Goal: Contribute content

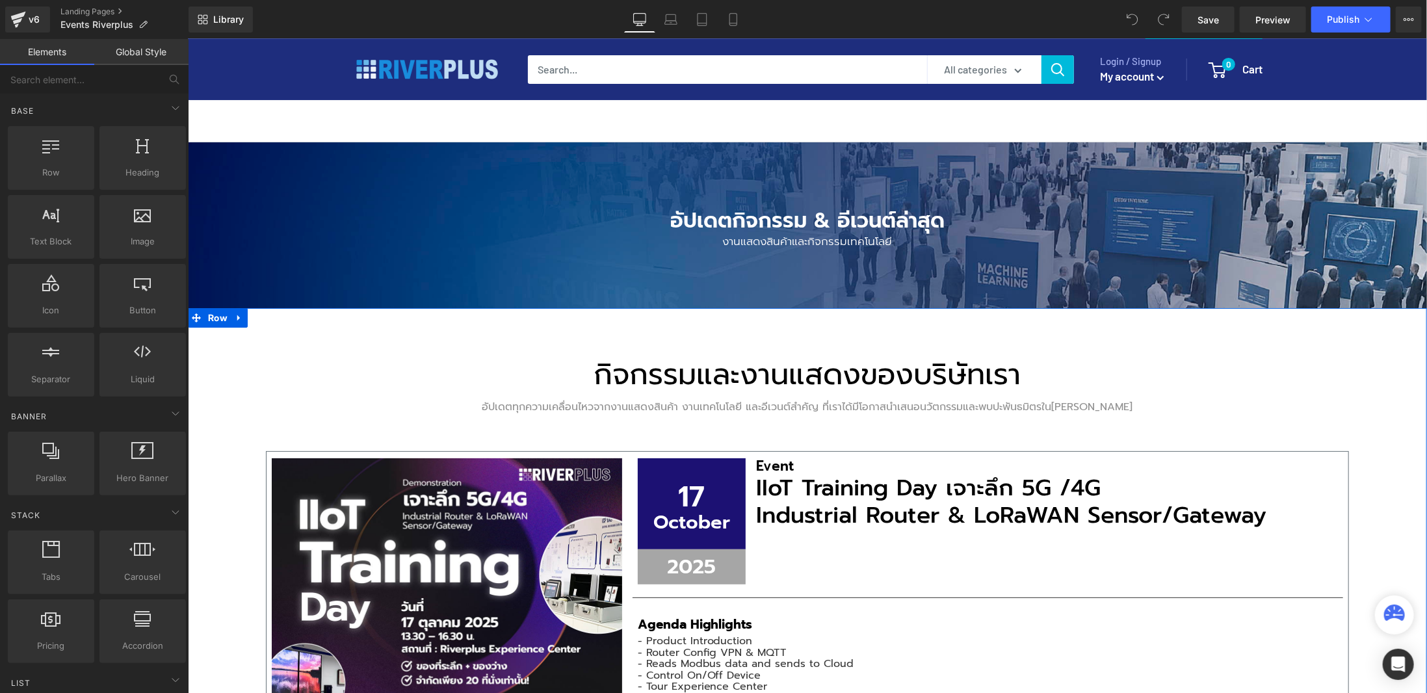
scroll to position [260, 0]
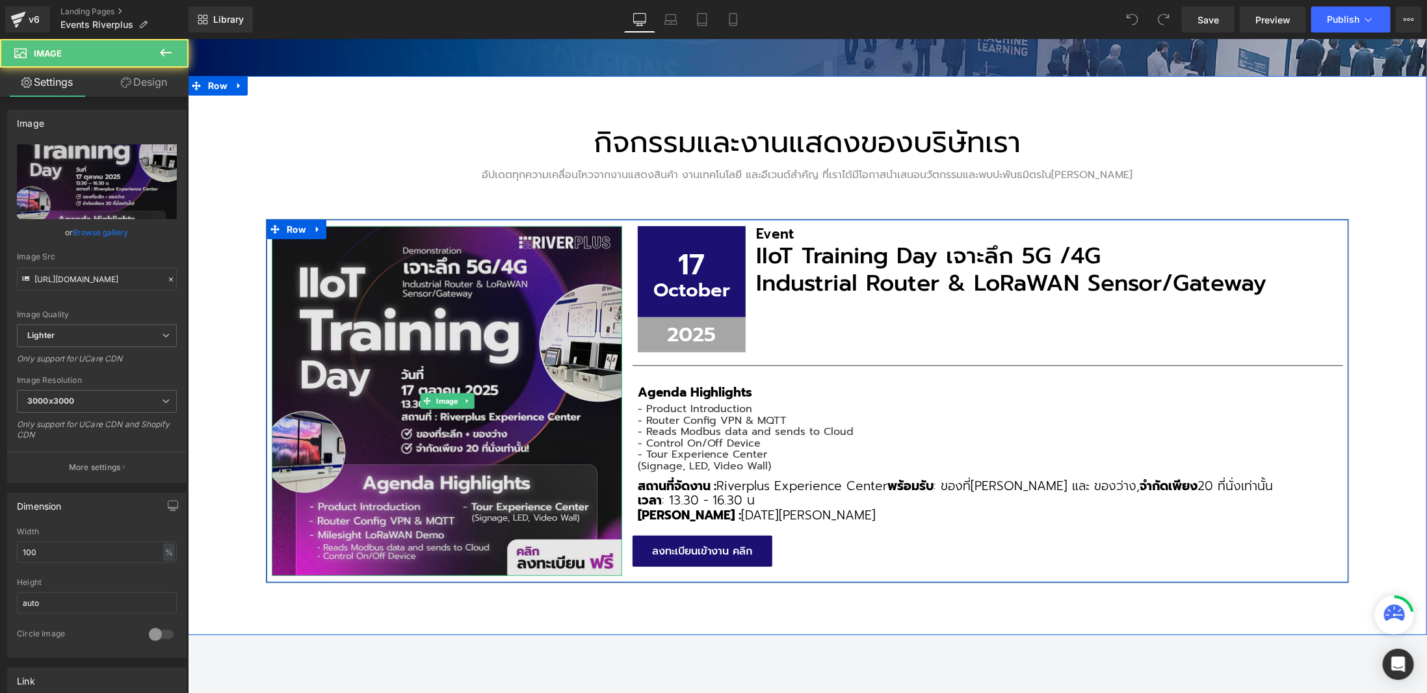
click at [486, 387] on img at bounding box center [446, 401] width 350 height 350
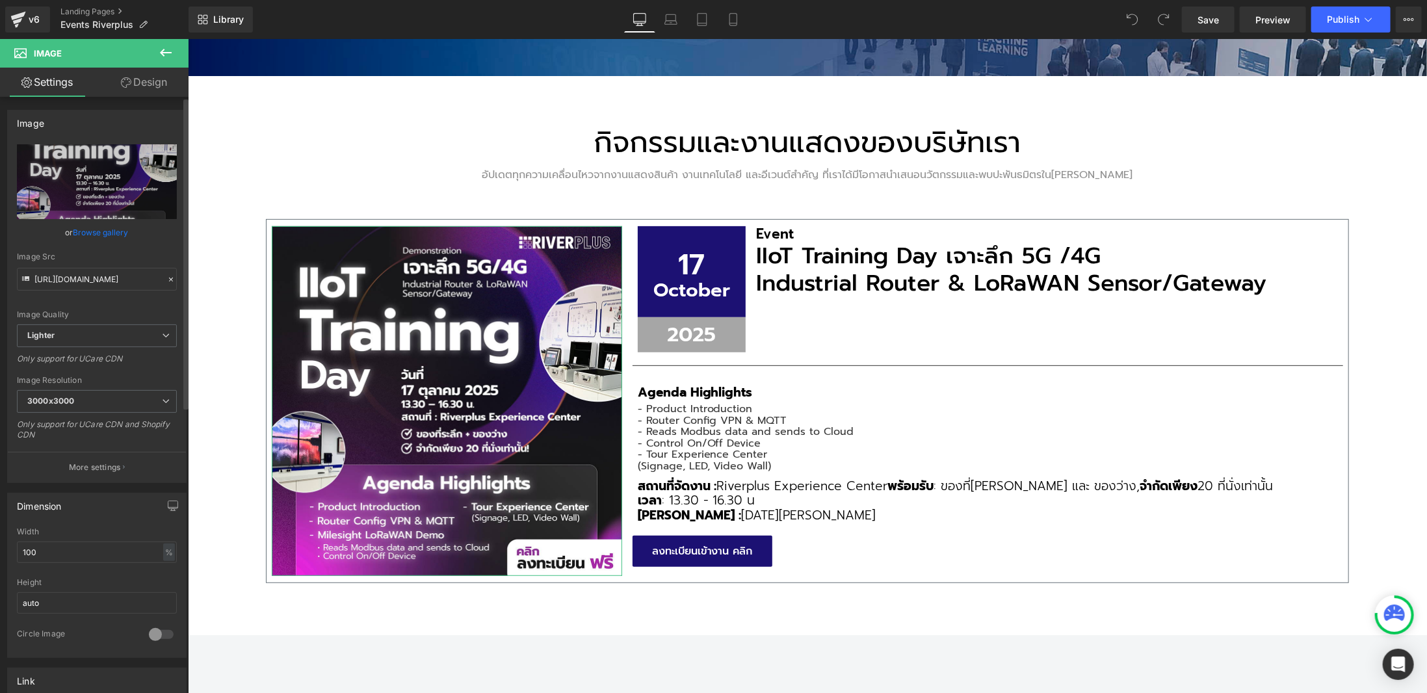
click at [95, 232] on link "Browse gallery" at bounding box center [100, 232] width 55 height 23
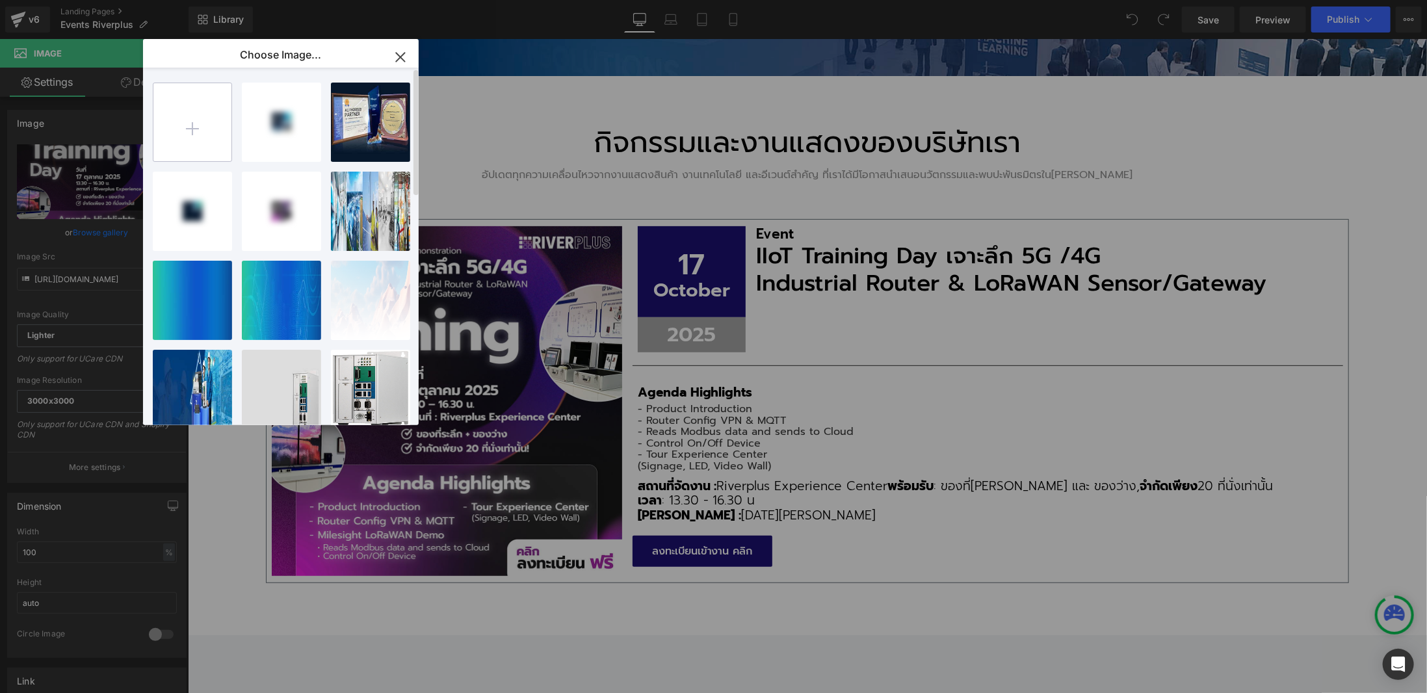
click at [182, 128] on input "file" at bounding box center [192, 122] width 78 height 78
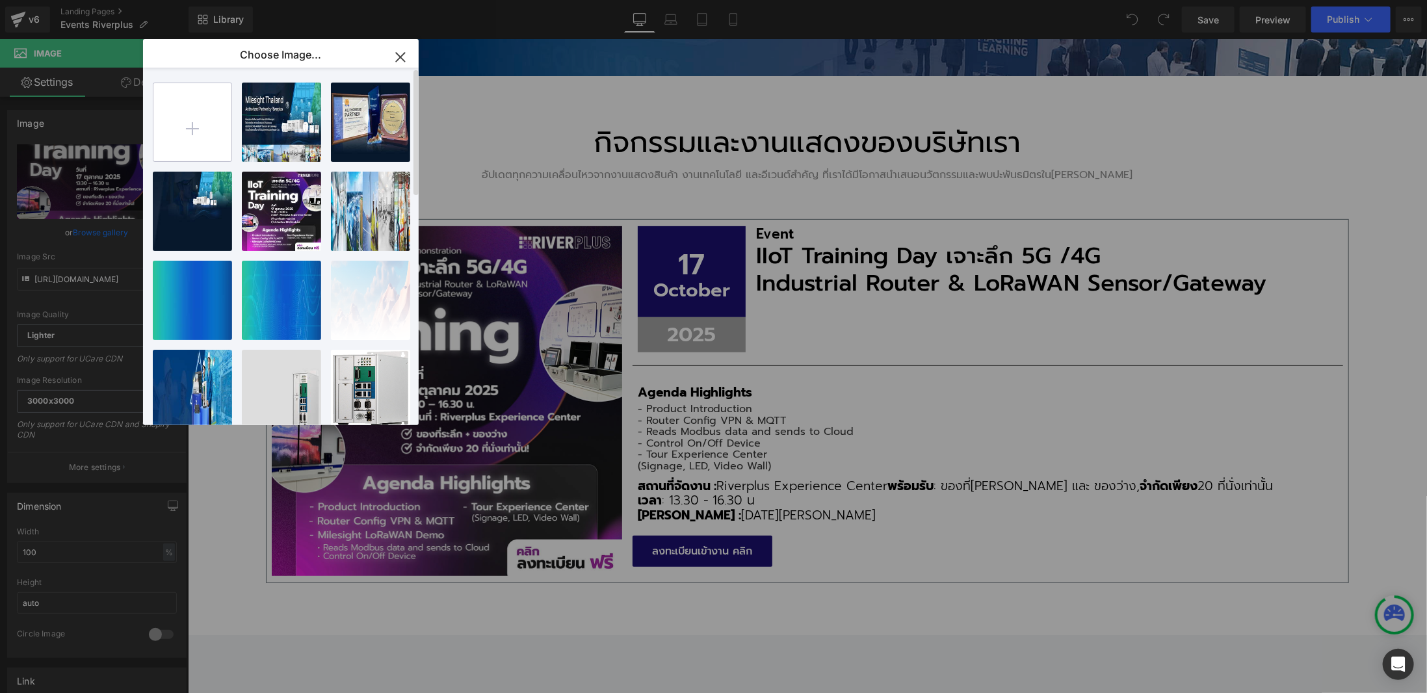
type input "C:\fakepath\IIOT Training Day 2025.jpg"
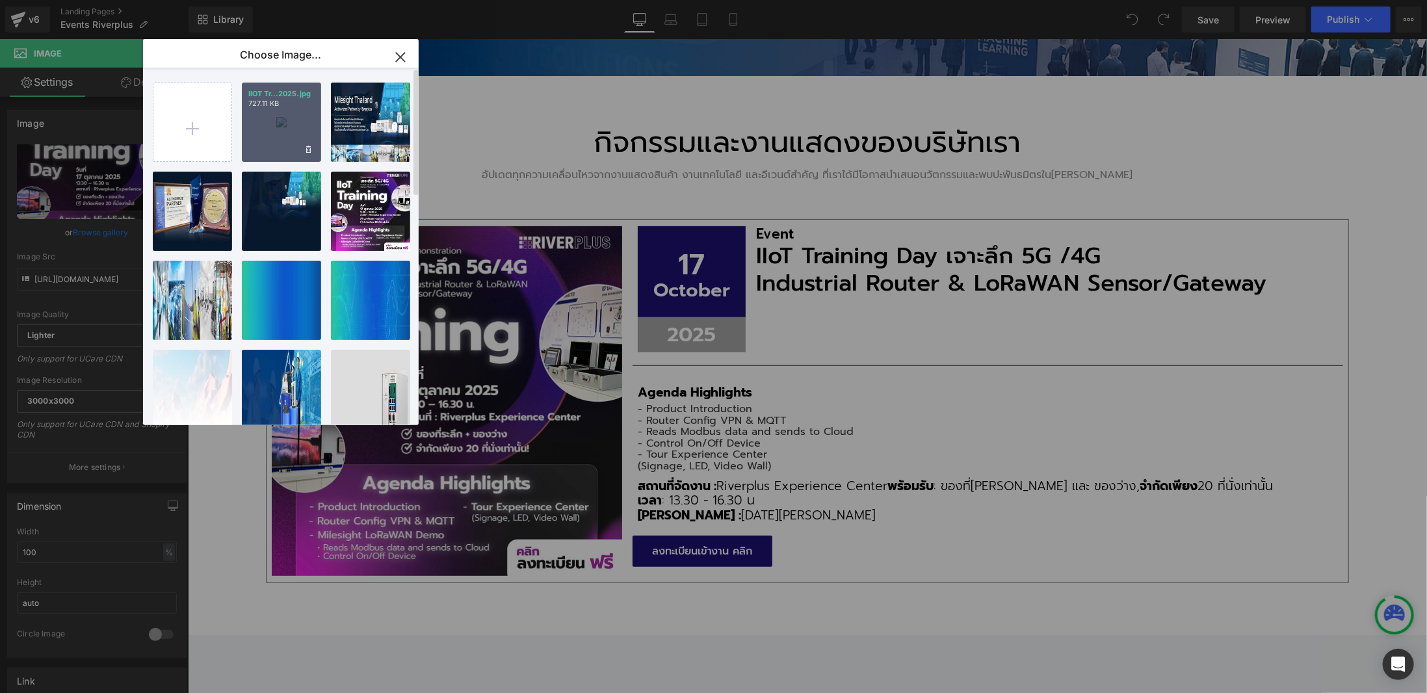
click at [287, 109] on div "IIOT Tr...2025.jpg 727.11 KB" at bounding box center [281, 122] width 79 height 79
type input "[URL][DOMAIN_NAME]"
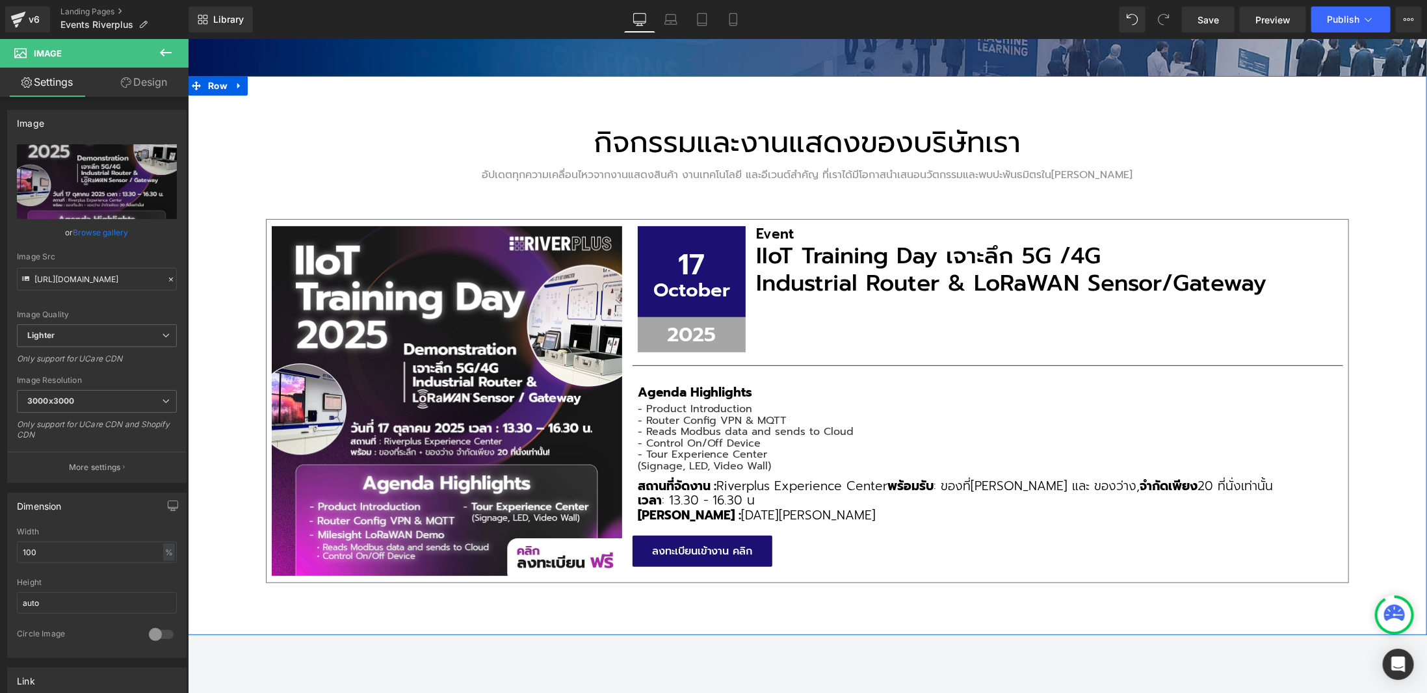
scroll to position [0, 0]
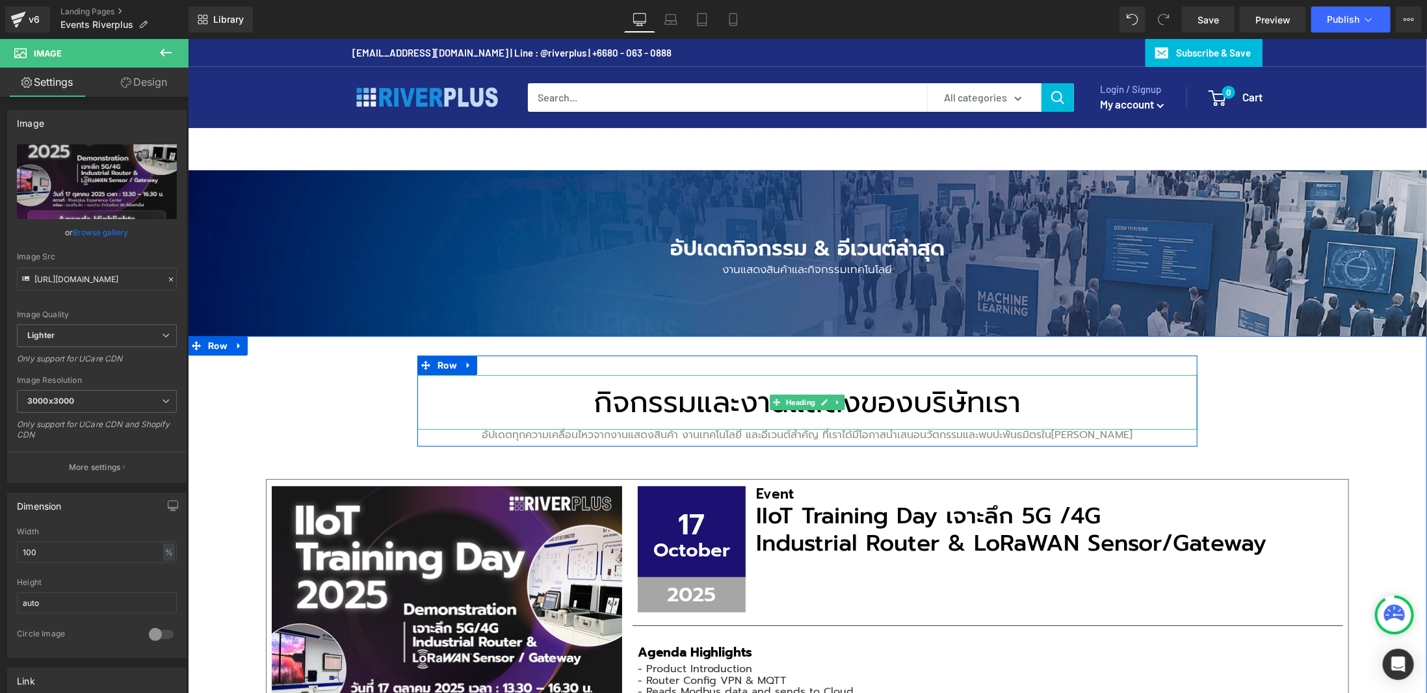
click at [444, 387] on h2 "กิจกรรมและงานแสดงของบริษัทเรา" at bounding box center [807, 401] width 780 height 55
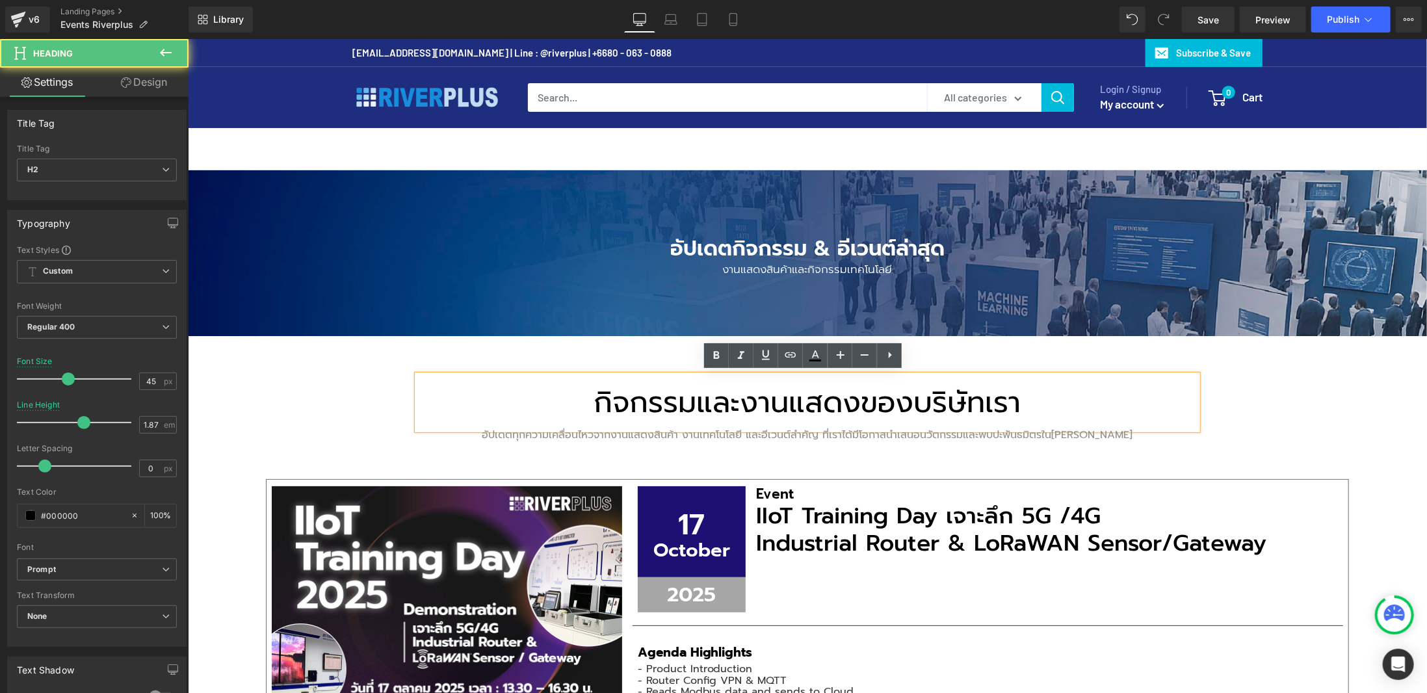
click at [222, 413] on div "กิจกรรมและงานแสดงของบริษัทเรา Heading อัปเดตทุกความเคลื่อนไหวจากงานแสดงสินค้า ง…" at bounding box center [806, 615] width 1239 height 560
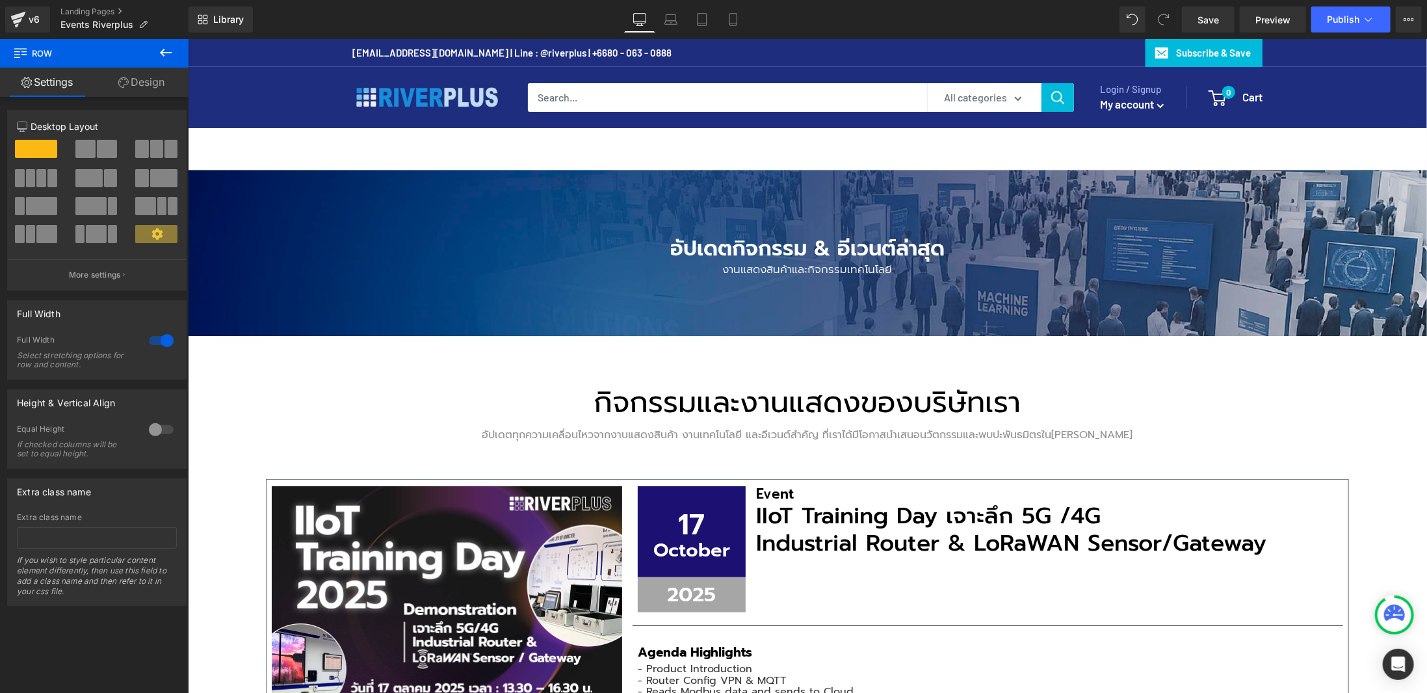
click at [173, 57] on icon at bounding box center [166, 53] width 16 height 16
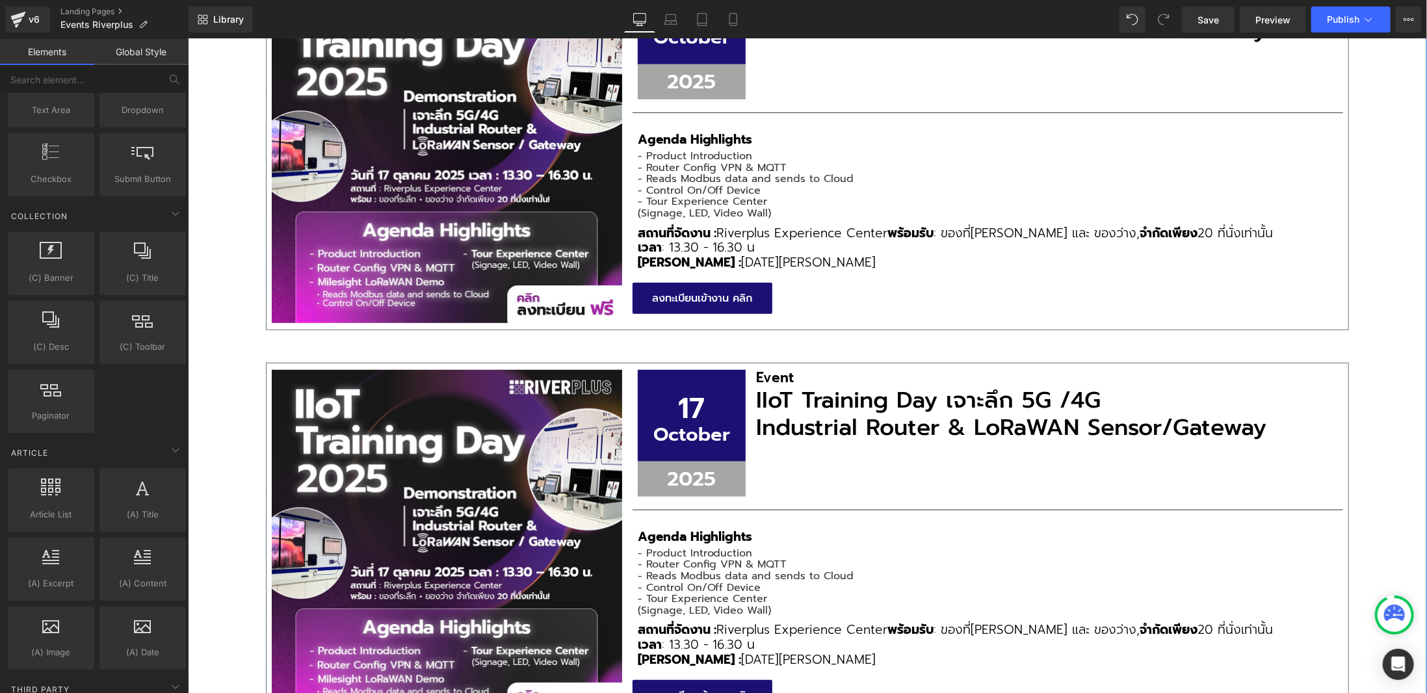
scroll to position [585, 0]
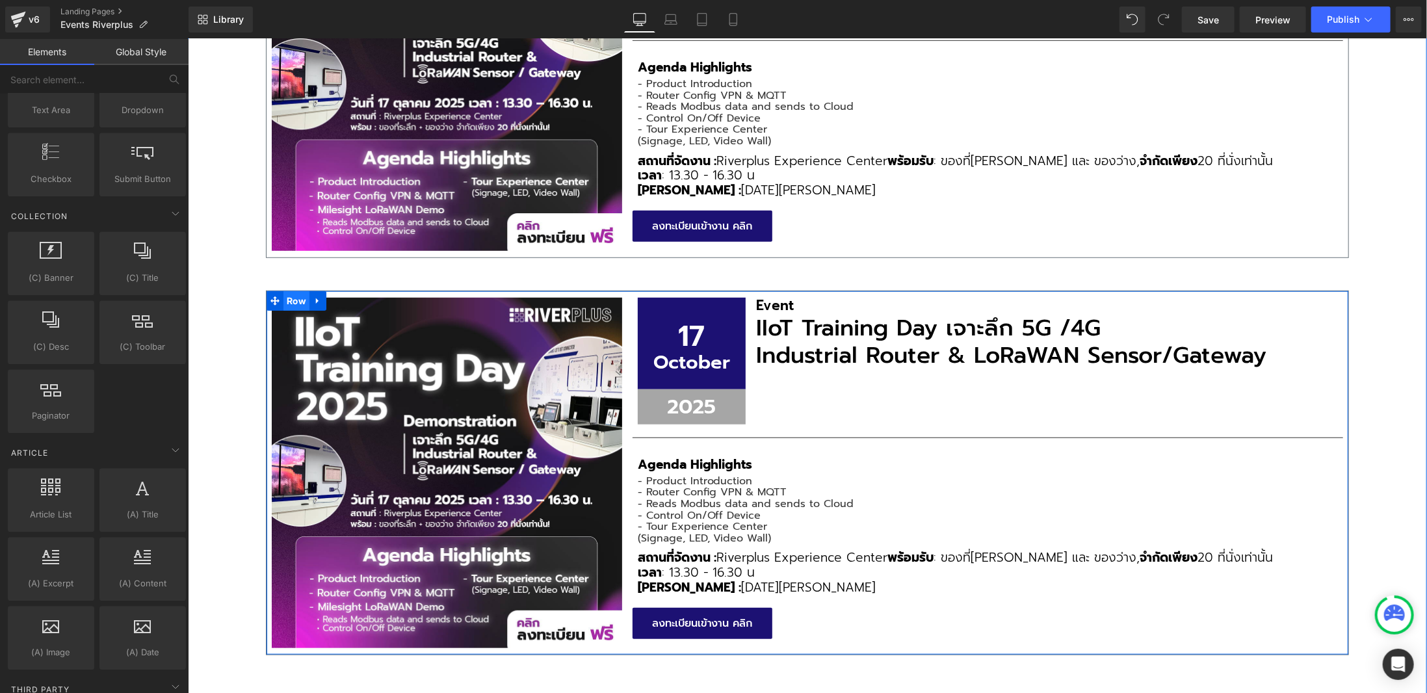
click at [294, 297] on span "Row" at bounding box center [296, 301] width 26 height 20
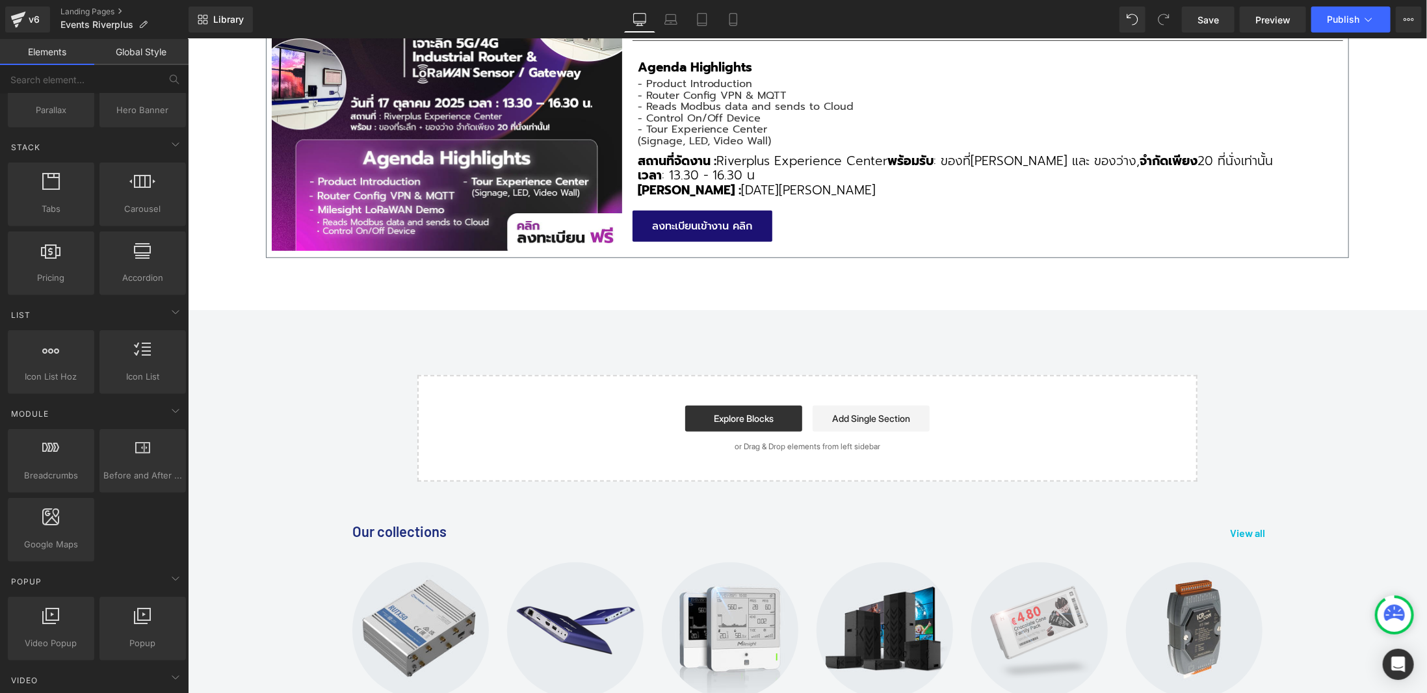
scroll to position [0, 0]
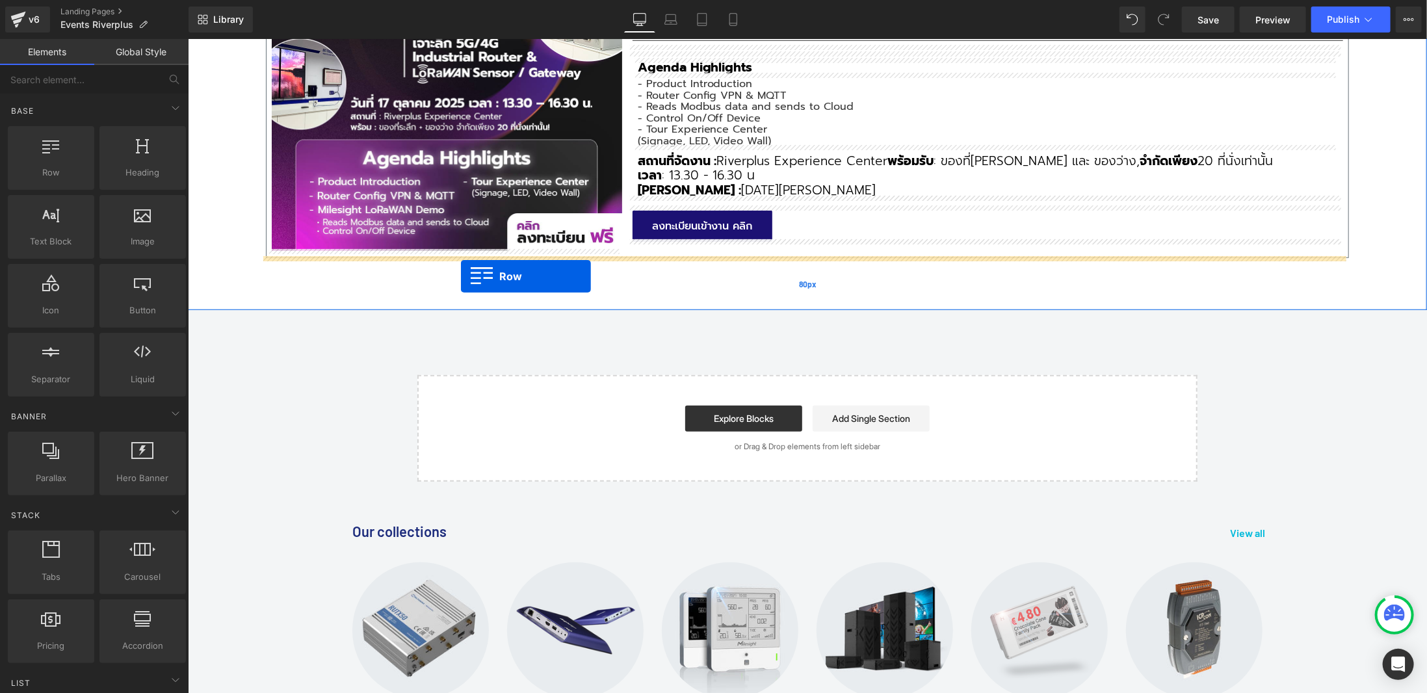
drag, startPoint x: 240, startPoint y: 190, endPoint x: 460, endPoint y: 276, distance: 236.5
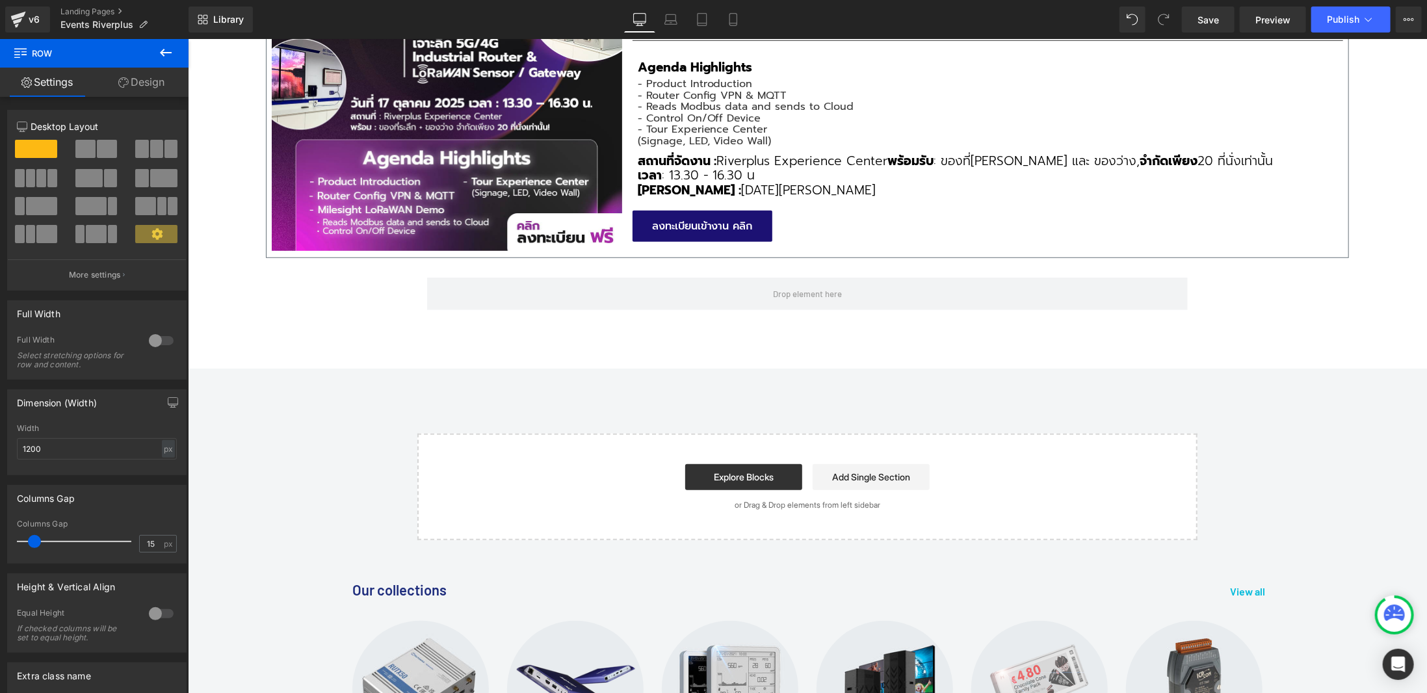
click at [164, 58] on icon at bounding box center [166, 53] width 16 height 16
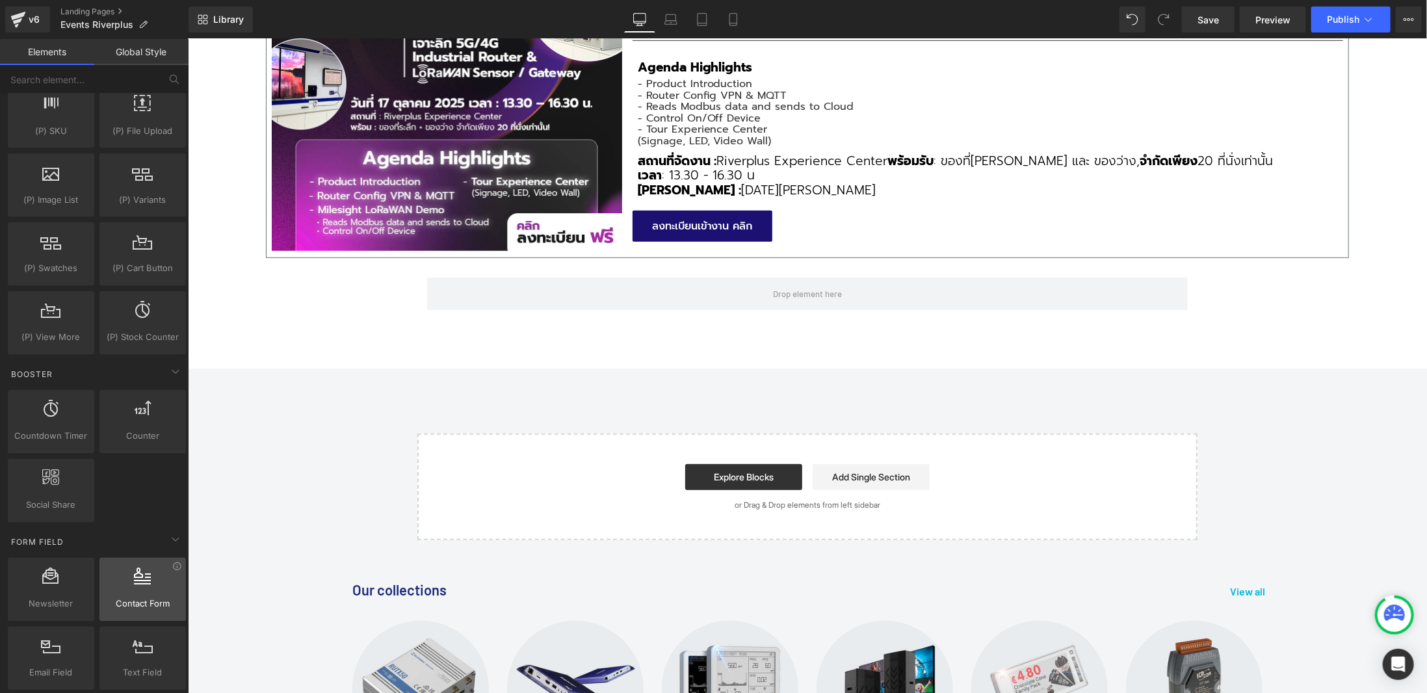
scroll to position [1495, 0]
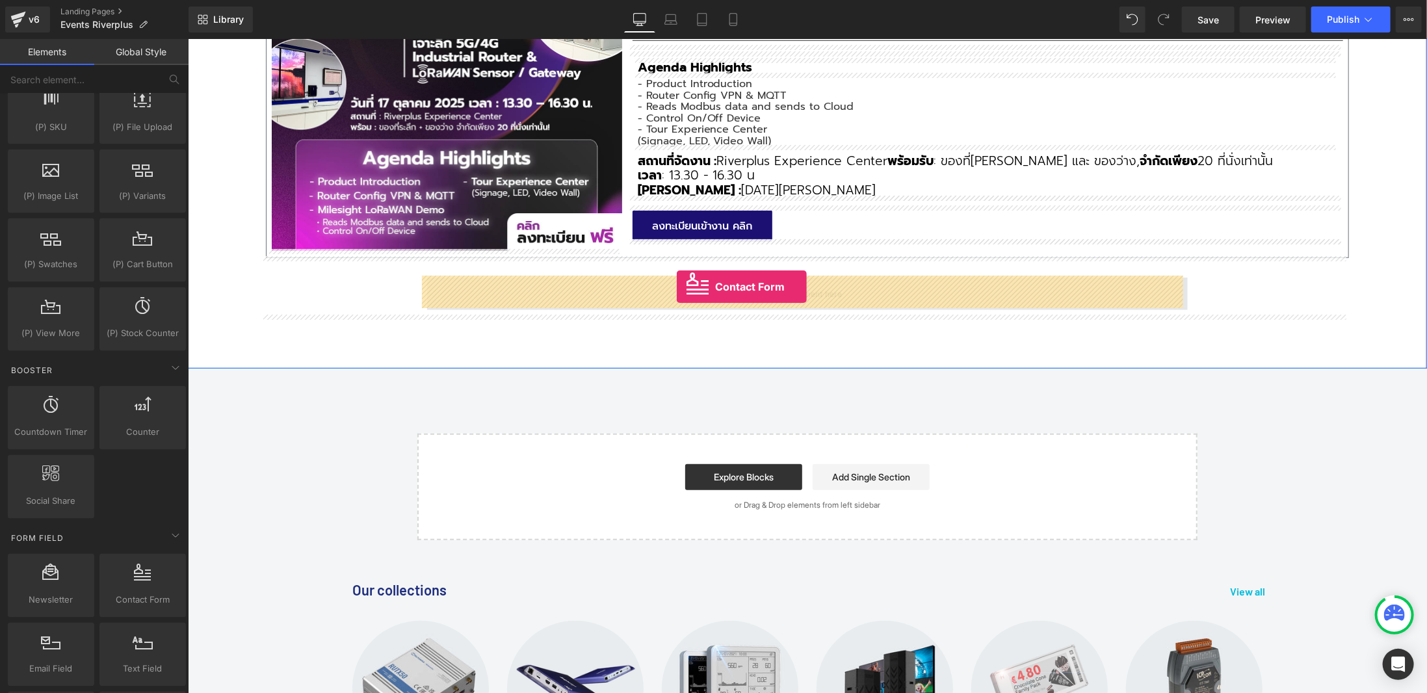
drag, startPoint x: 311, startPoint y: 590, endPoint x: 676, endPoint y: 286, distance: 474.9
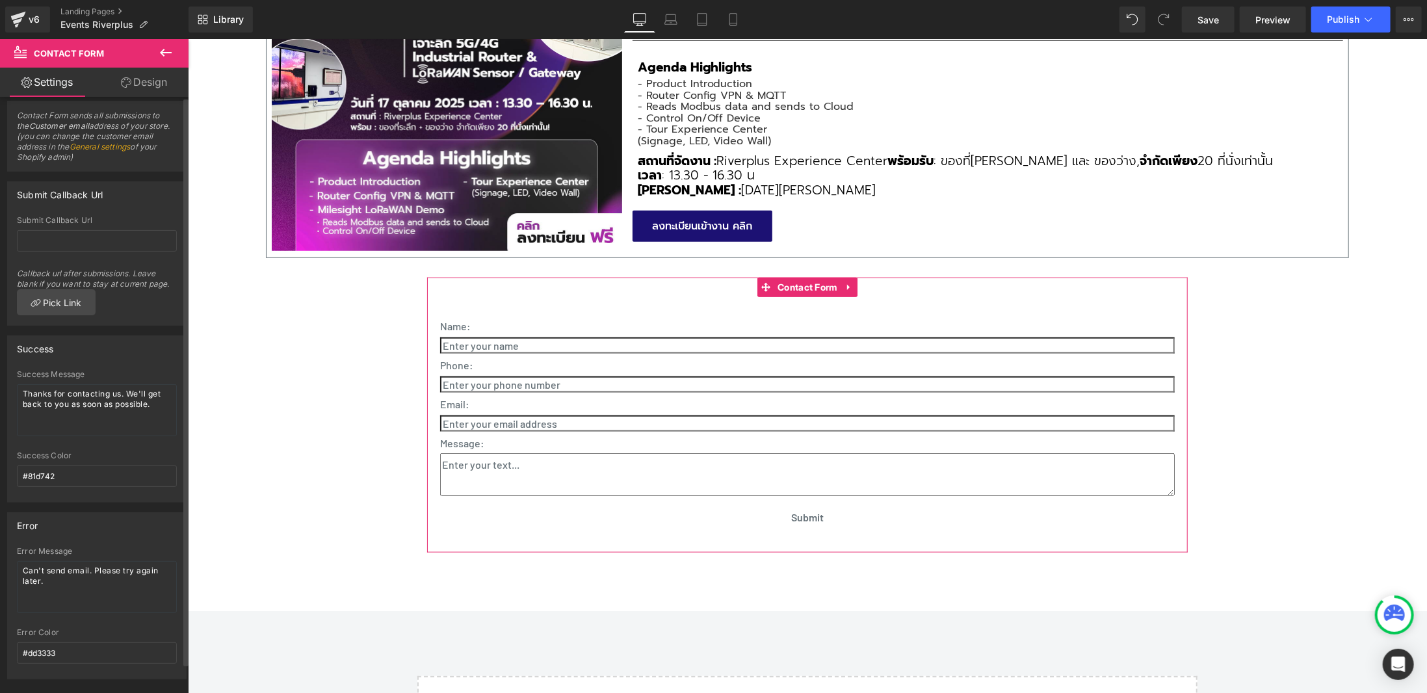
scroll to position [0, 0]
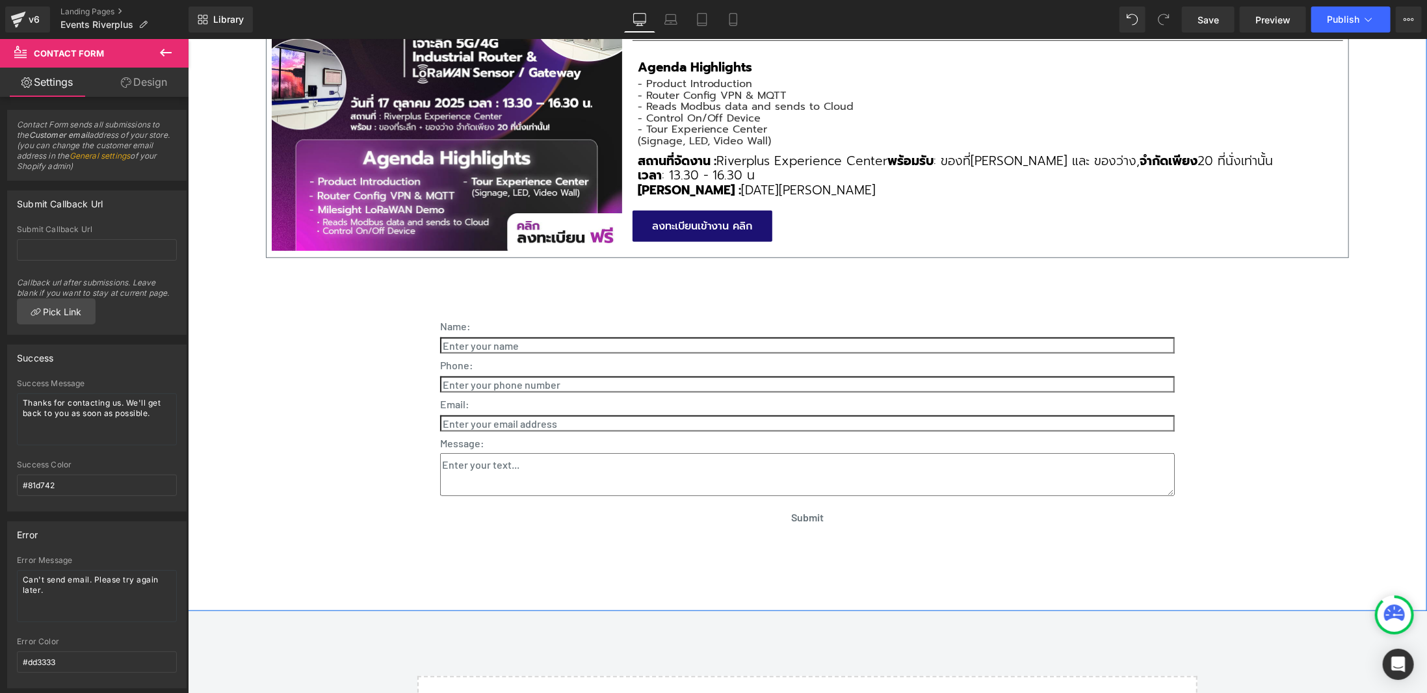
click at [1285, 335] on div "กิจกรรมและงานแสดงของบริษัทเรา Heading อัปเดตทุกความเคลื่อนไหวจากงานแสดงสินค้า ง…" at bounding box center [806, 164] width 1083 height 788
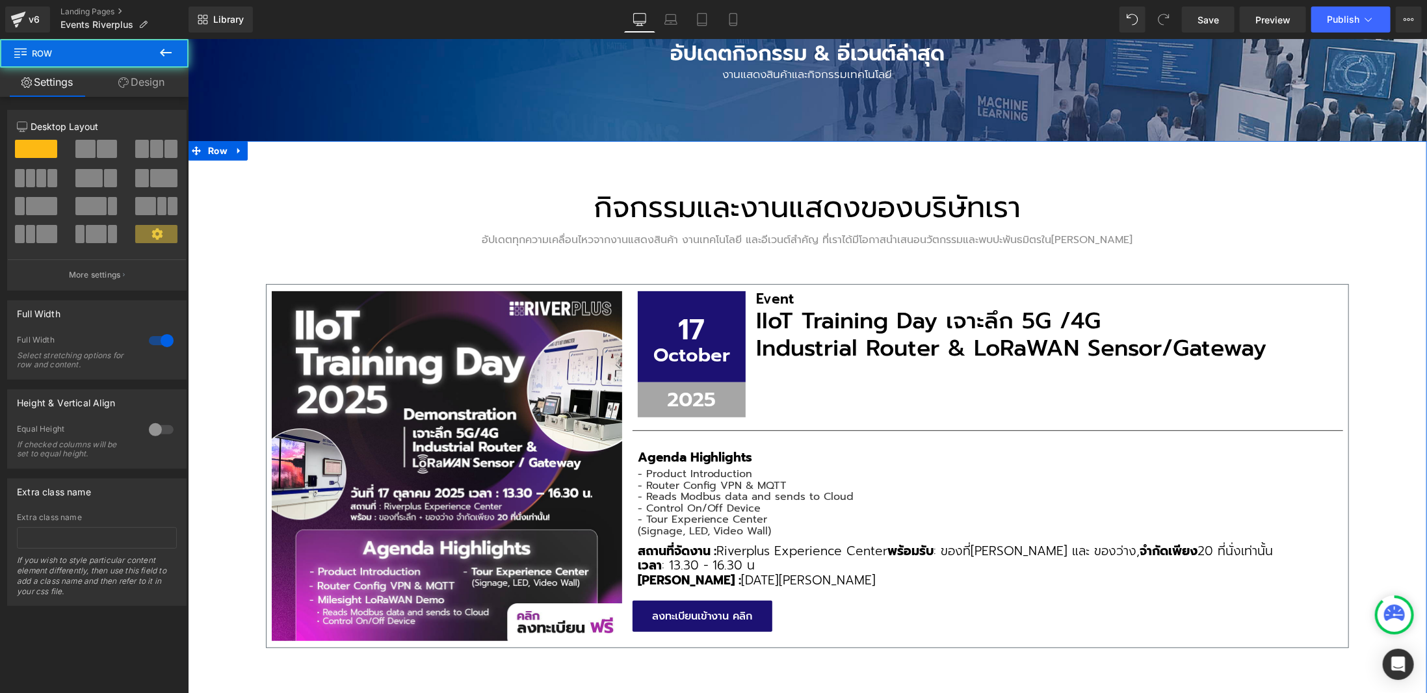
scroll to position [195, 0]
click at [930, 322] on h3 "IIoT Training Day เจาะลึก 5G /4G" at bounding box center [1046, 320] width 582 height 27
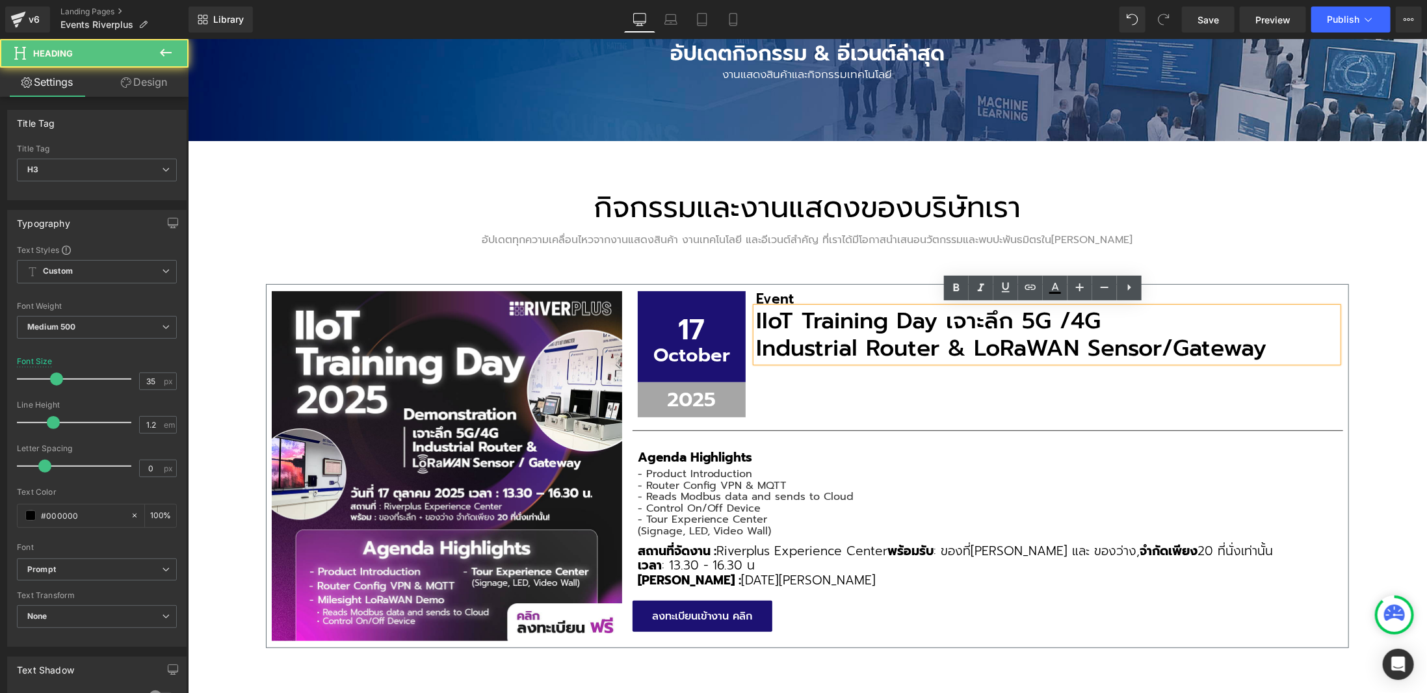
click at [930, 312] on h3 "IIoT Training Day เจาะลึก 5G /4G" at bounding box center [1046, 320] width 582 height 27
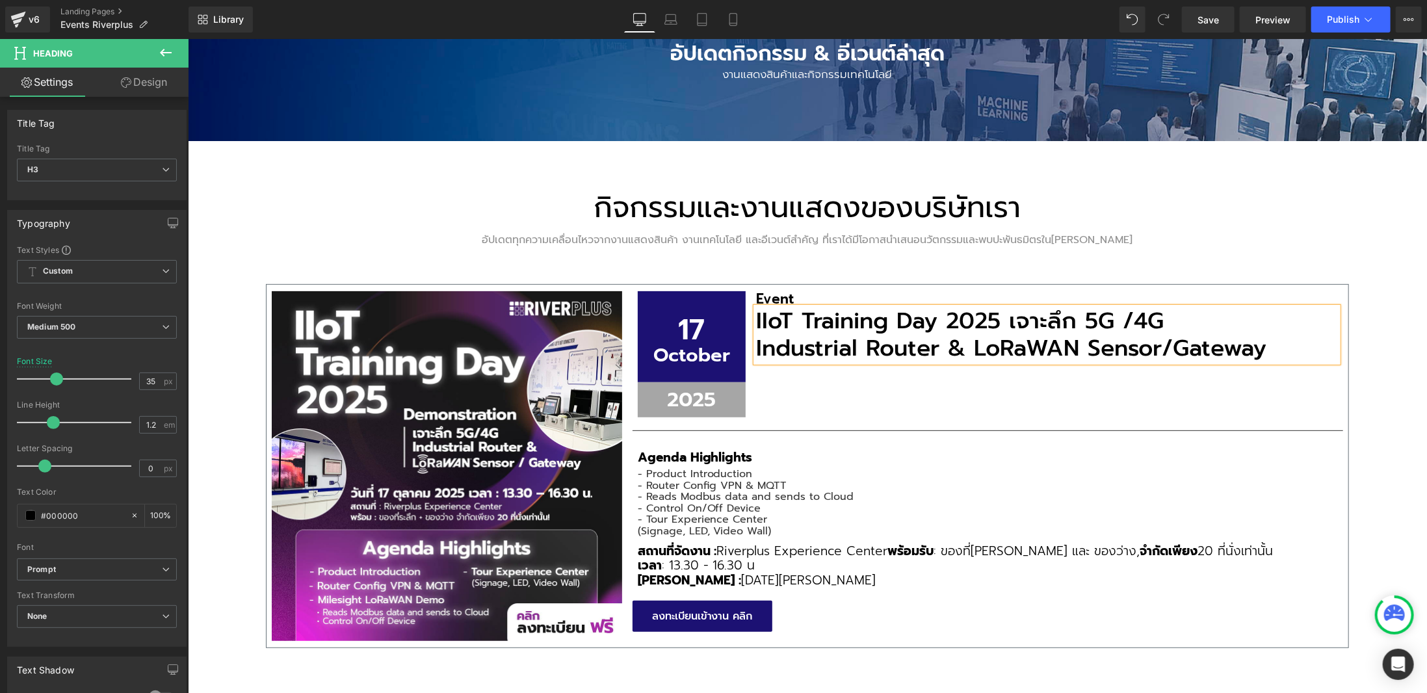
click at [1050, 349] on h3 "Industrial Router & LoRaWAN Sensor/Gateway" at bounding box center [1046, 347] width 582 height 27
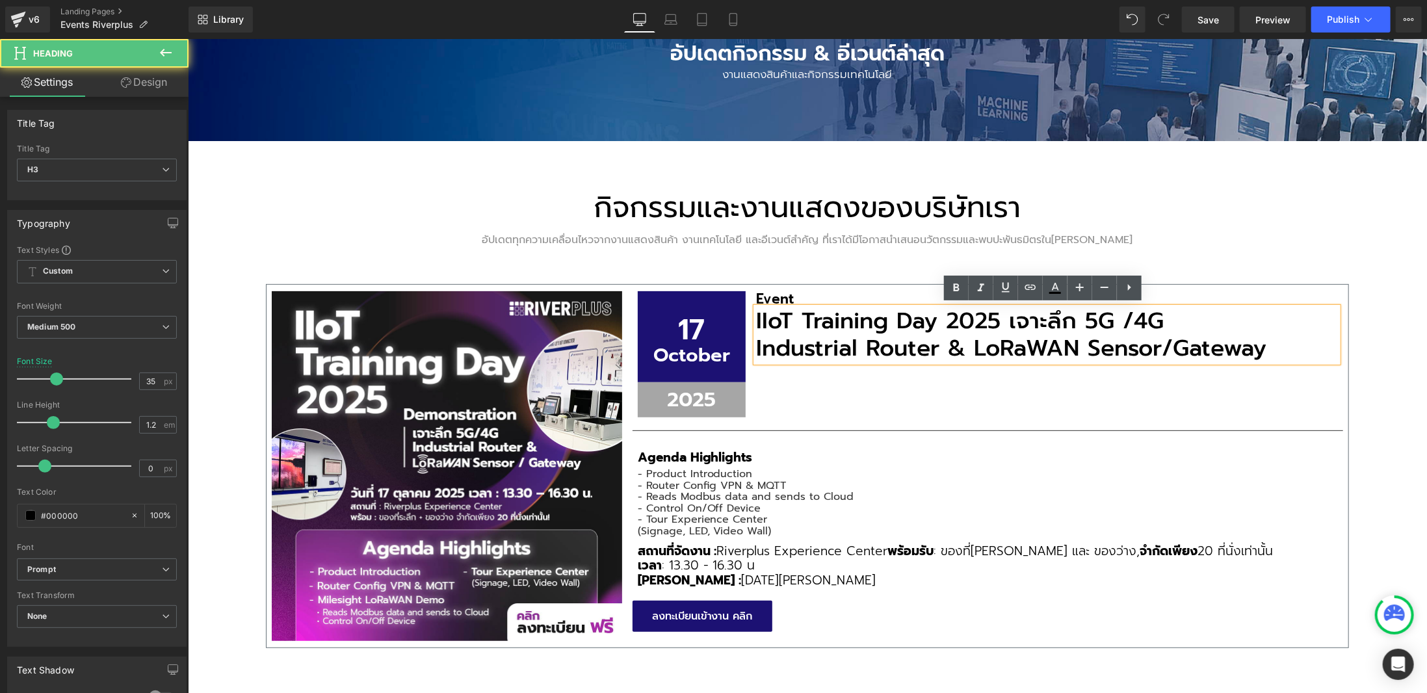
click at [1008, 320] on h3 "IIoT Training Day 2025 เจาะลึก 5G /4G" at bounding box center [1046, 320] width 582 height 27
click at [1007, 320] on h3 "IIoT Training Day 2025 เจาะลึก 5G /4G" at bounding box center [1046, 320] width 582 height 27
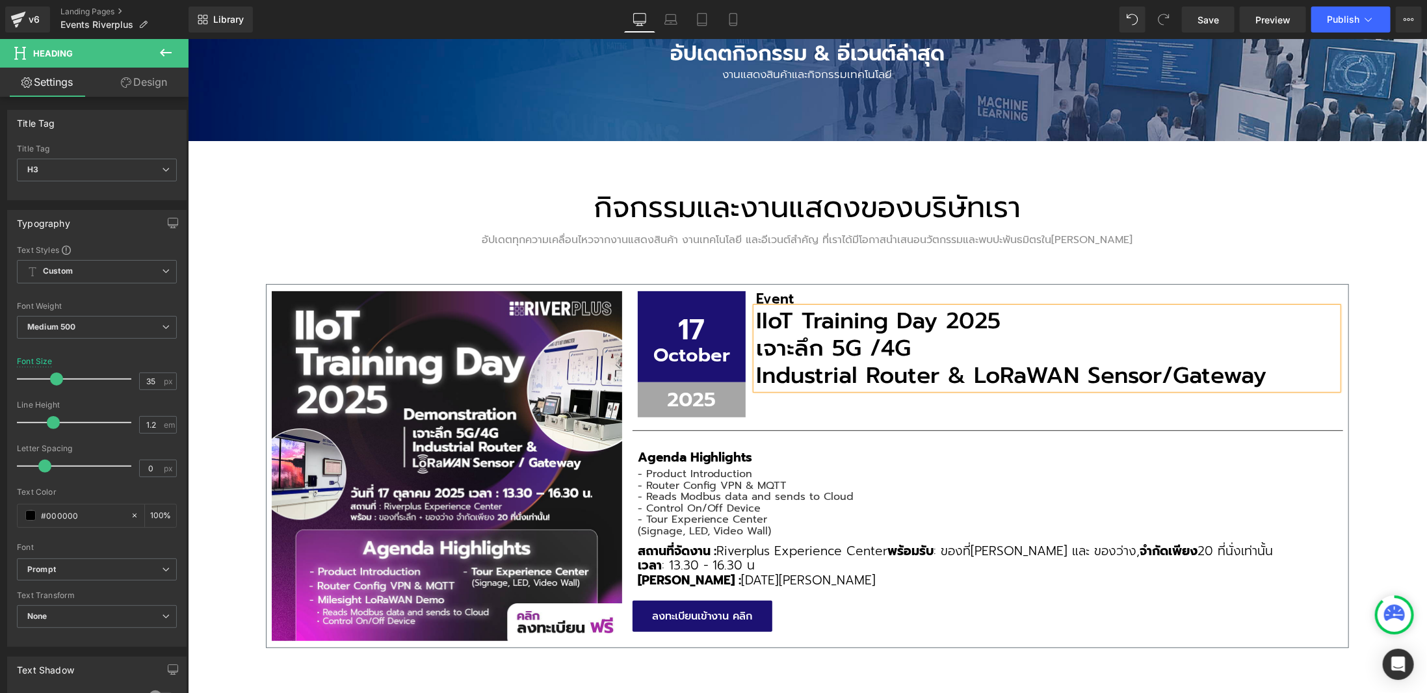
click at [756, 373] on h3 "Industrial Router & LoRaWAN Sensor/Gateway" at bounding box center [1046, 374] width 582 height 27
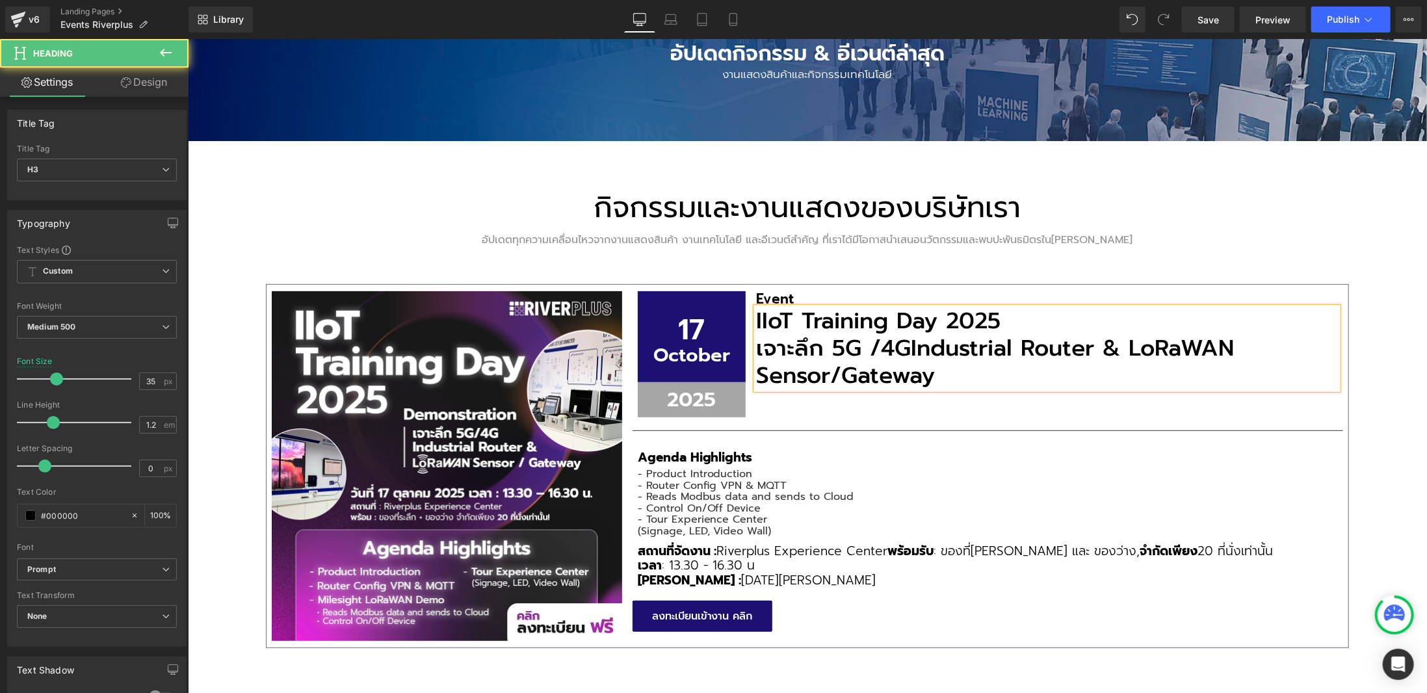
click at [1128, 345] on span "Industrial Router & LoRaWAN Sensor/Gateway" at bounding box center [994, 361] width 478 height 62
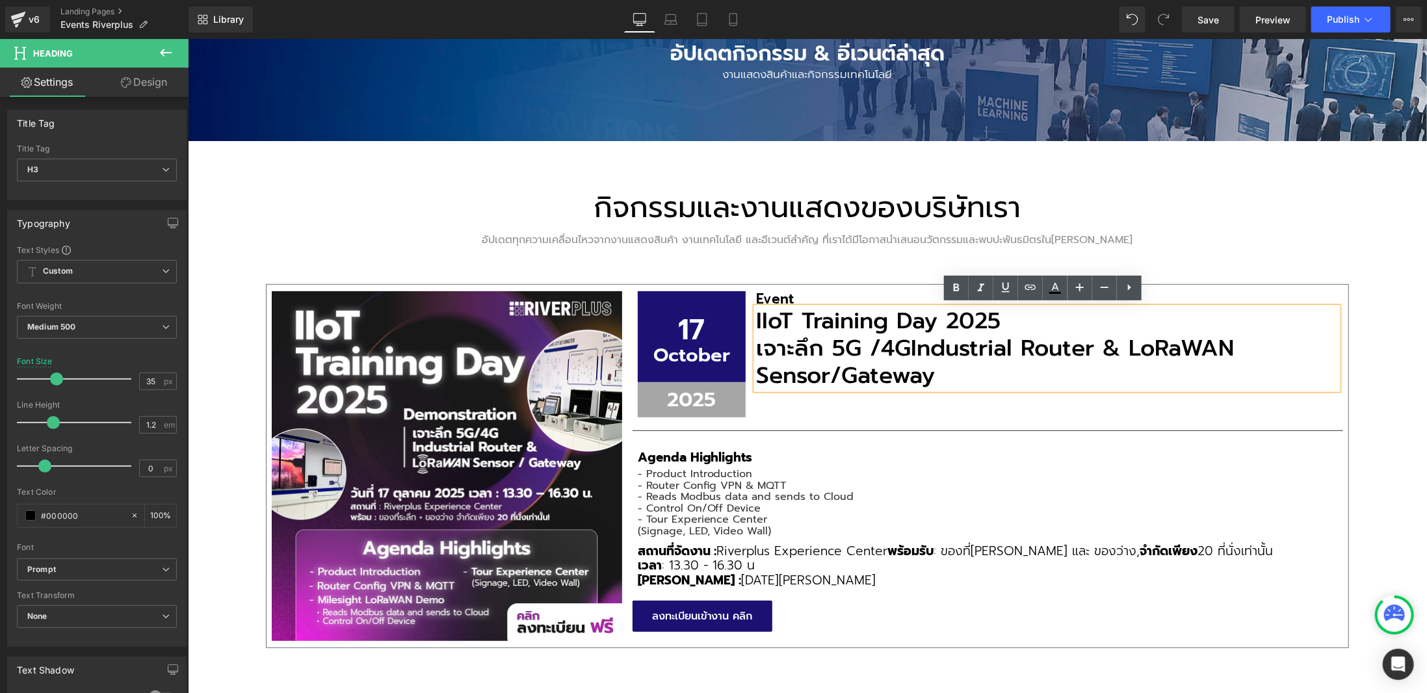
click at [1369, 380] on div "กิจกรรมและงานแสดงของบริษัทเรา Heading อัปเดตทุกความเคลื่อนไหวจากงานแสดงสินค้า ง…" at bounding box center [806, 570] width 1239 height 860
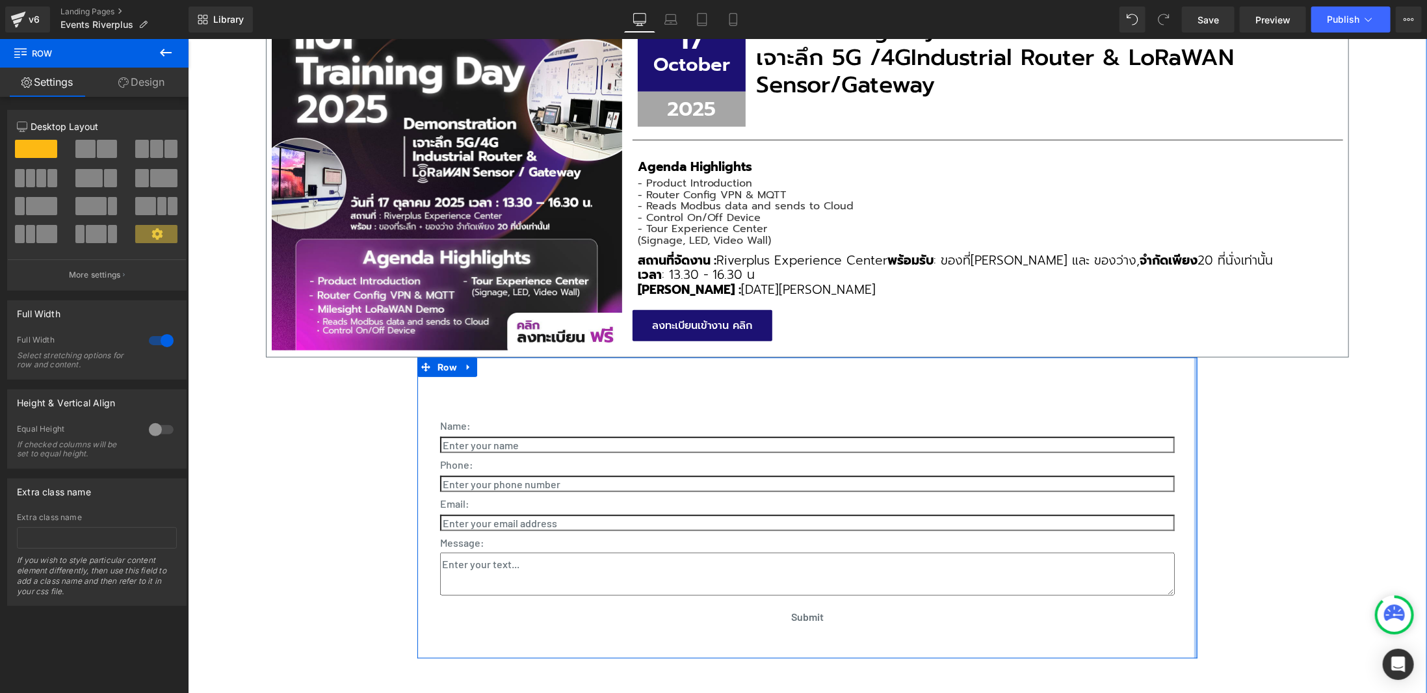
scroll to position [585, 0]
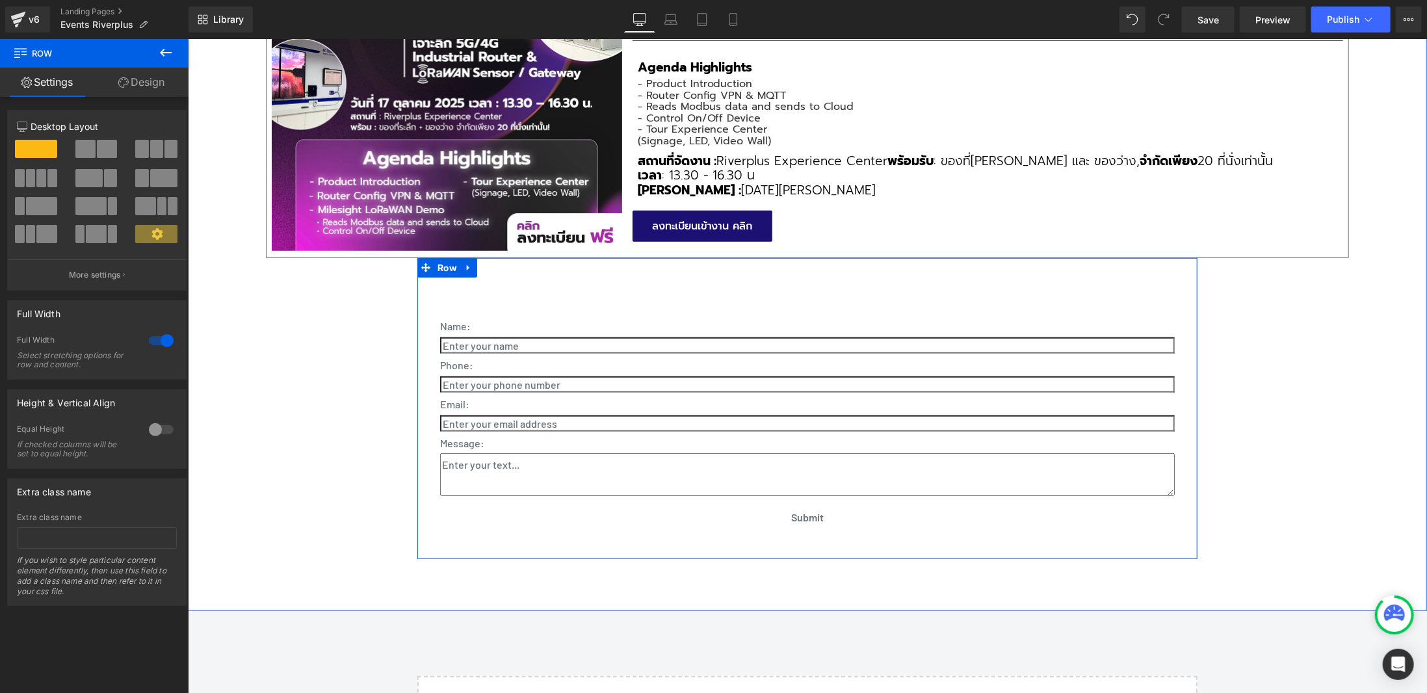
click at [728, 404] on p "Email:" at bounding box center [806, 404] width 735 height 20
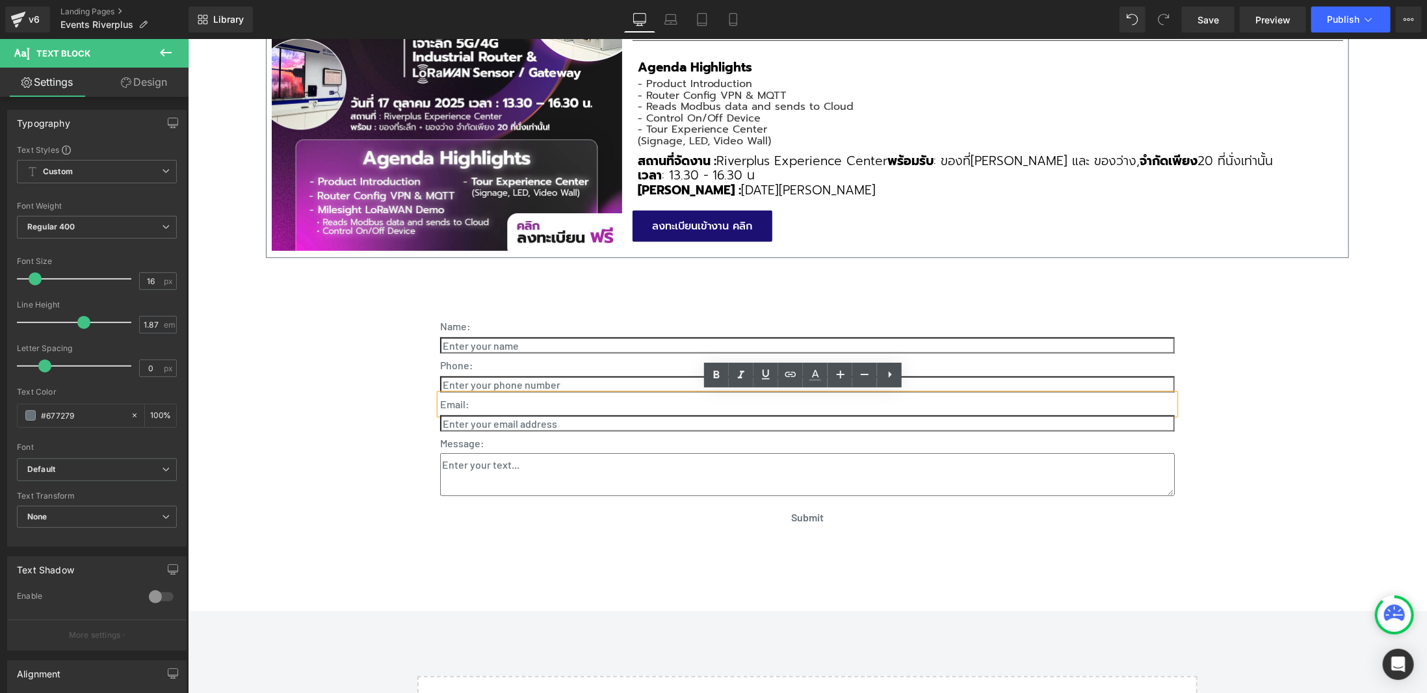
click at [395, 309] on div "กิจกรรมและงานแสดงของบริษัทเรา Heading อัปเดตทุกความเคลื่อนไหวจากงานแสดงสินค้า ง…" at bounding box center [806, 164] width 1083 height 788
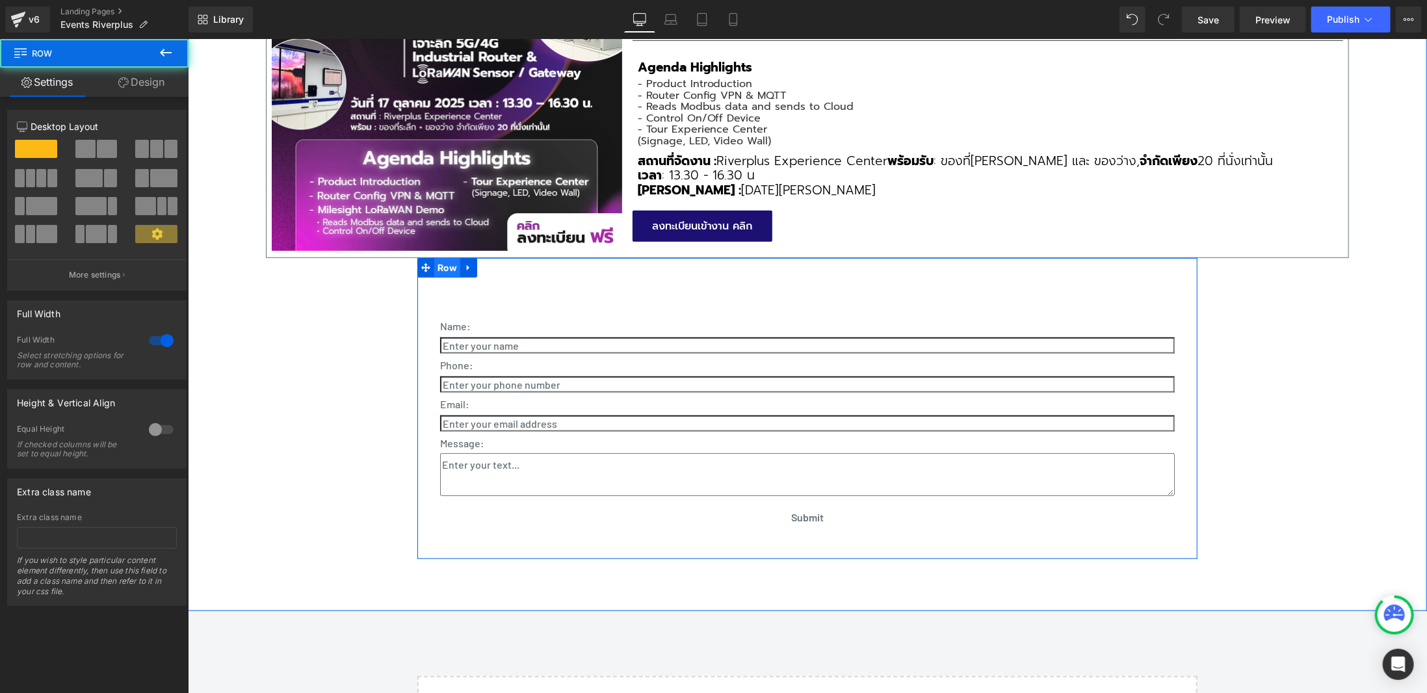
click at [439, 270] on span "Row" at bounding box center [447, 267] width 26 height 20
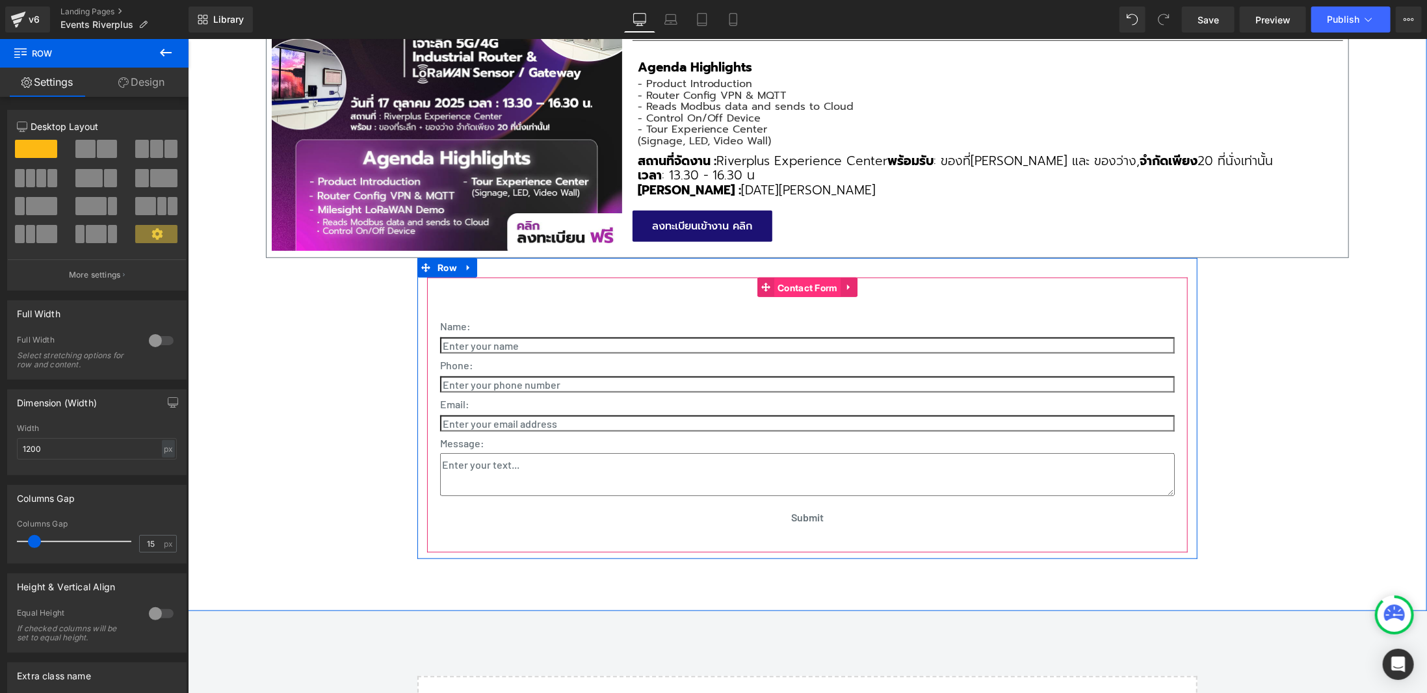
click at [800, 291] on span "Contact Form" at bounding box center [807, 288] width 66 height 20
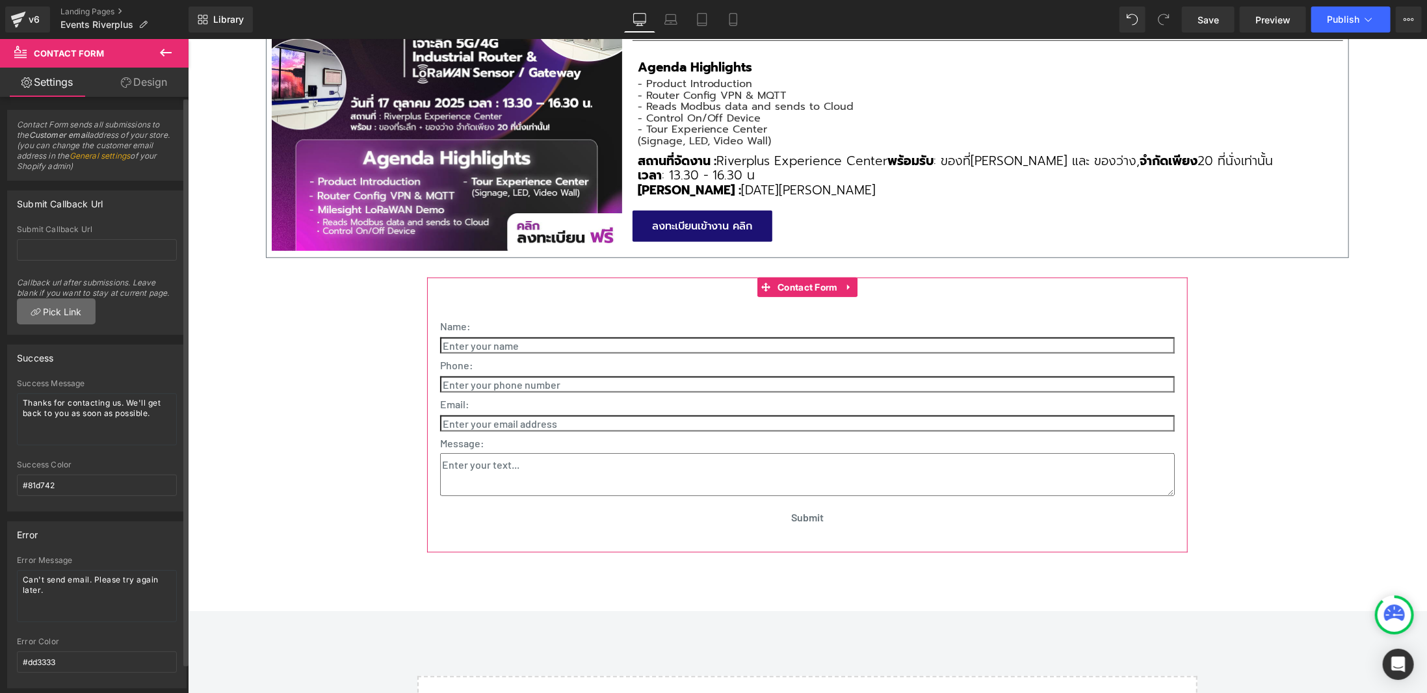
click at [75, 298] on link "Pick Link" at bounding box center [56, 311] width 79 height 26
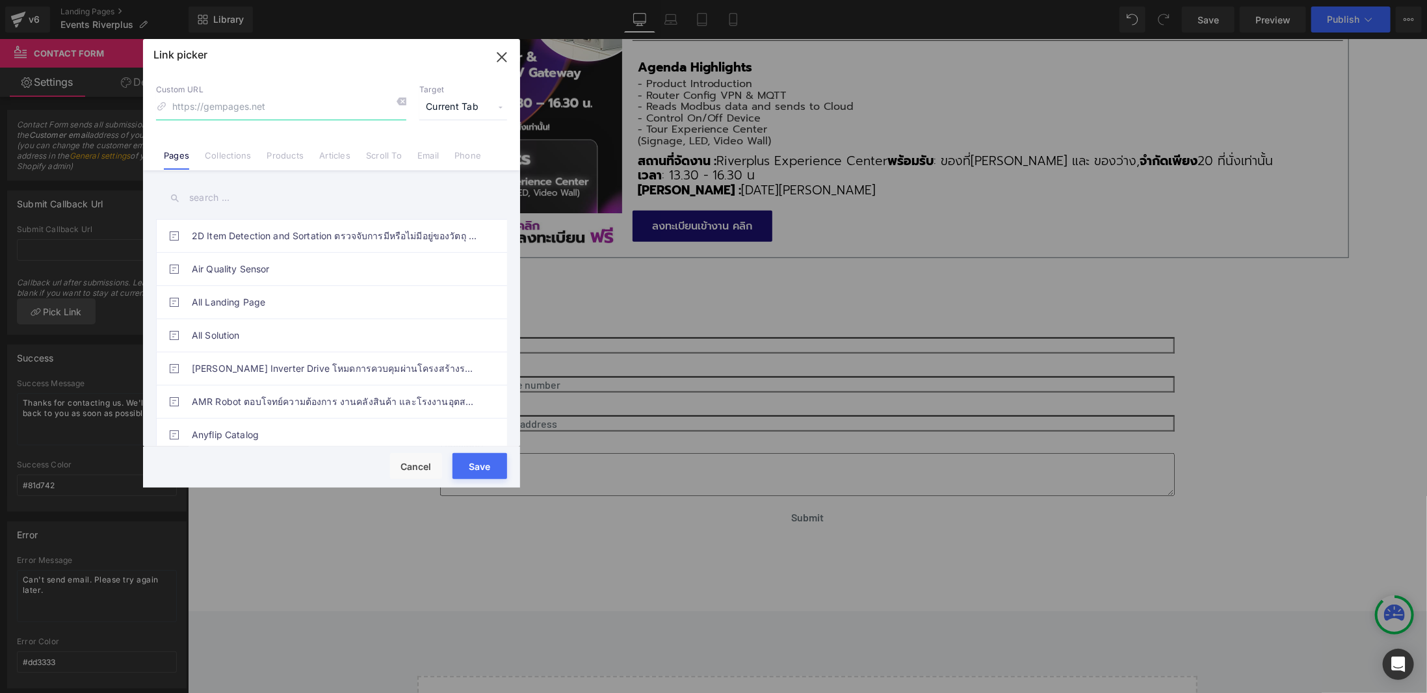
drag, startPoint x: 502, startPoint y: 63, endPoint x: 258, endPoint y: 51, distance: 244.0
click at [502, 63] on icon "button" at bounding box center [501, 57] width 21 height 21
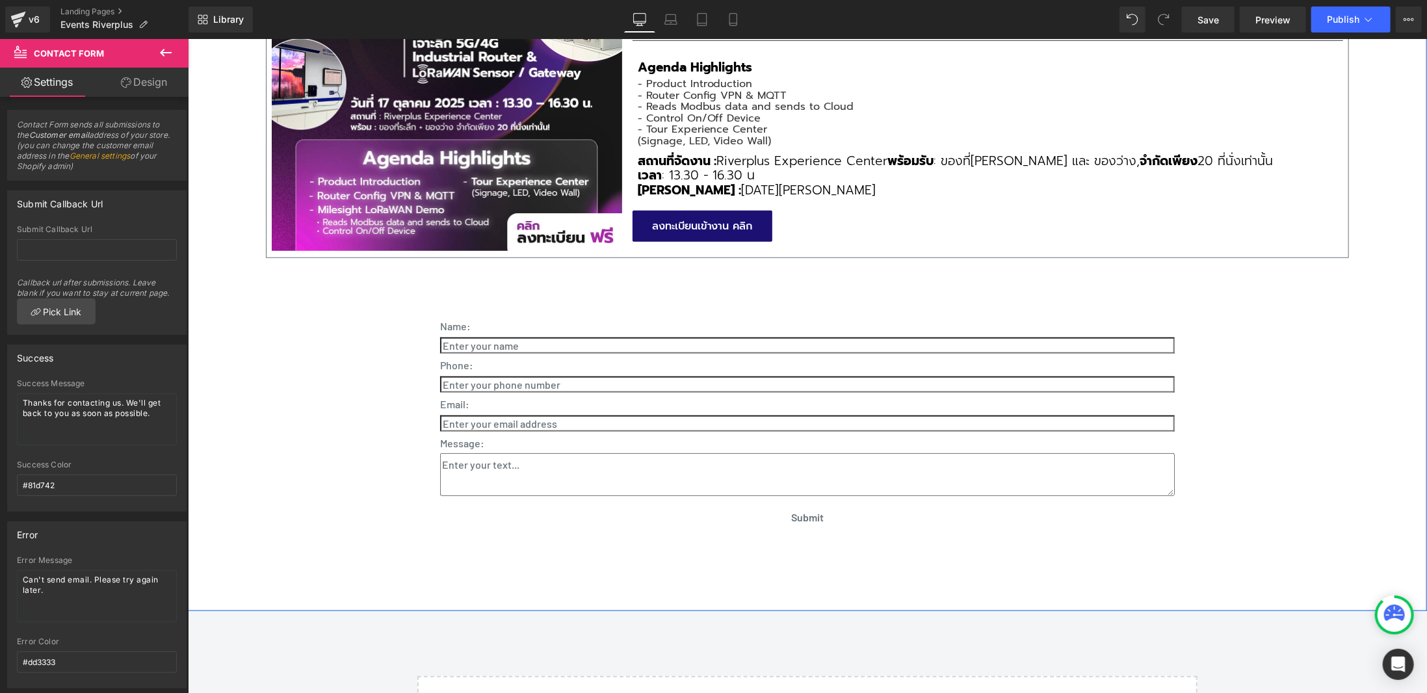
click at [1223, 296] on div "กิจกรรมและงานแสดงของบริษัทเรา Heading อัปเดตทุกความเคลื่อนไหวจากงานแสดงสินค้า ง…" at bounding box center [806, 164] width 1083 height 788
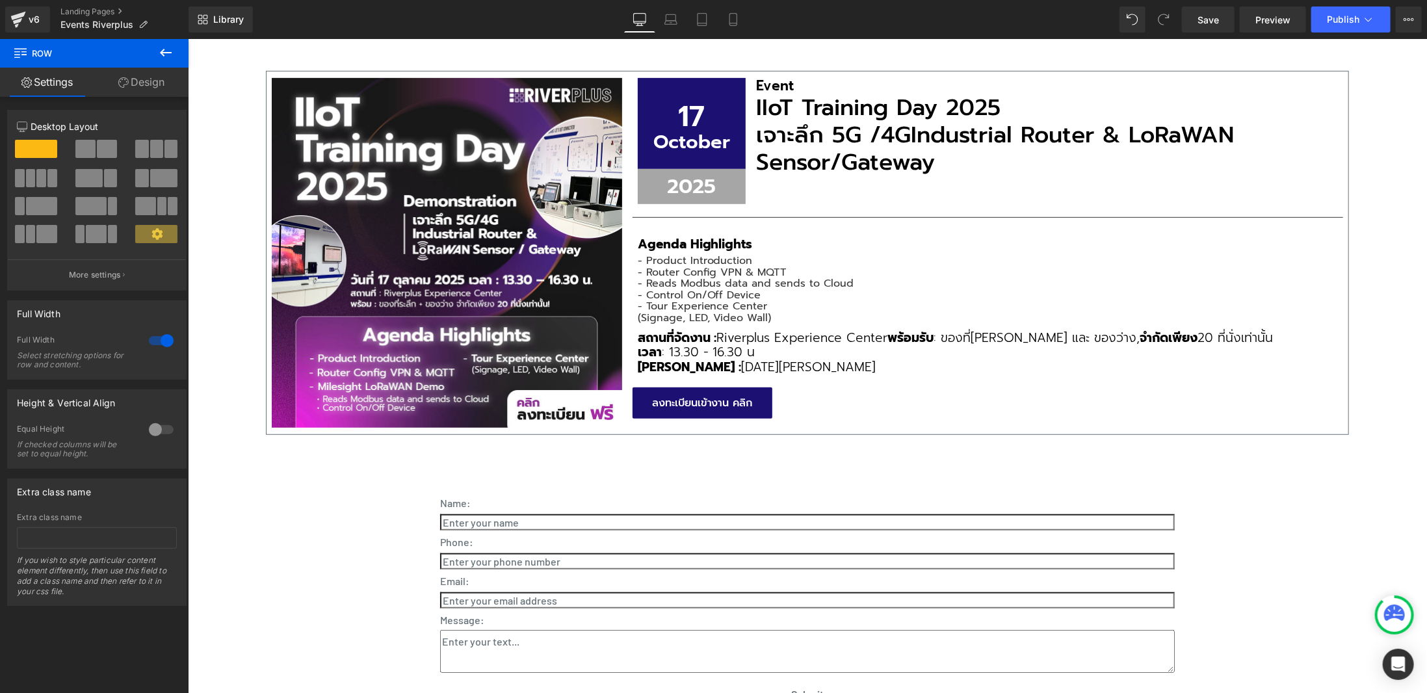
scroll to position [585, 0]
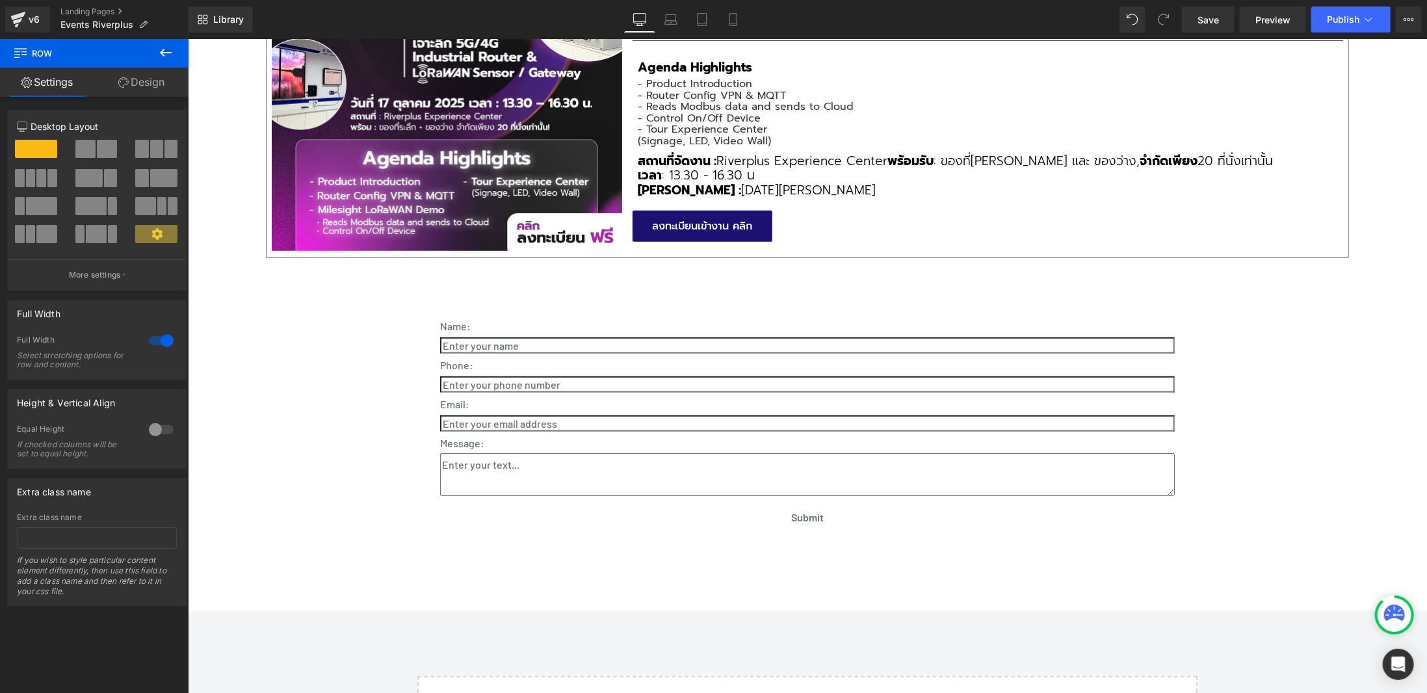
click at [164, 47] on icon at bounding box center [166, 53] width 16 height 16
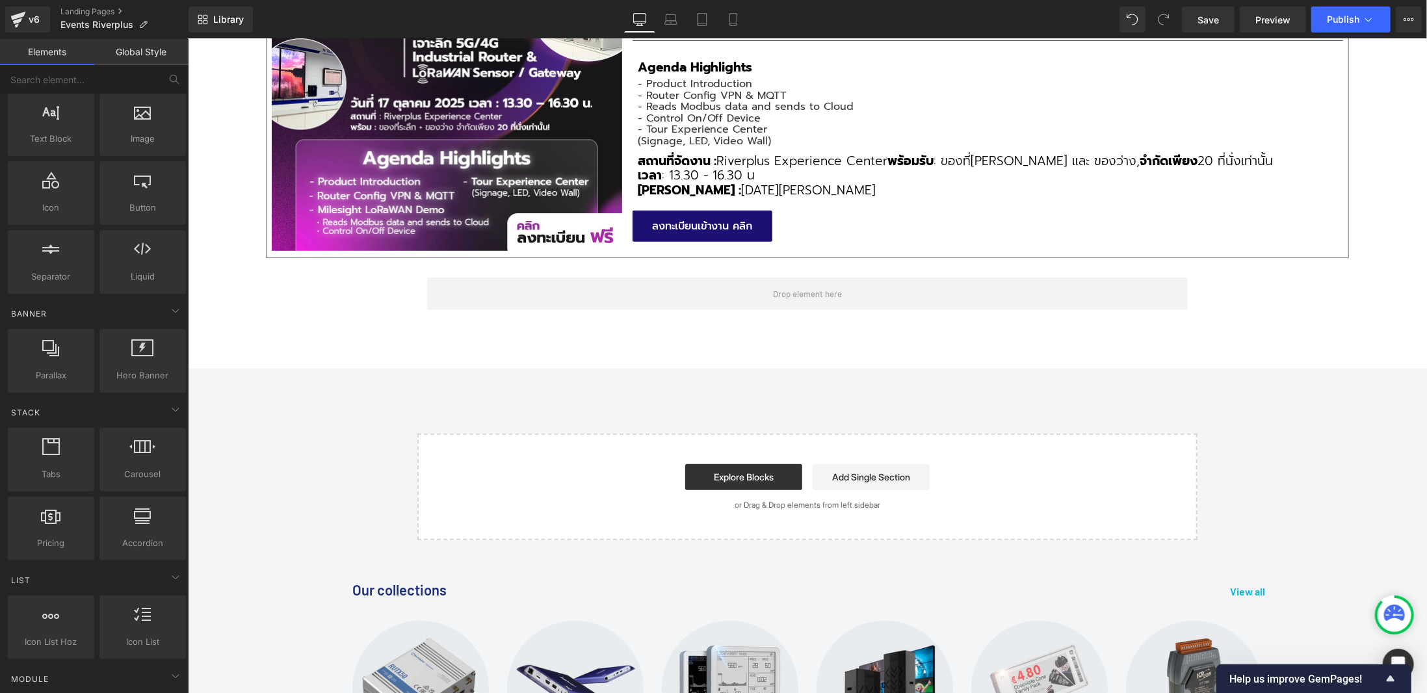
scroll to position [0, 0]
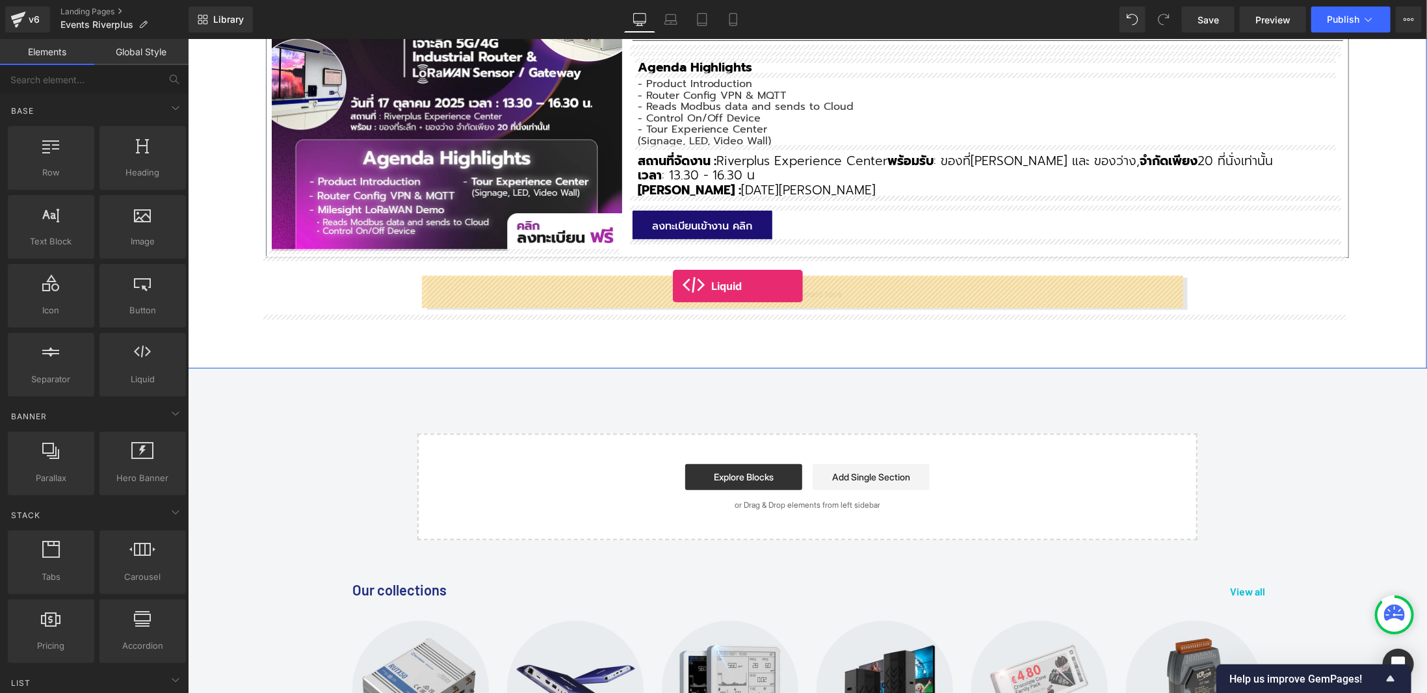
drag, startPoint x: 442, startPoint y: 319, endPoint x: 672, endPoint y: 285, distance: 232.6
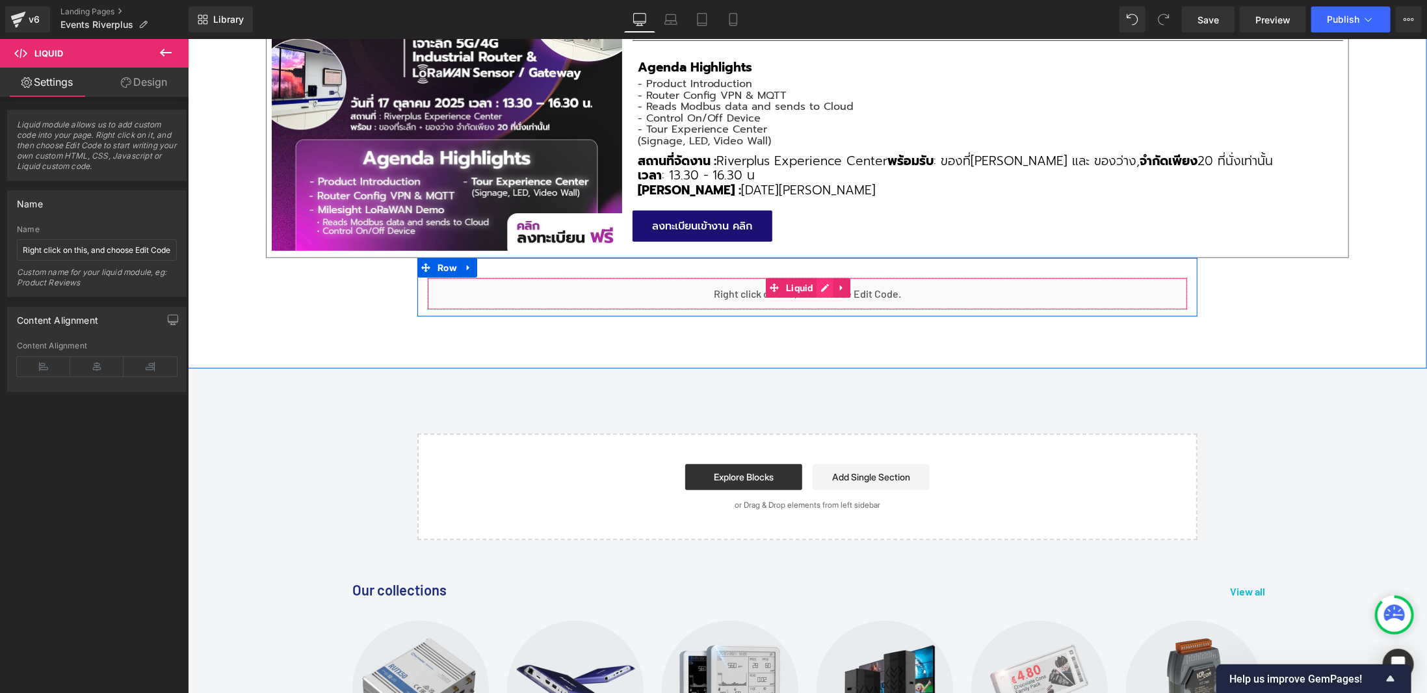
click at [819, 290] on div "Liquid" at bounding box center [806, 293] width 761 height 33
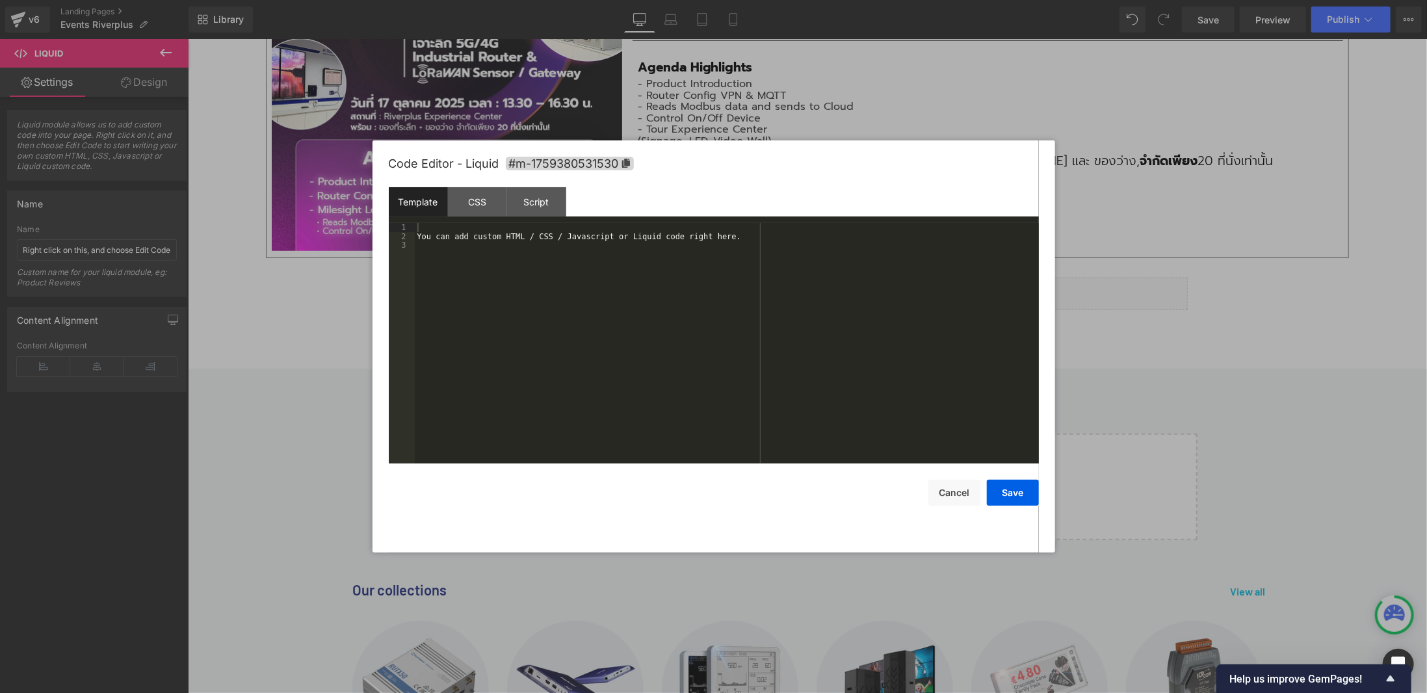
click at [745, 313] on div "You can add custom HTML / CSS / Javascript or Liquid code right here." at bounding box center [727, 352] width 624 height 259
click at [1025, 497] on button "Save" at bounding box center [1013, 493] width 52 height 26
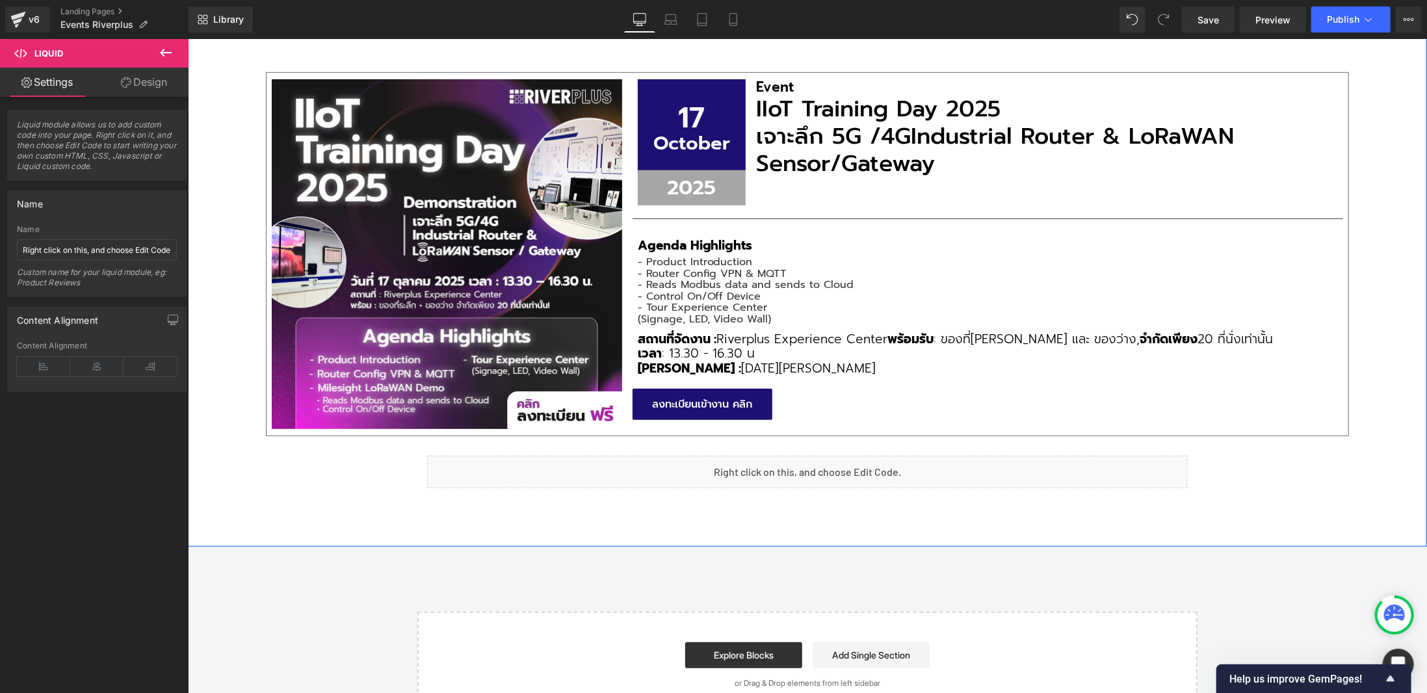
scroll to position [260, 0]
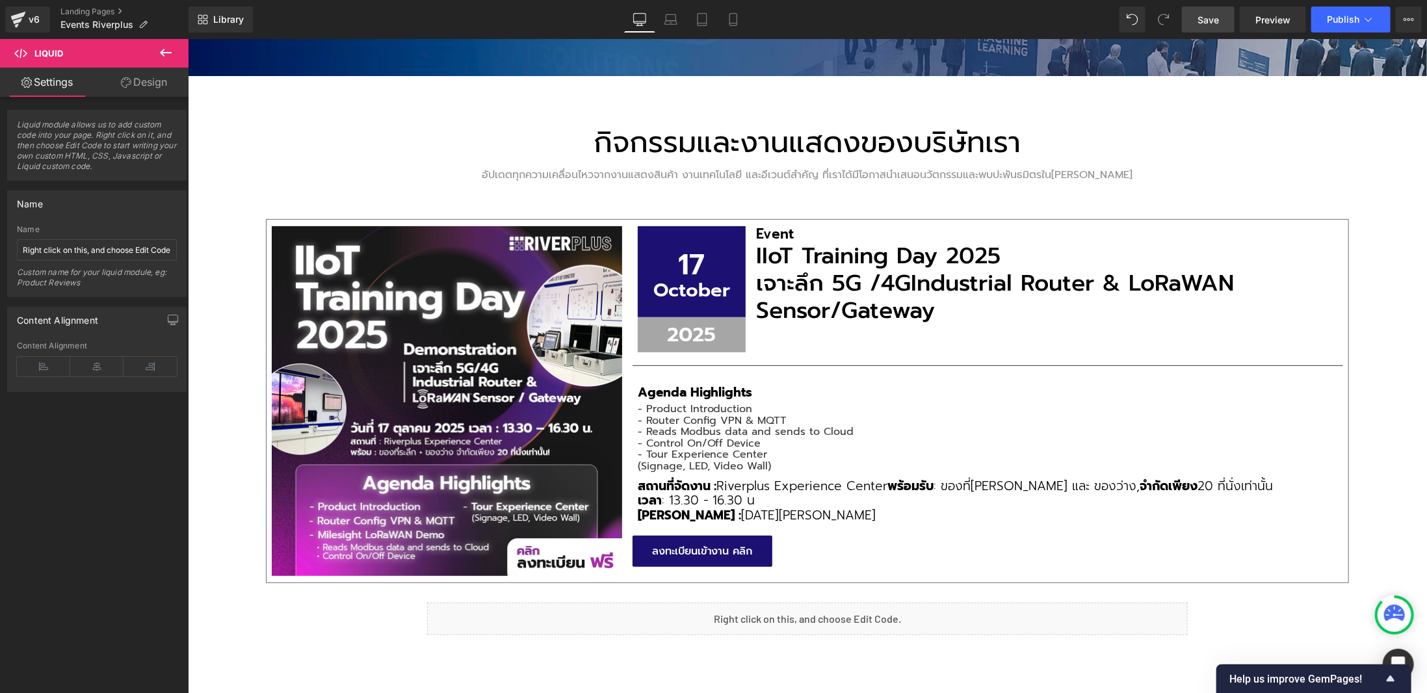
click at [1221, 25] on link "Save" at bounding box center [1208, 20] width 53 height 26
click at [1290, 23] on span "Preview" at bounding box center [1272, 20] width 35 height 14
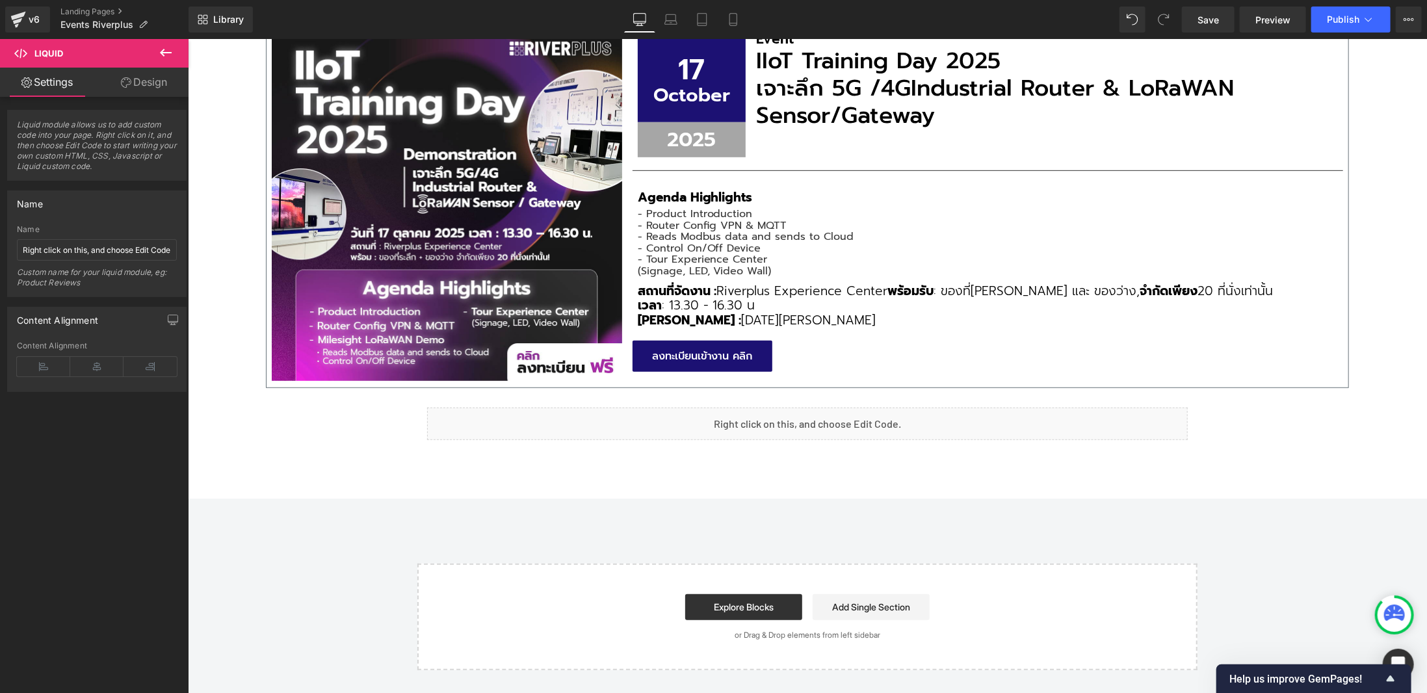
scroll to position [650, 0]
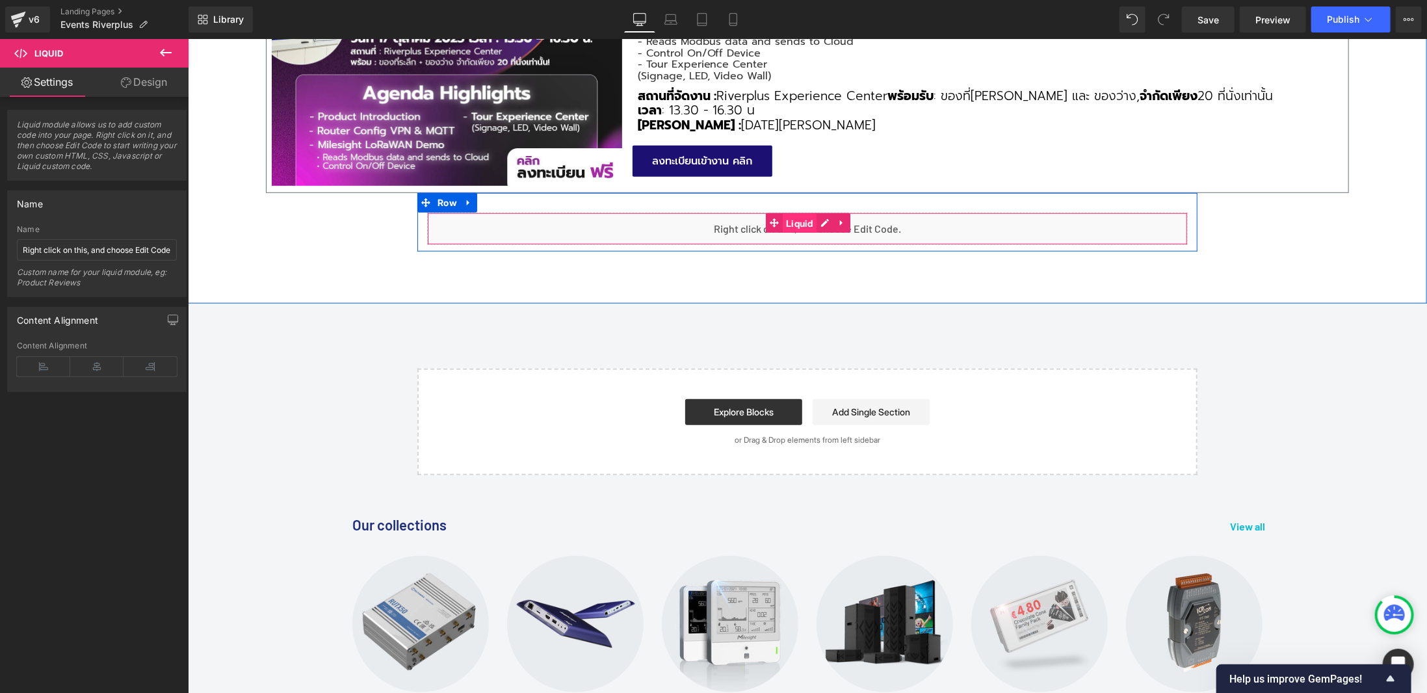
click at [811, 221] on span "Liquid" at bounding box center [799, 223] width 34 height 20
click at [817, 220] on div "Liquid" at bounding box center [806, 228] width 761 height 33
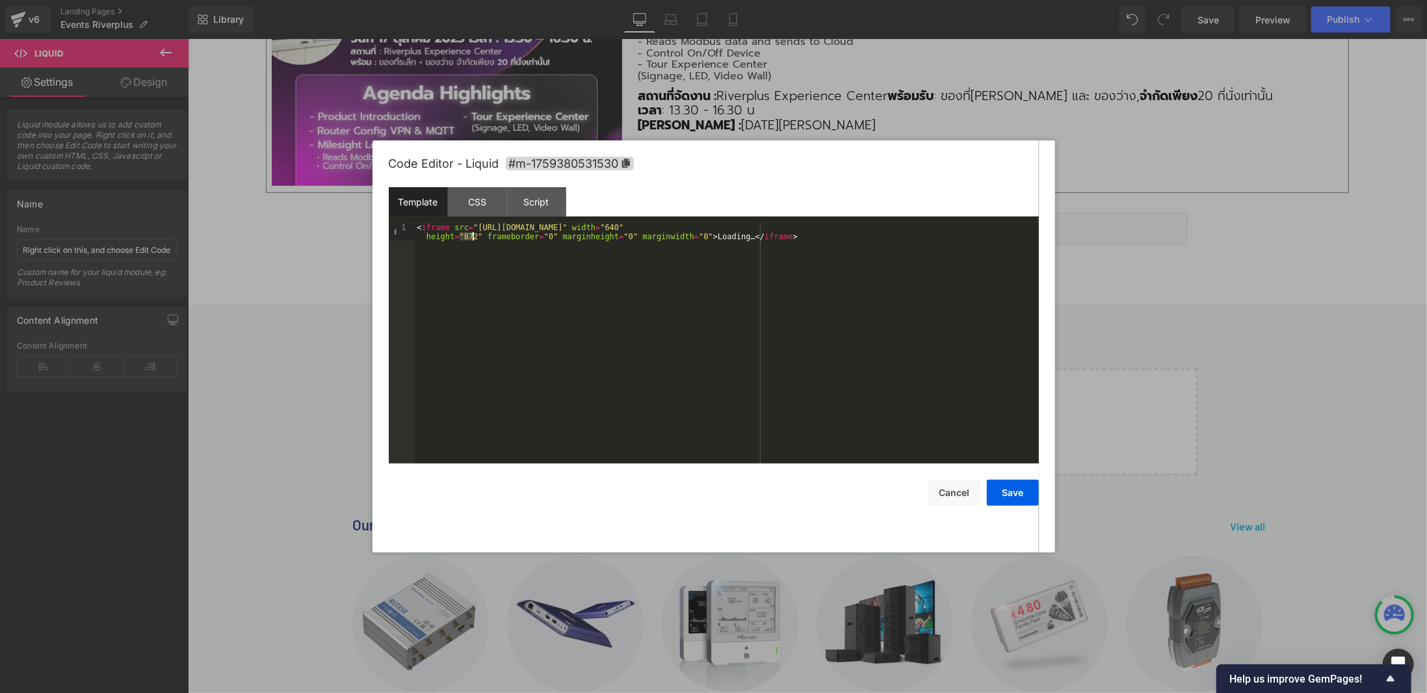
drag, startPoint x: 460, startPoint y: 237, endPoint x: 475, endPoint y: 237, distance: 14.3
click at [475, 236] on div "< iframe src = "[URL][DOMAIN_NAME]" width = "640" height = "872" frameborder = …" at bounding box center [727, 361] width 624 height 276
drag, startPoint x: 995, startPoint y: 227, endPoint x: 1009, endPoint y: 228, distance: 14.3
click at [1009, 228] on div "< iframe src = "[URL][DOMAIN_NAME]" width = "640" height = "auto" frameborder =…" at bounding box center [727, 361] width 624 height 276
click at [1017, 499] on button "Save" at bounding box center [1013, 493] width 52 height 26
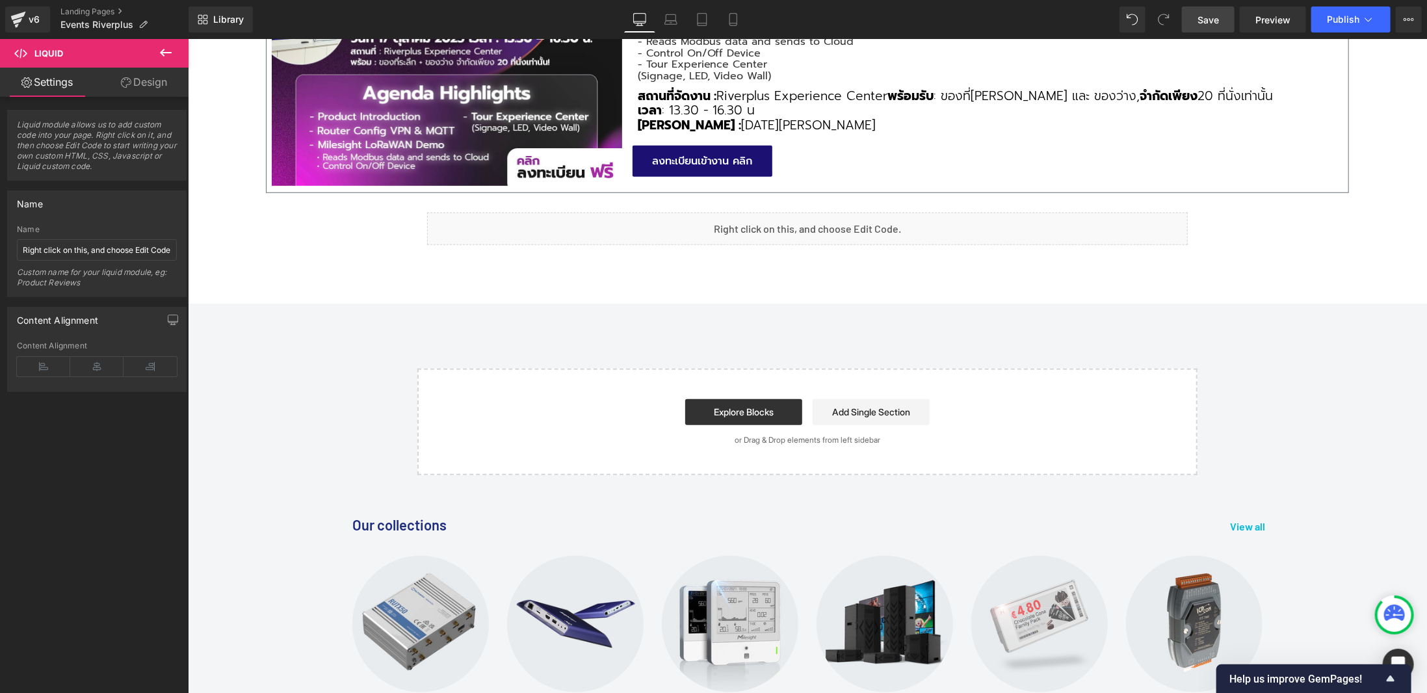
click at [1212, 31] on link "Save" at bounding box center [1208, 20] width 53 height 26
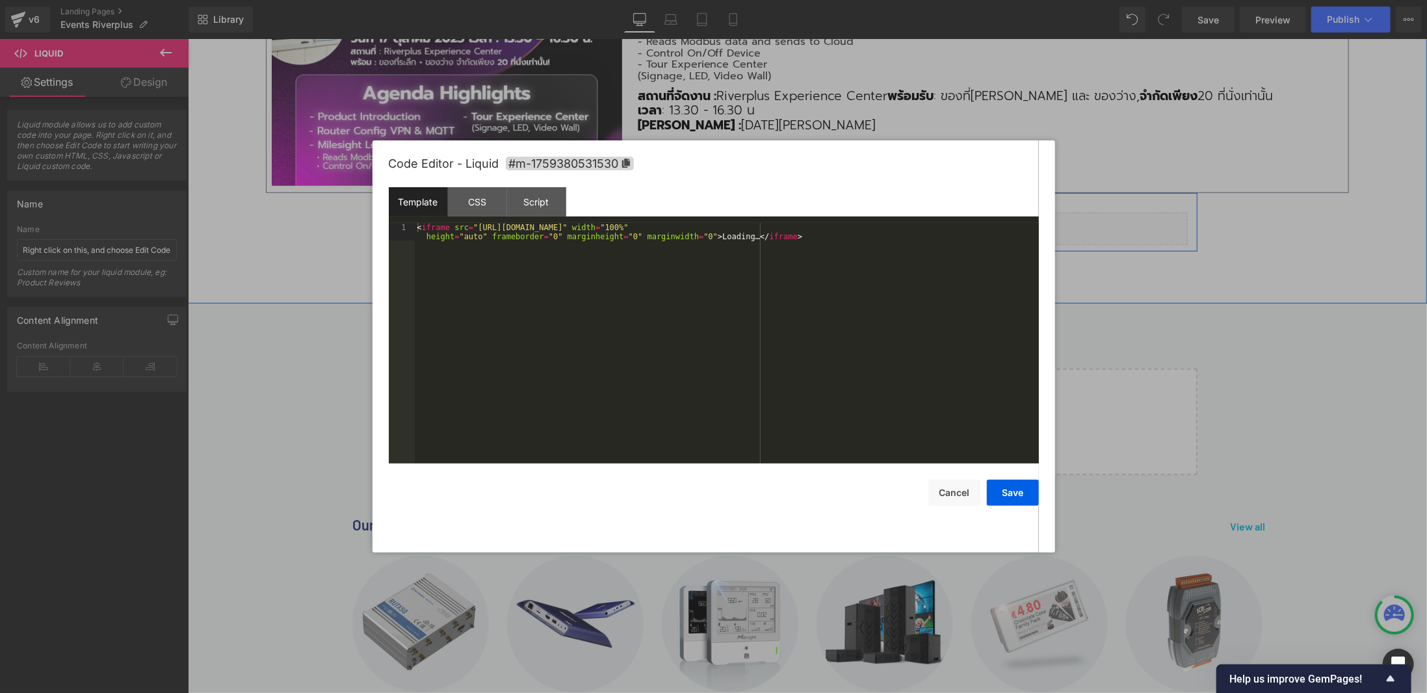
click at [824, 224] on div "Liquid" at bounding box center [806, 228] width 761 height 33
drag, startPoint x: 458, startPoint y: 239, endPoint x: 476, endPoint y: 241, distance: 17.6
click at [476, 241] on div "< iframe src = "[URL][DOMAIN_NAME]" width = "100%" height = "auto" frameborder …" at bounding box center [727, 361] width 624 height 276
click at [1017, 500] on button "Save" at bounding box center [1013, 493] width 52 height 26
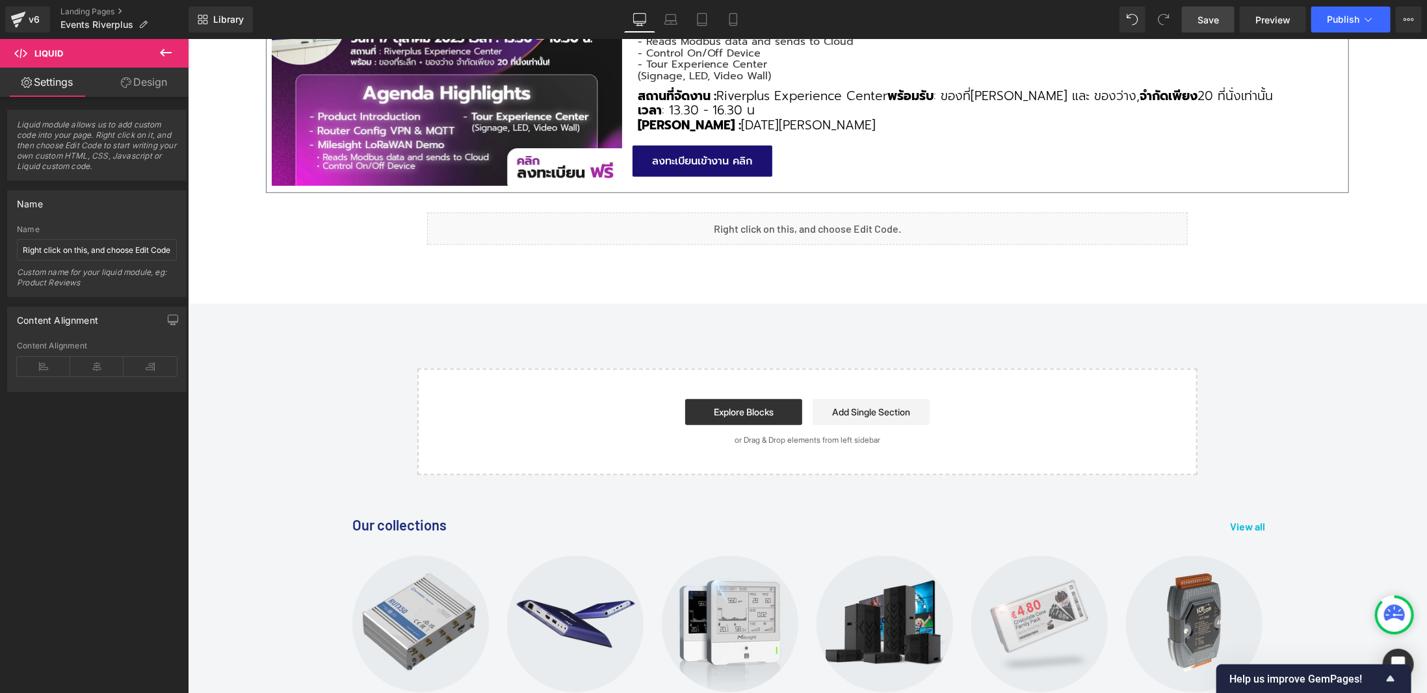
click at [1219, 27] on link "Save" at bounding box center [1208, 20] width 53 height 26
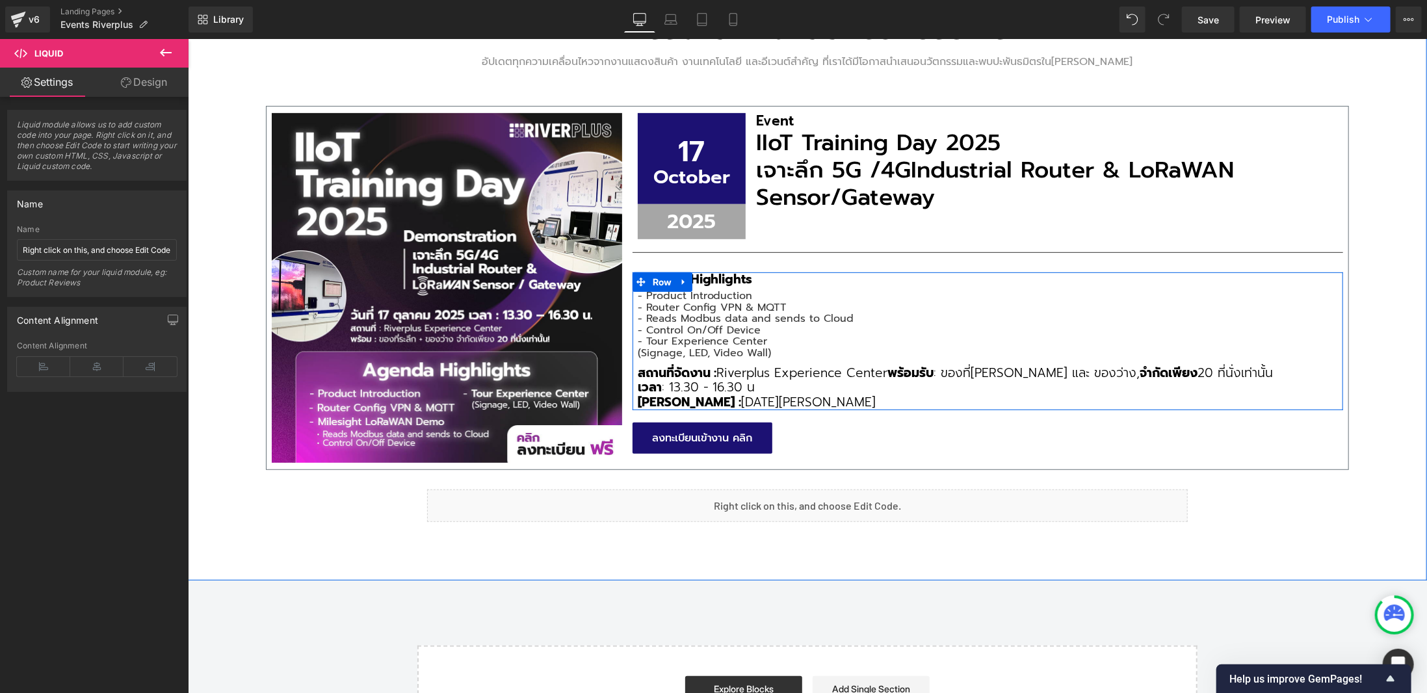
scroll to position [390, 0]
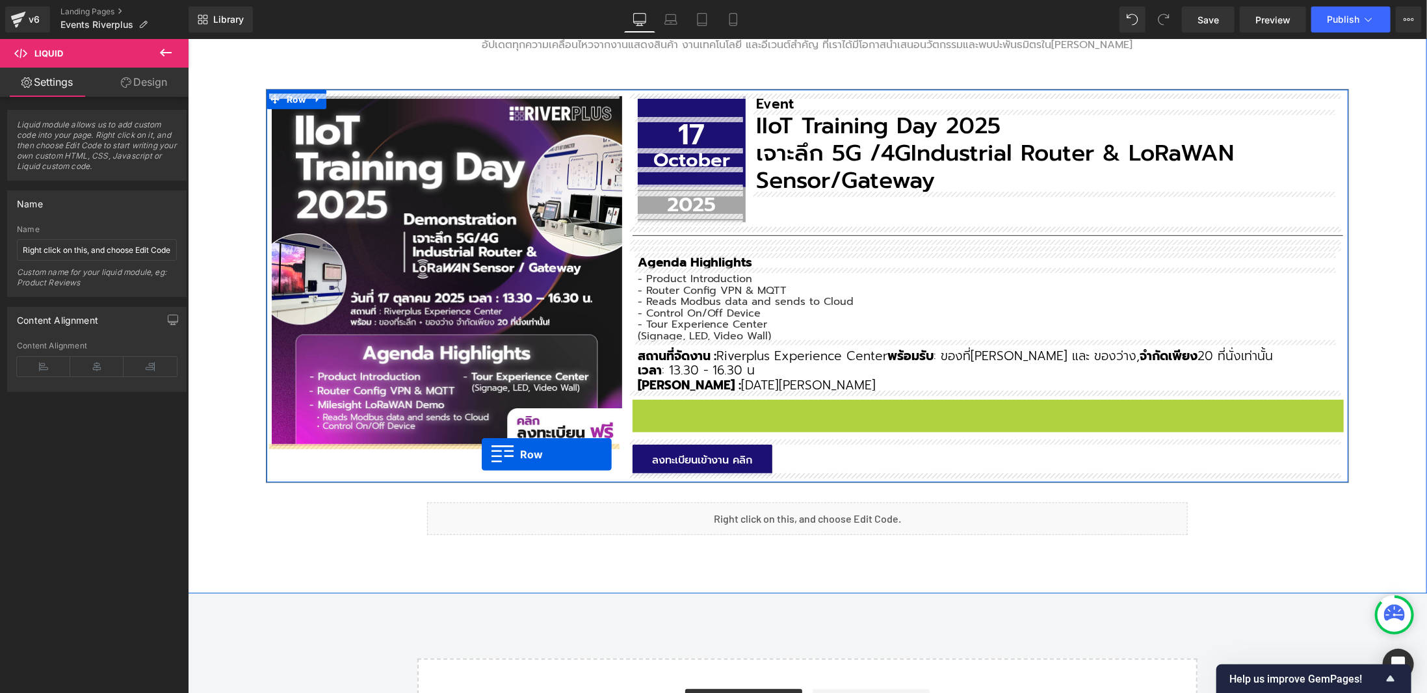
drag, startPoint x: 666, startPoint y: 408, endPoint x: 481, endPoint y: 454, distance: 190.3
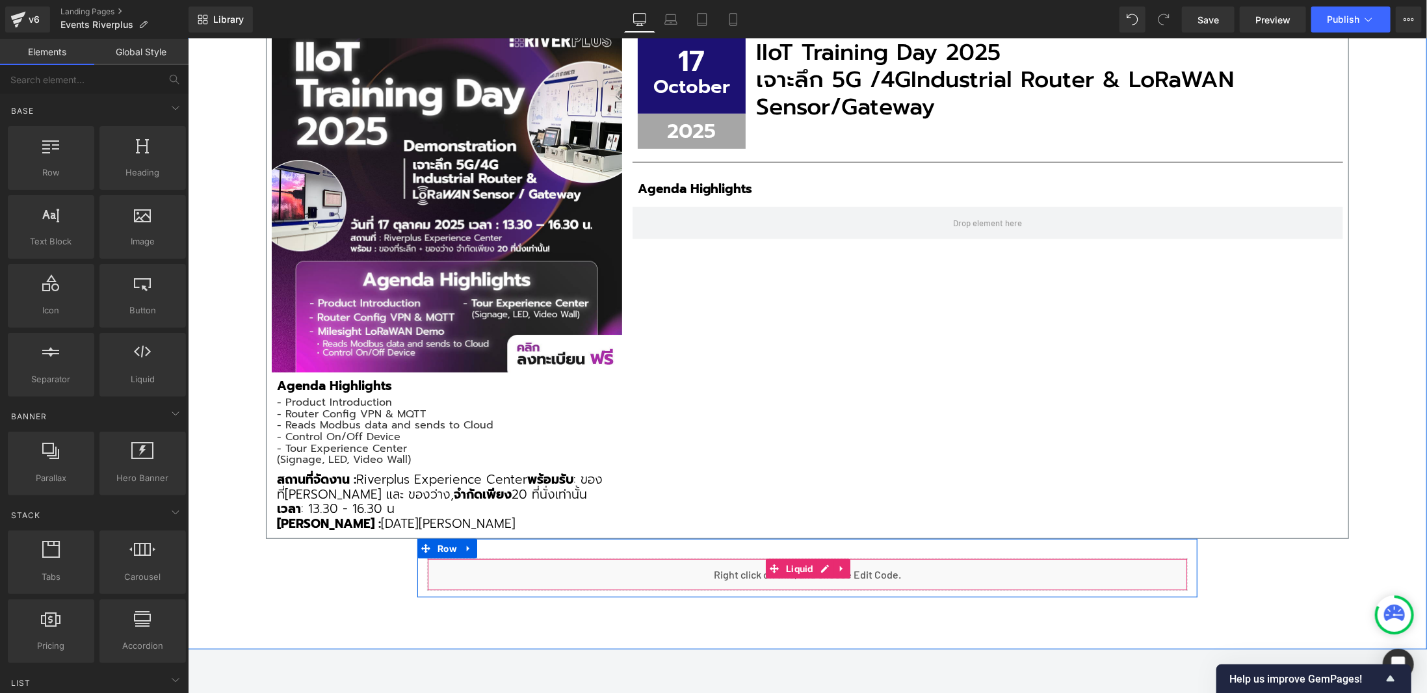
scroll to position [455, 0]
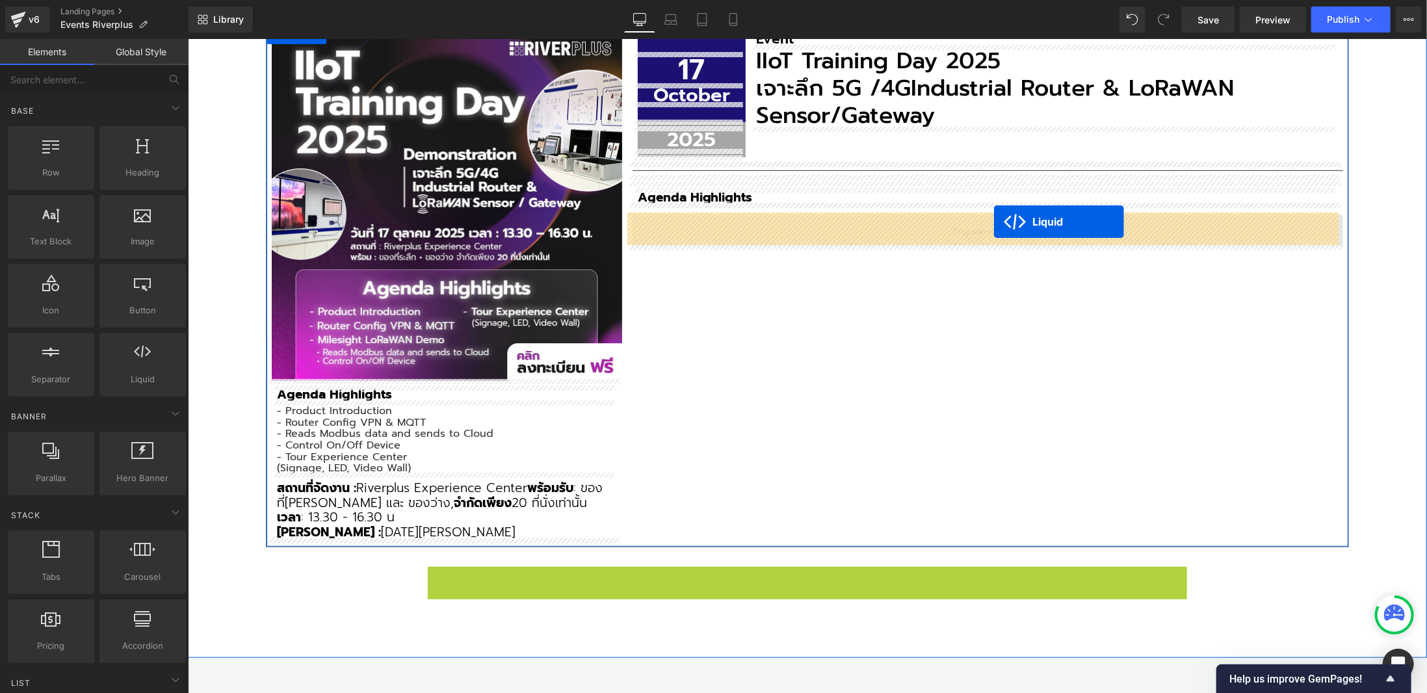
drag, startPoint x: 796, startPoint y: 577, endPoint x: 993, endPoint y: 221, distance: 406.5
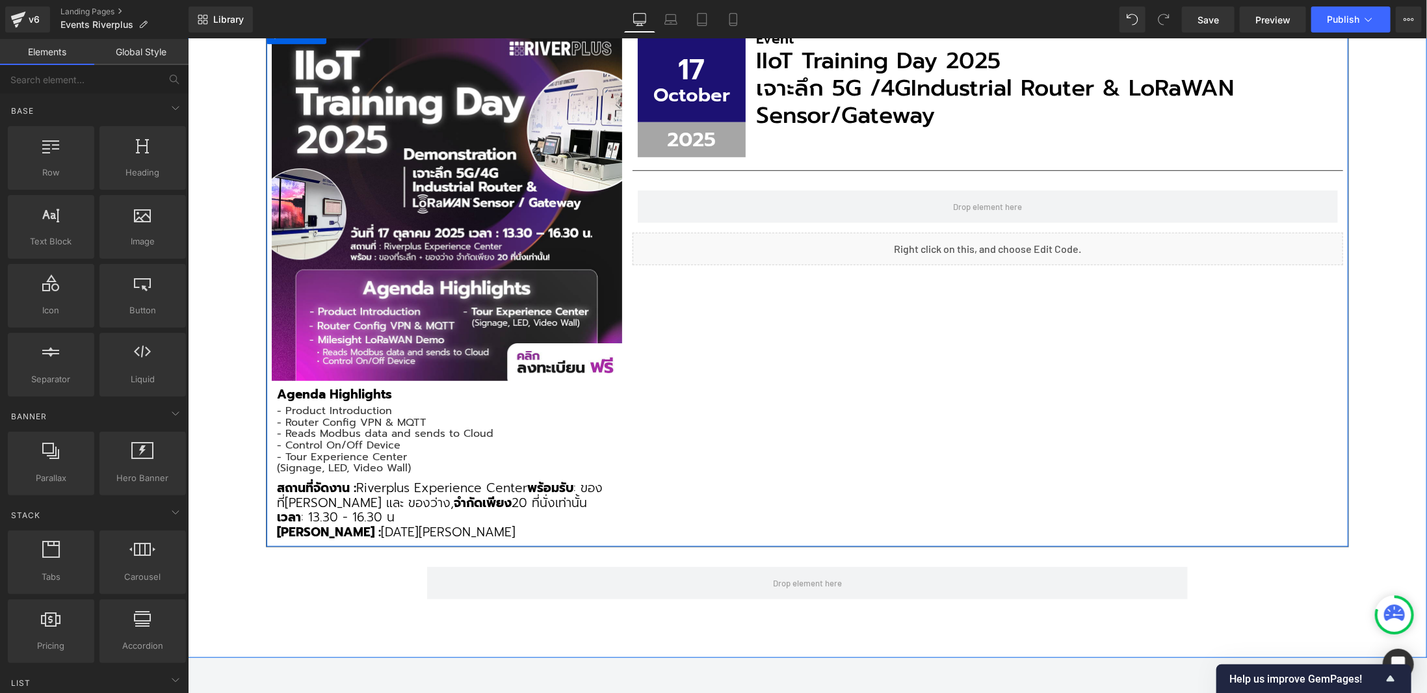
scroll to position [260, 0]
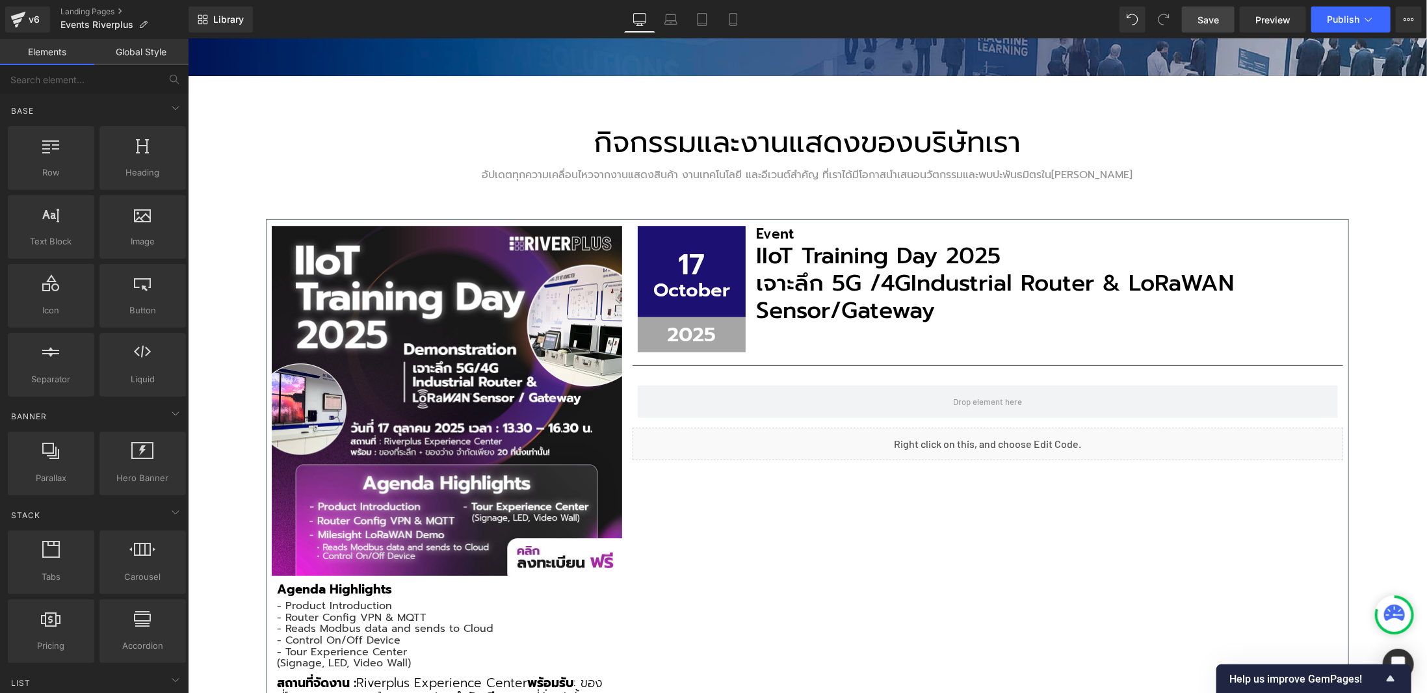
click at [1205, 25] on span "Save" at bounding box center [1207, 20] width 21 height 14
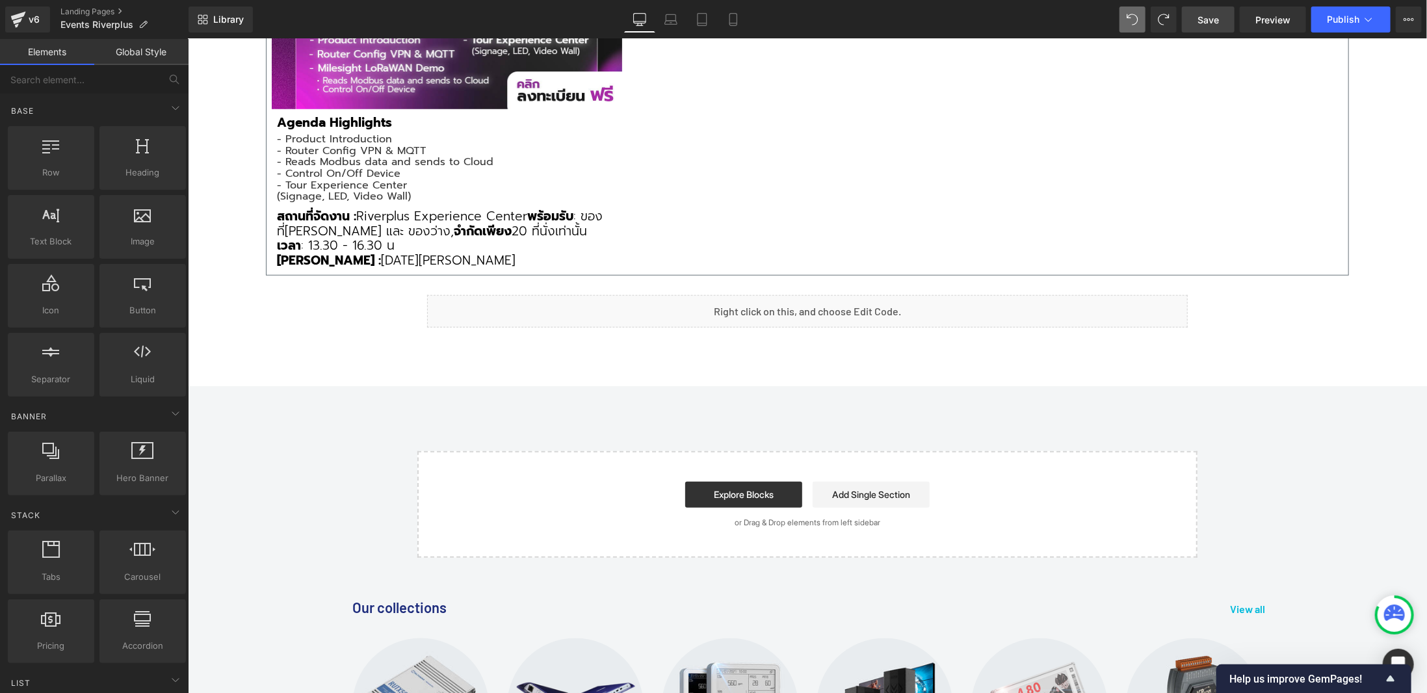
scroll to position [761, 0]
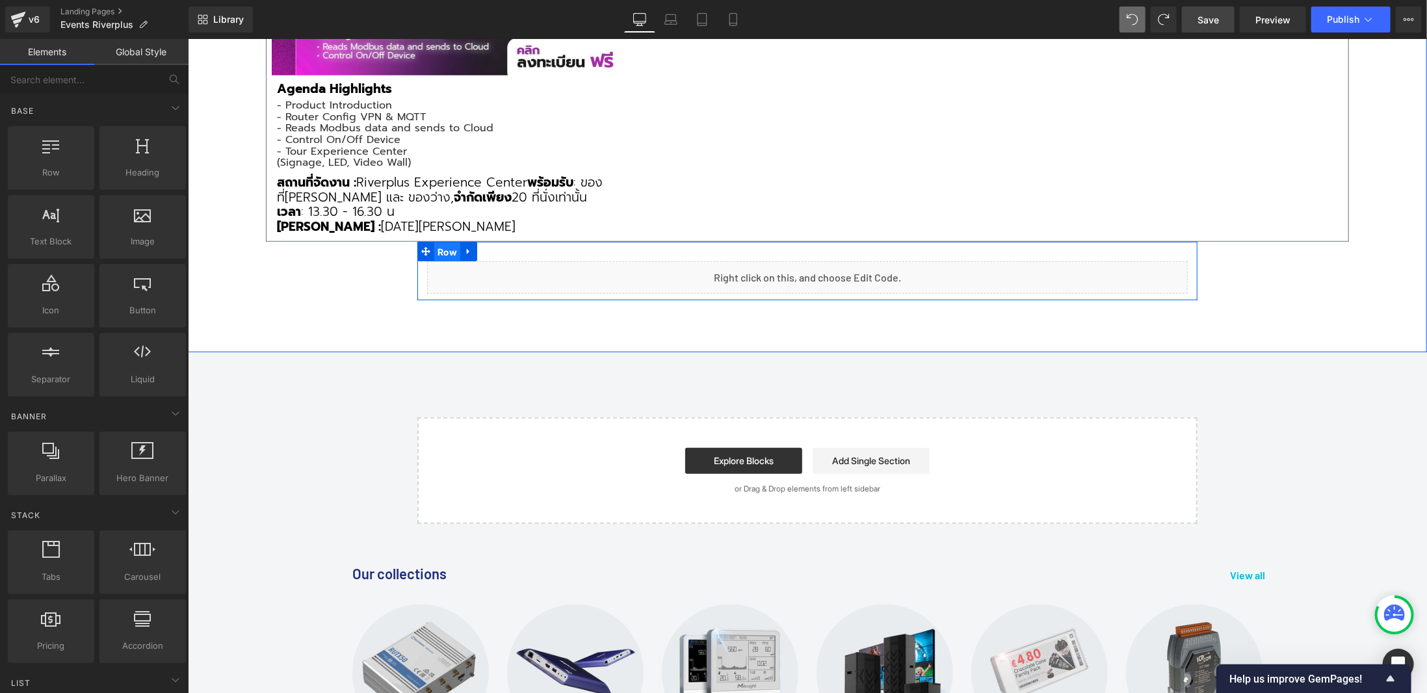
click at [439, 247] on span "Row" at bounding box center [447, 252] width 26 height 20
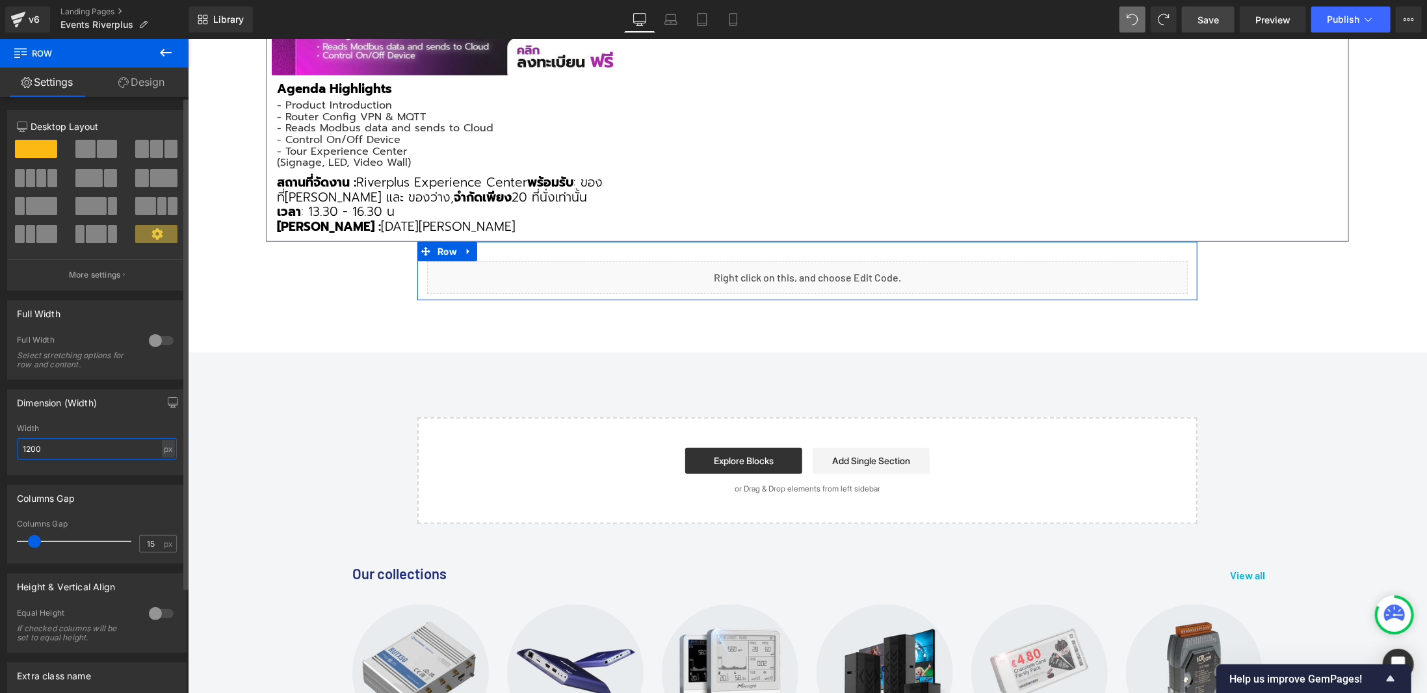
drag, startPoint x: 52, startPoint y: 452, endPoint x: 0, endPoint y: 449, distance: 52.1
click at [0, 449] on div "Dimension (Width) 1200px Width 1200 px % px" at bounding box center [97, 428] width 194 height 96
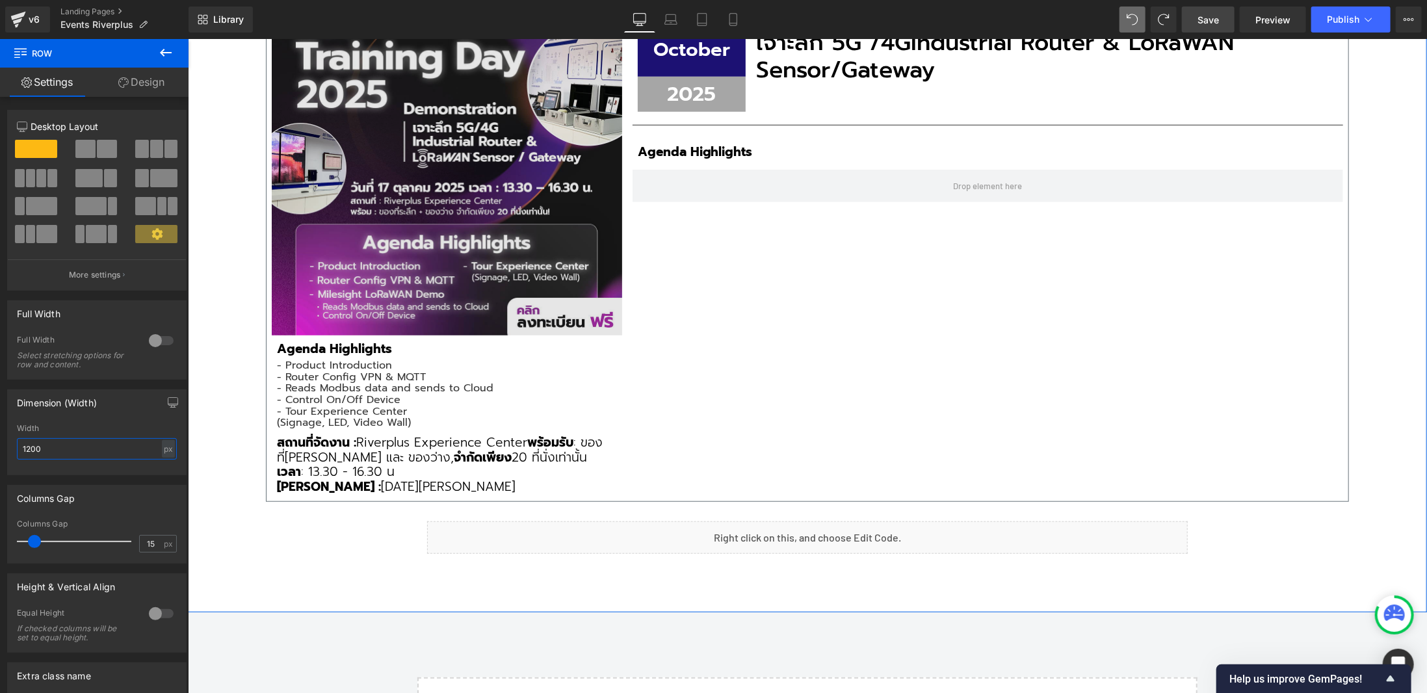
scroll to position [176, 0]
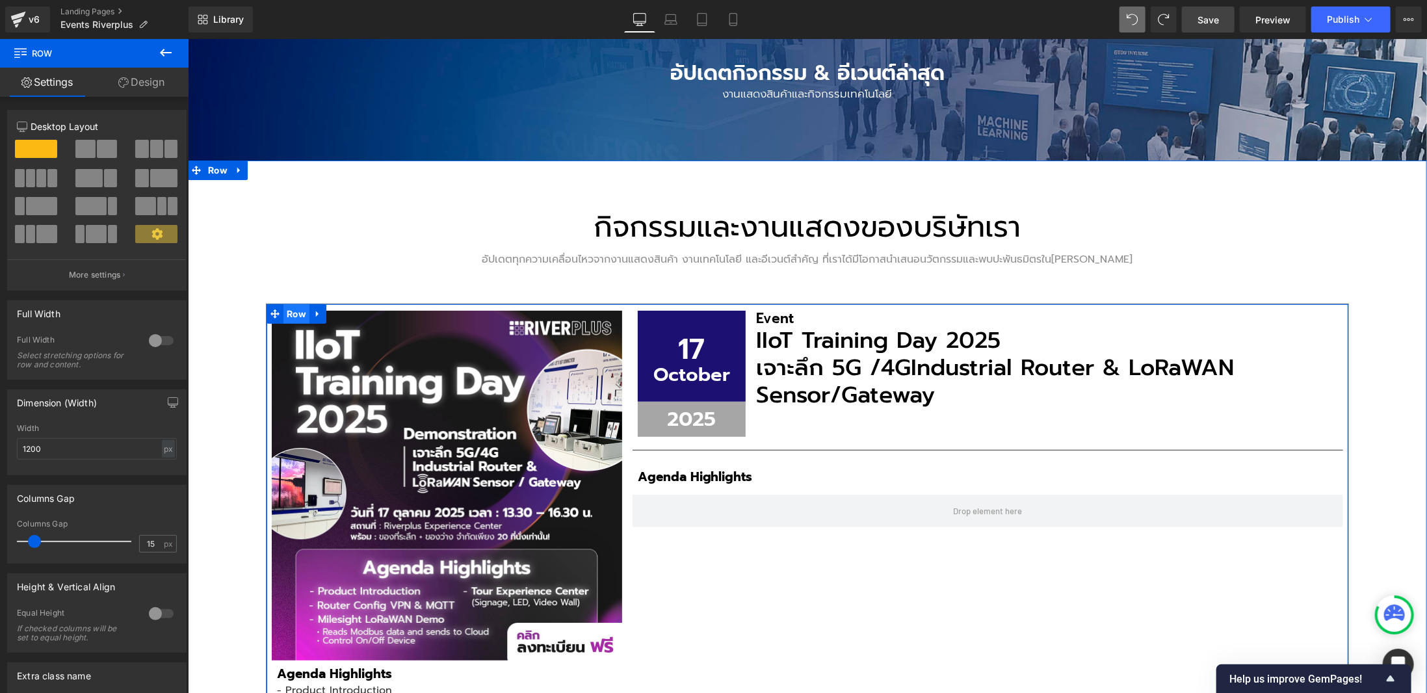
click at [291, 313] on span "Row" at bounding box center [296, 314] width 26 height 20
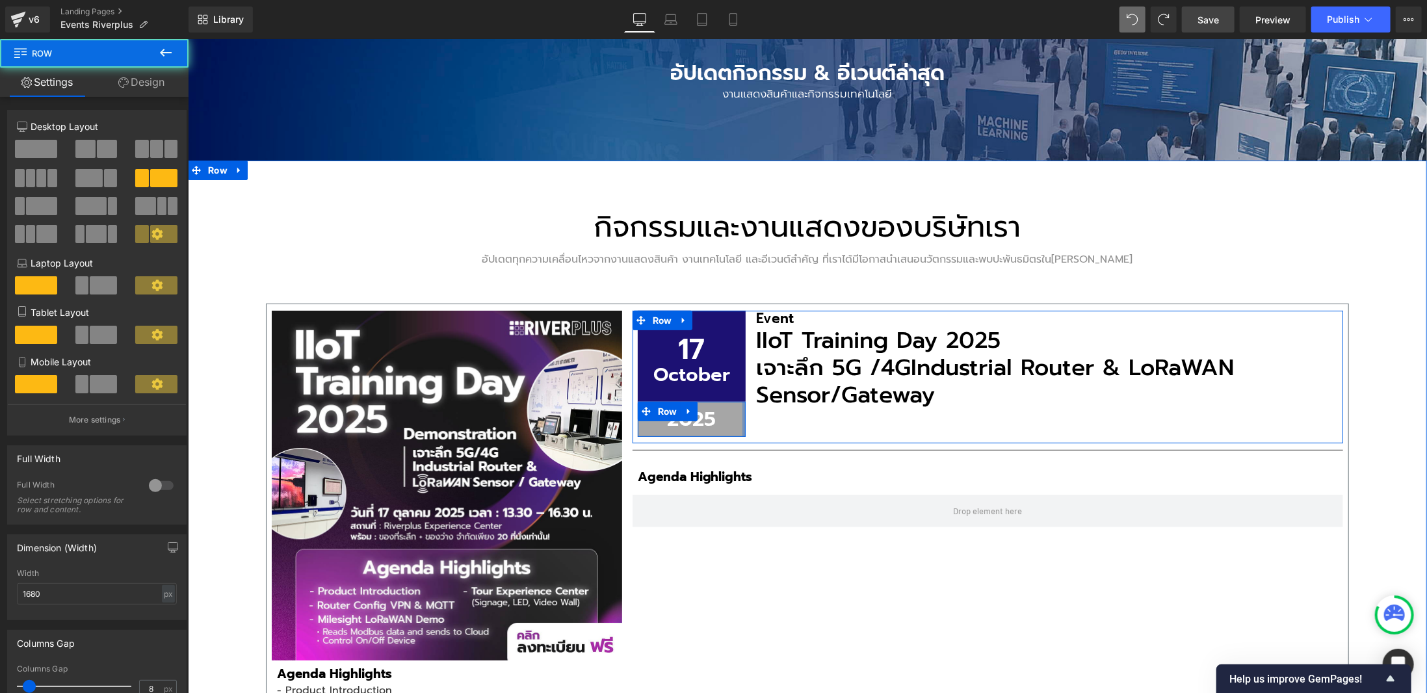
scroll to position [631, 0]
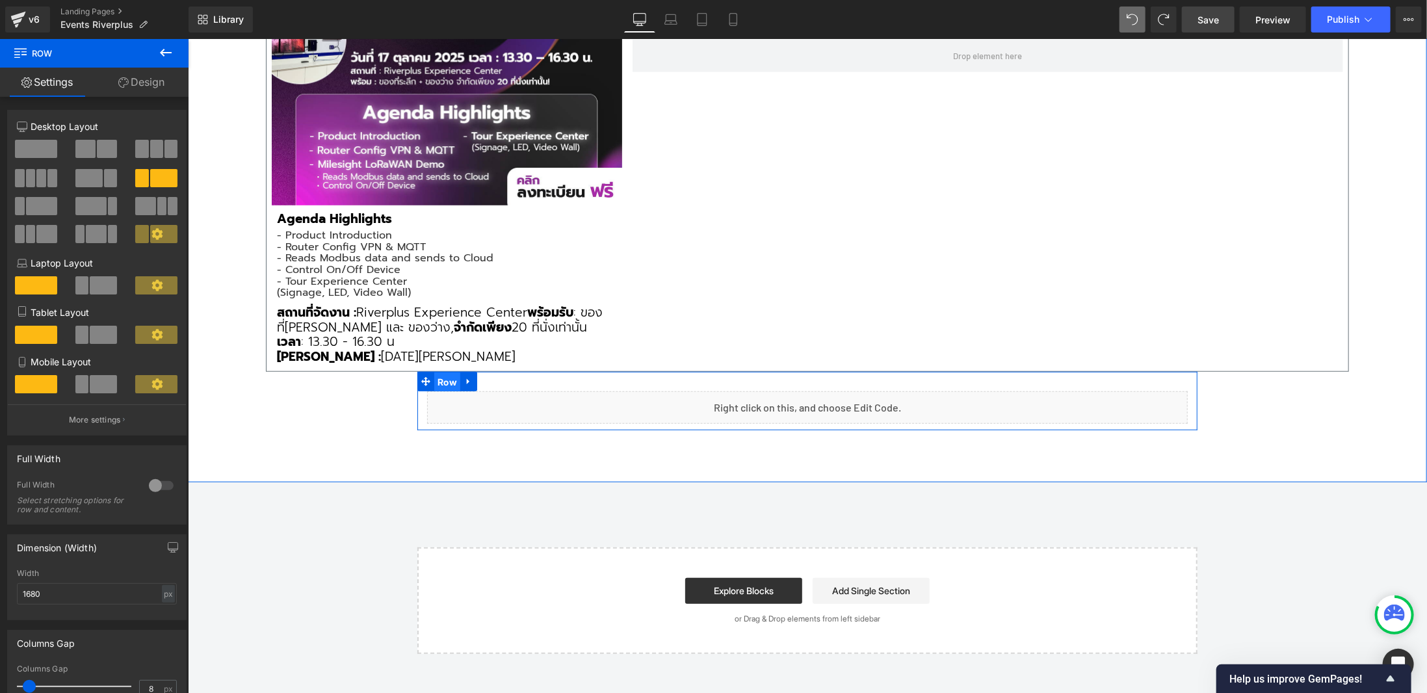
click at [437, 384] on span "Row" at bounding box center [447, 382] width 26 height 20
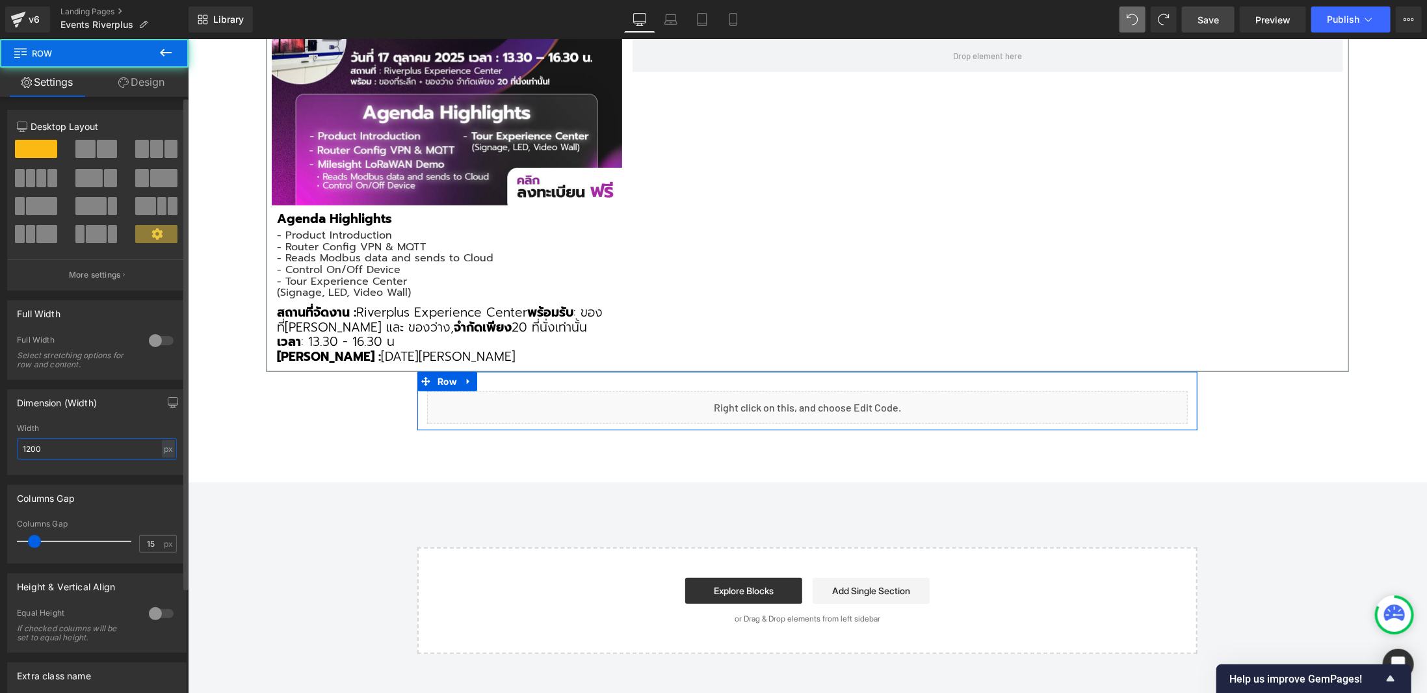
drag, startPoint x: 89, startPoint y: 444, endPoint x: 3, endPoint y: 437, distance: 86.0
click at [3, 437] on div "Dimension (Width) 1200px Width 1200 px % px" at bounding box center [97, 428] width 194 height 96
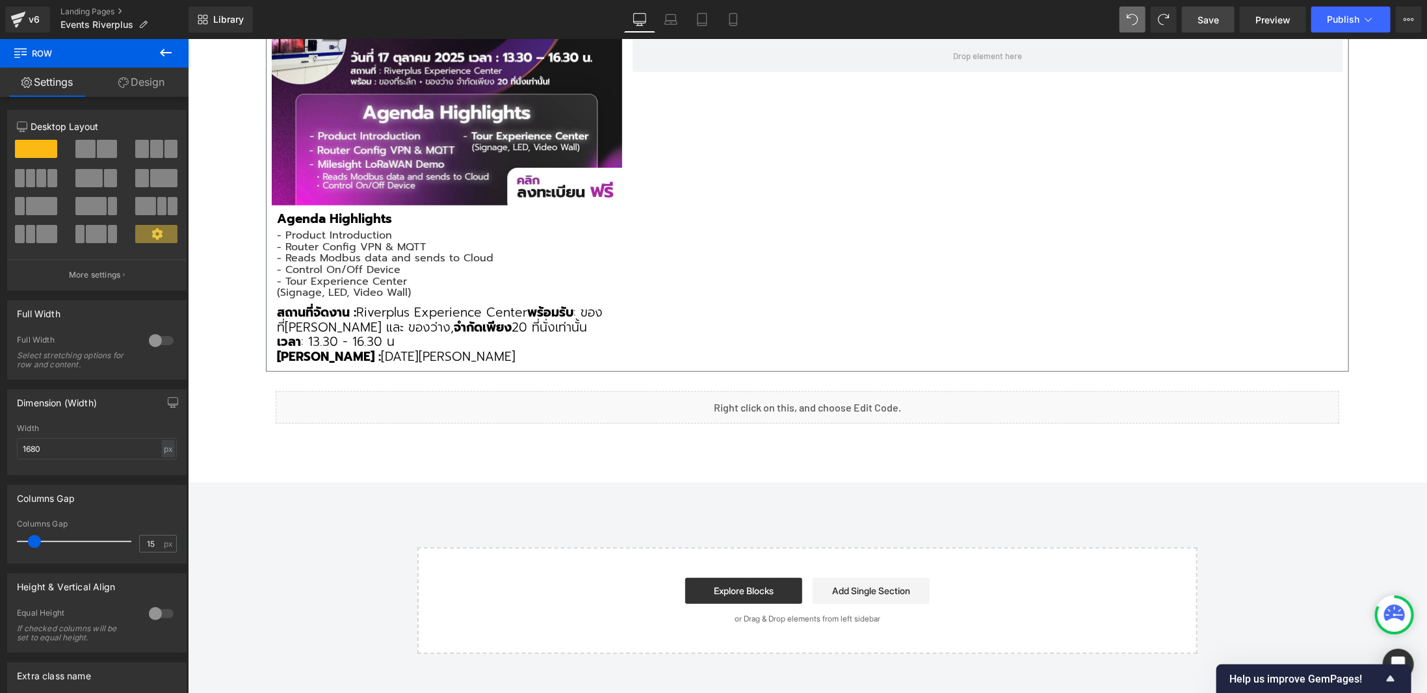
click at [1136, 21] on icon at bounding box center [1132, 20] width 12 height 12
type input "1200"
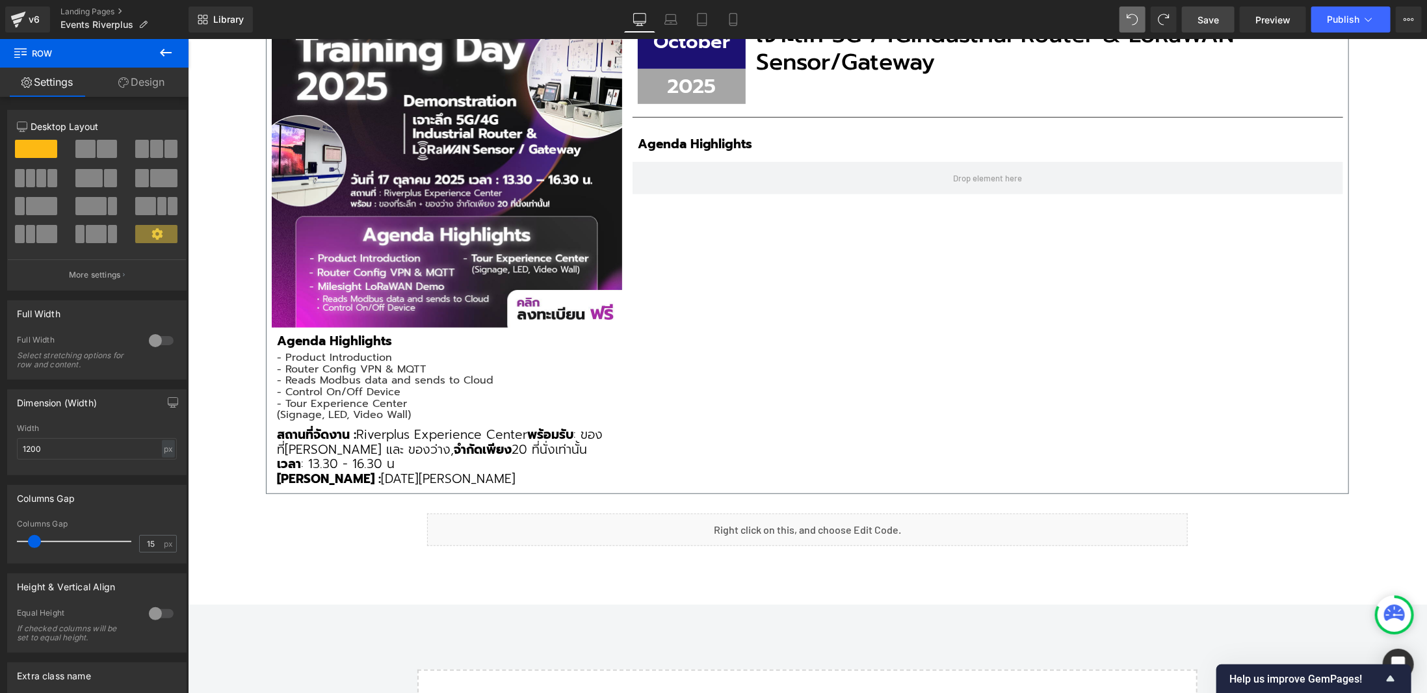
scroll to position [436, 0]
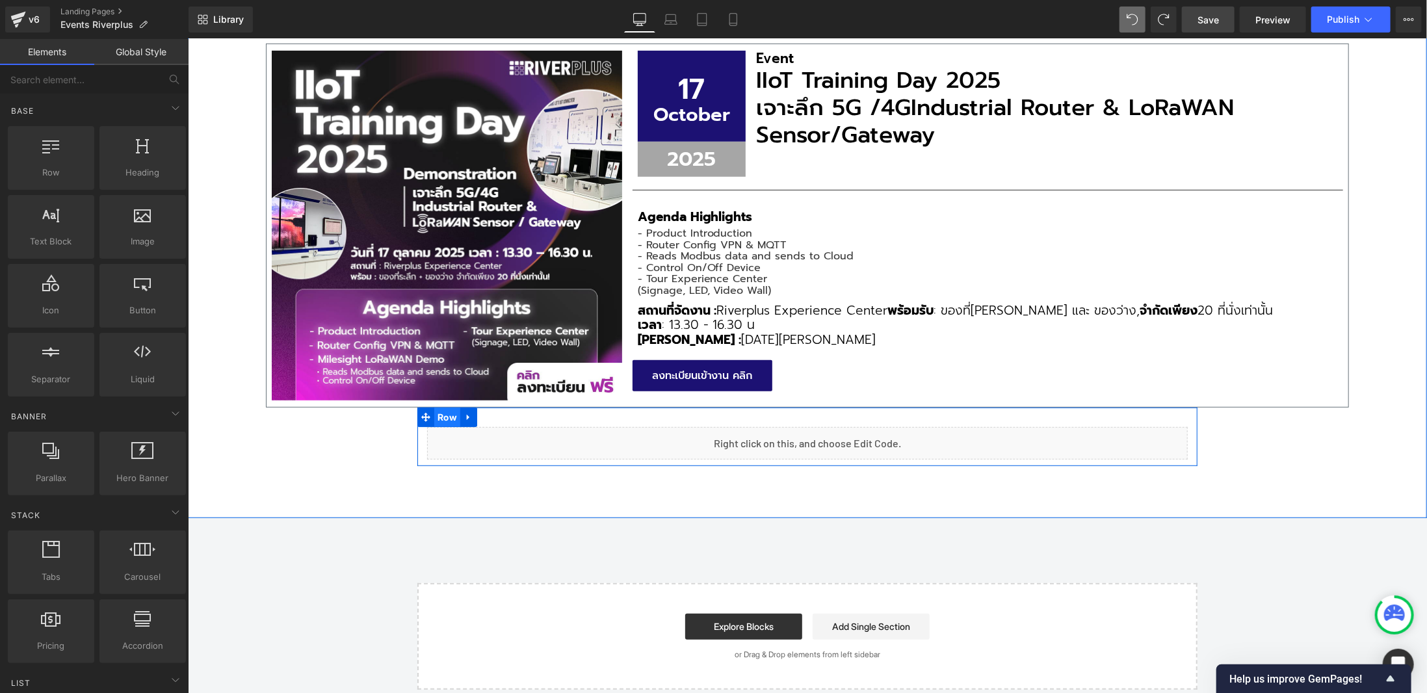
click at [447, 418] on span "Row" at bounding box center [447, 417] width 26 height 20
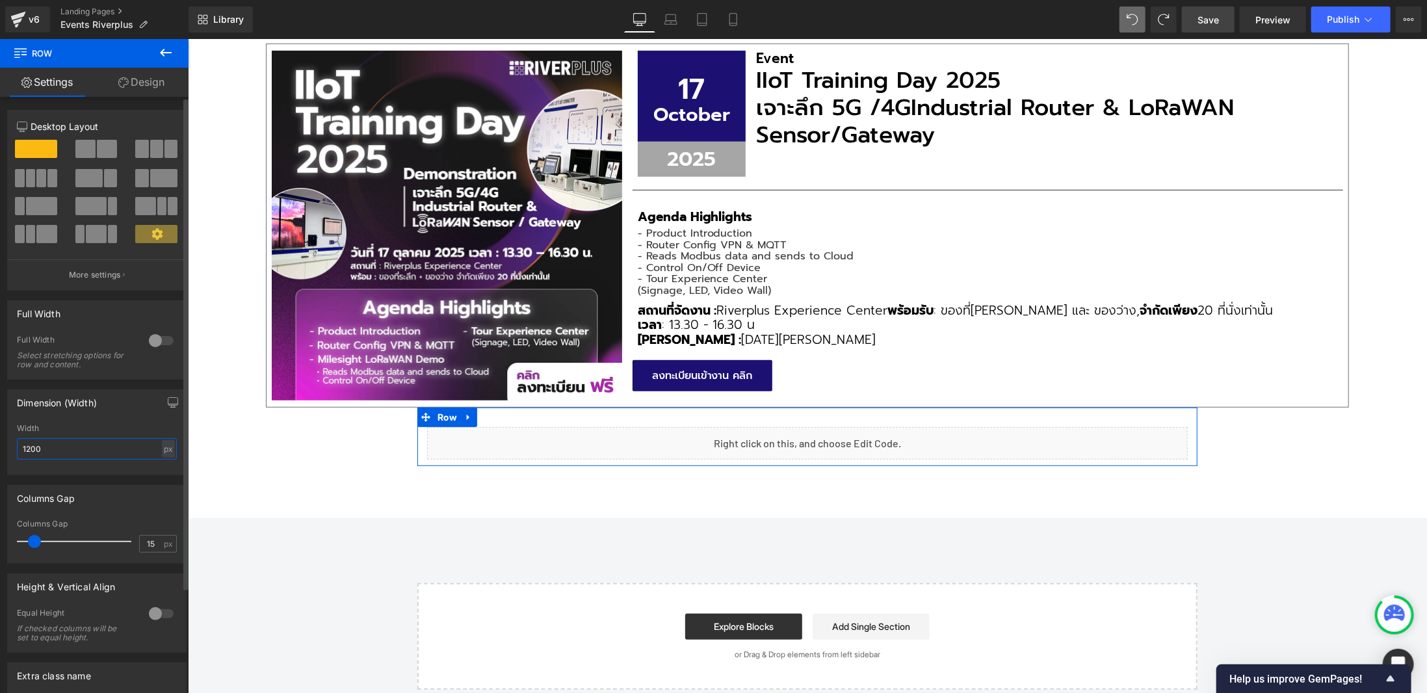
drag, startPoint x: 59, startPoint y: 447, endPoint x: 0, endPoint y: 438, distance: 59.2
click at [0, 443] on div "Dimension (Width) 1200px Width 1200 px % px" at bounding box center [97, 428] width 194 height 96
type input "1680"
click at [1199, 19] on span "Save" at bounding box center [1207, 20] width 21 height 14
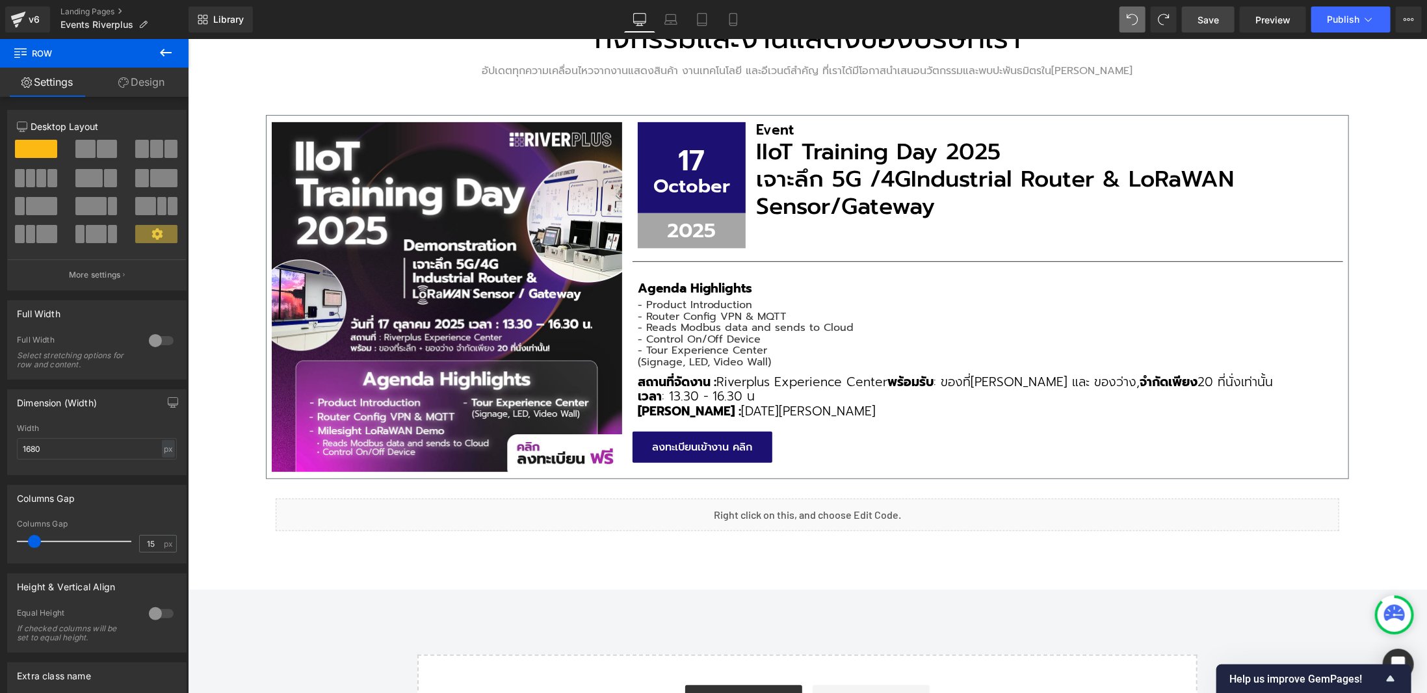
scroll to position [501, 0]
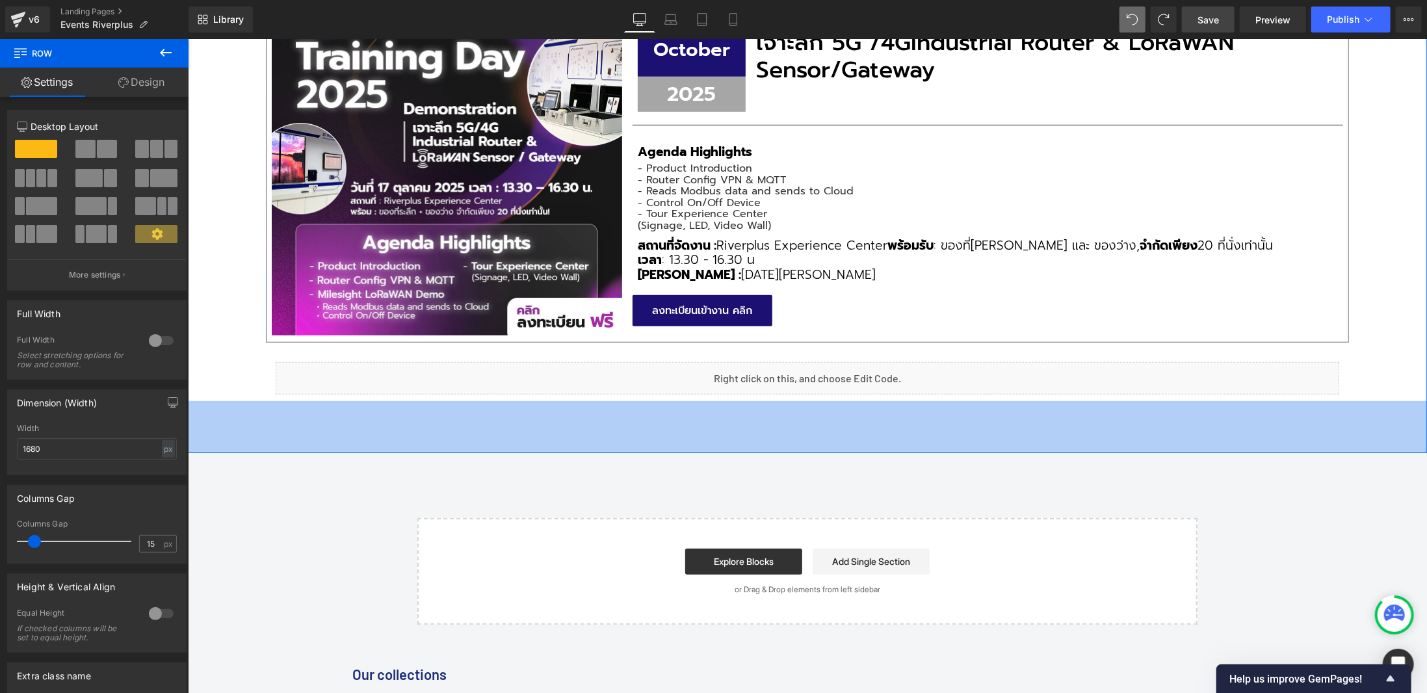
click at [841, 418] on div "80px" at bounding box center [806, 426] width 1239 height 52
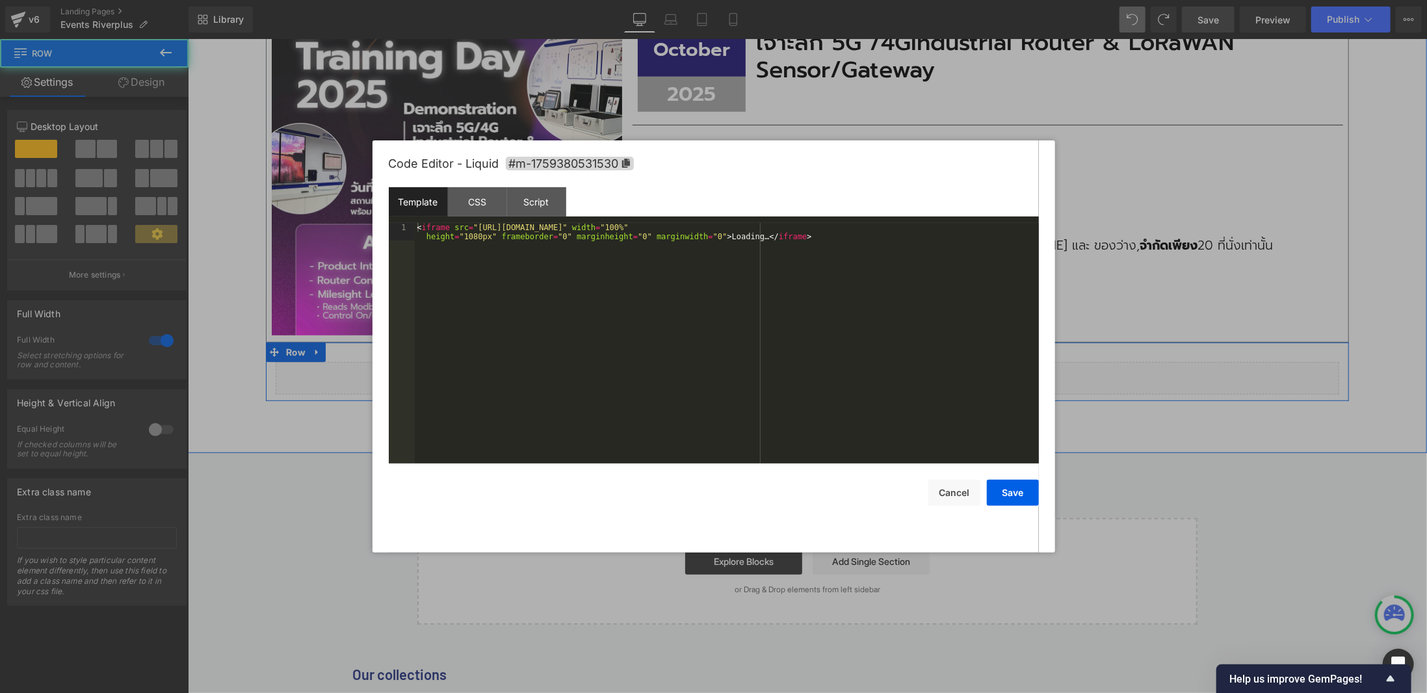
click at [818, 369] on div "Liquid" at bounding box center [806, 377] width 1063 height 33
drag, startPoint x: 995, startPoint y: 225, endPoint x: 1015, endPoint y: 227, distance: 19.6
click at [1015, 227] on div "< iframe src = "[URL][DOMAIN_NAME]" width = "100%" height = "1080px" frameborde…" at bounding box center [727, 361] width 624 height 276
click at [1013, 490] on button "Save" at bounding box center [1013, 493] width 52 height 26
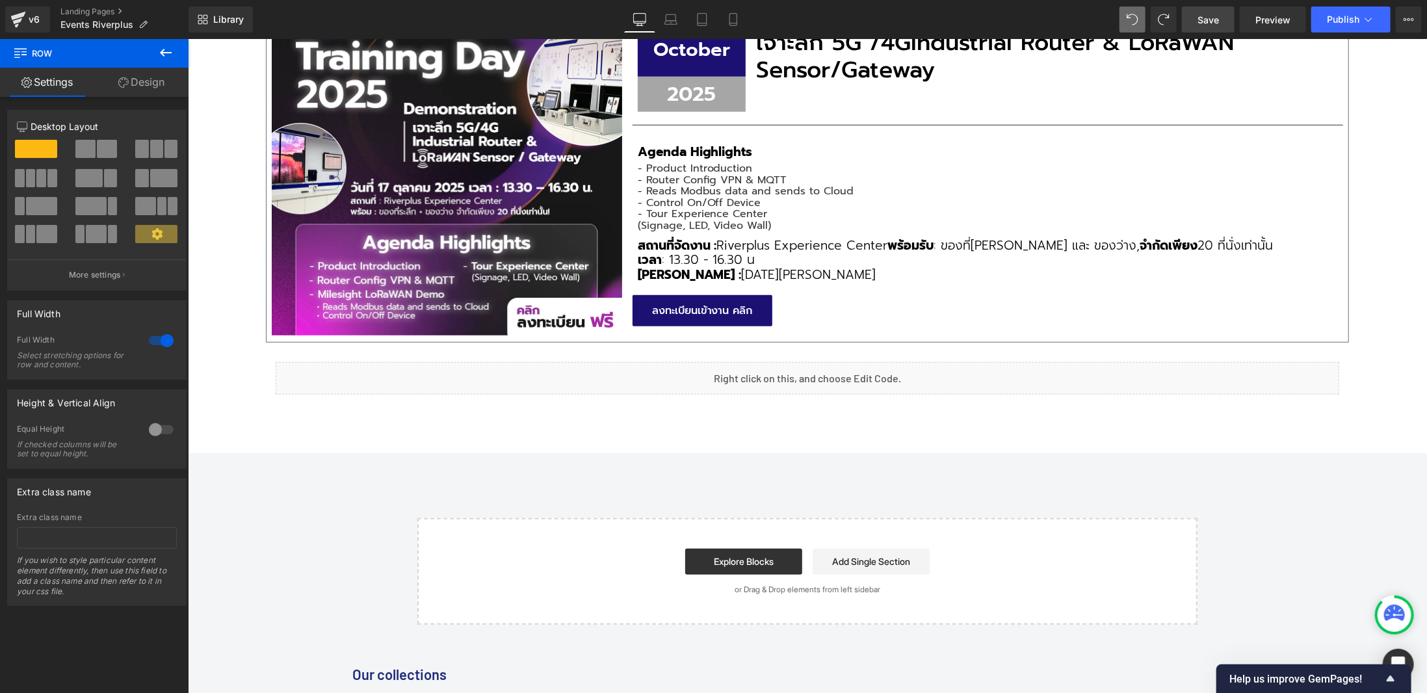
click at [1214, 21] on span "Save" at bounding box center [1207, 20] width 21 height 14
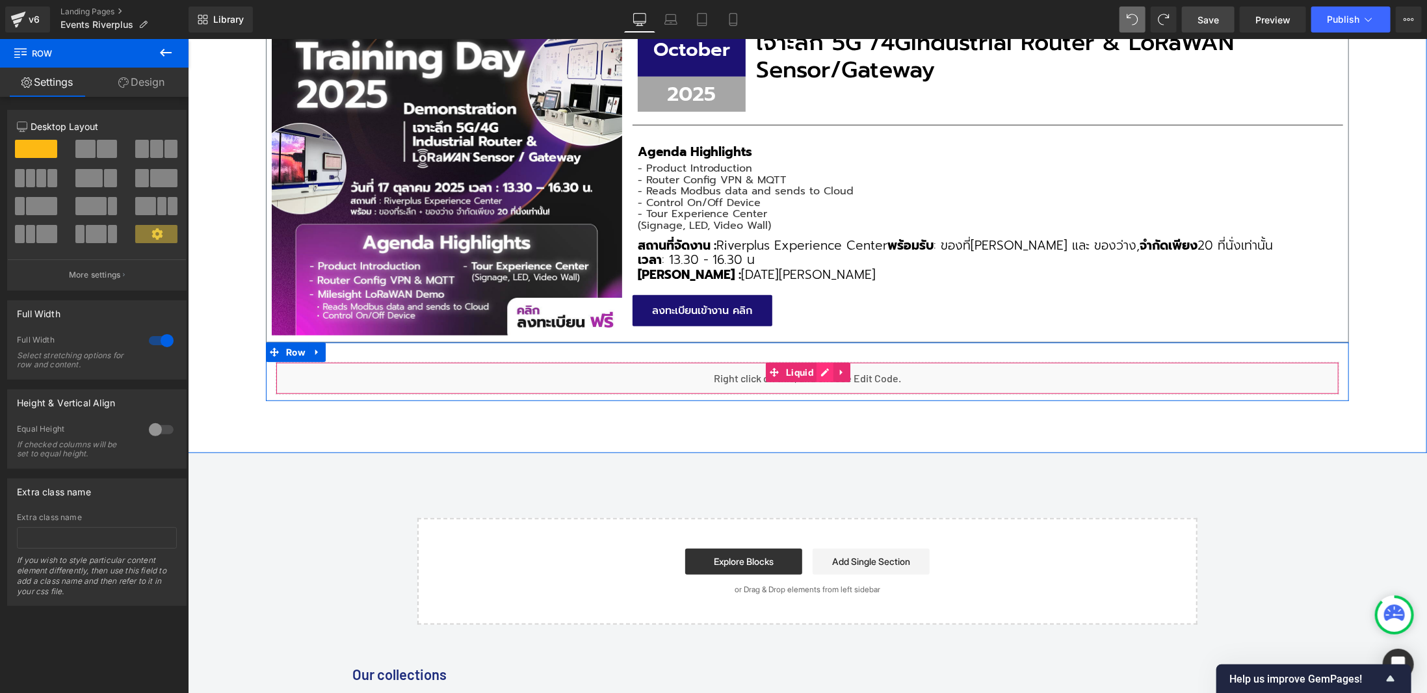
click at [816, 366] on div "Liquid" at bounding box center [806, 377] width 1063 height 33
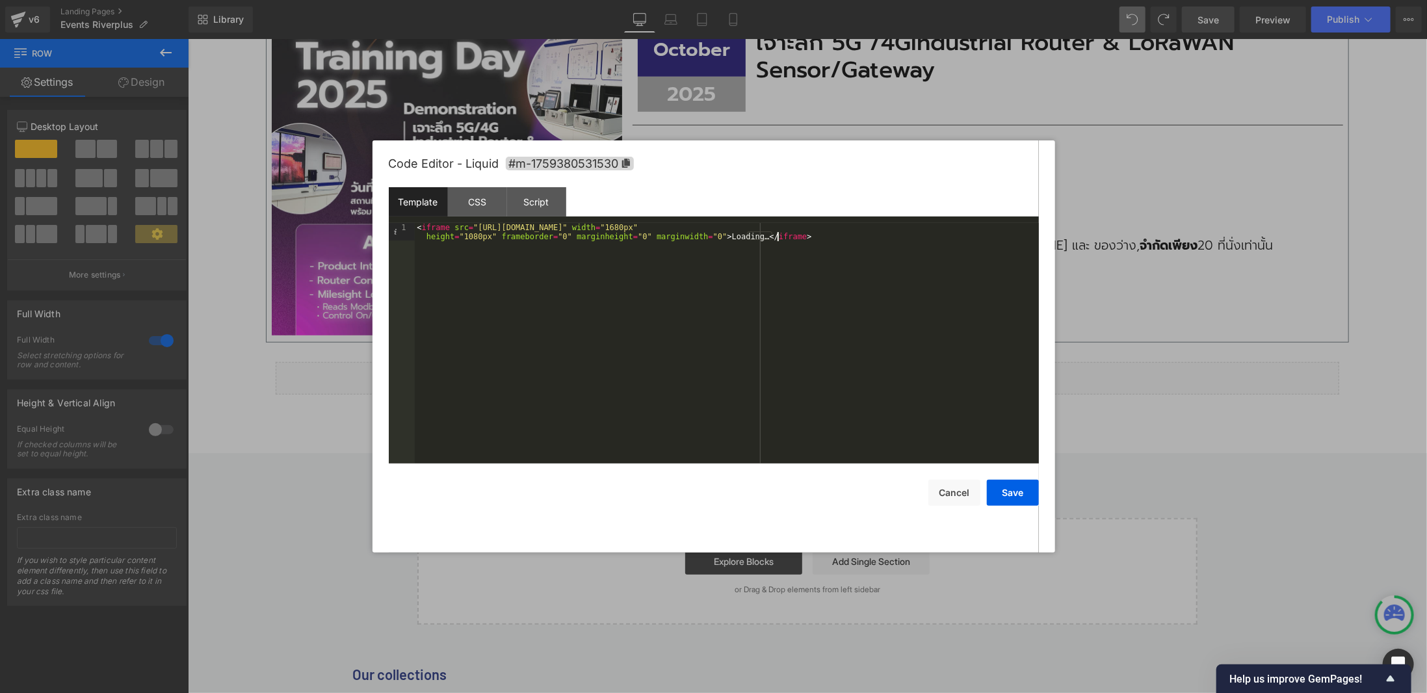
click at [602, 267] on div "< iframe src = "[URL][DOMAIN_NAME]" width = "1680px" height = "1080px" framebor…" at bounding box center [727, 361] width 624 height 276
drag, startPoint x: 460, startPoint y: 239, endPoint x: 475, endPoint y: 240, distance: 15.0
click at [475, 240] on div "< iframe src = "[URL][DOMAIN_NAME]" width = "640" height = "1238" frameborder =…" at bounding box center [727, 361] width 624 height 276
drag, startPoint x: 477, startPoint y: 237, endPoint x: 458, endPoint y: 240, distance: 19.1
click at [458, 240] on div "< iframe src = "[URL][DOMAIN_NAME]" width = "640" height = "1238" frameborder =…" at bounding box center [727, 361] width 624 height 276
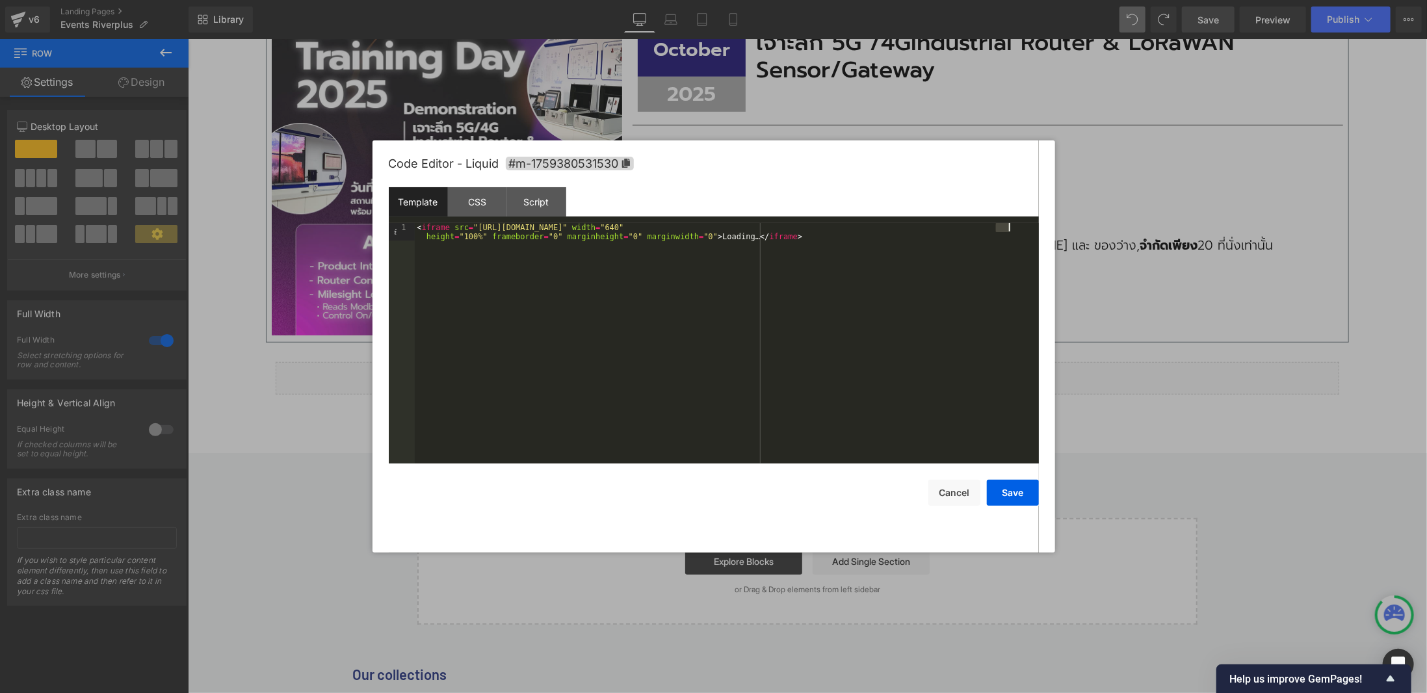
drag, startPoint x: 996, startPoint y: 228, endPoint x: 1010, endPoint y: 231, distance: 13.9
click at [1010, 231] on div "< iframe src = "[URL][DOMAIN_NAME]" width = "640" height = "100%" frameborder =…" at bounding box center [727, 361] width 624 height 276
click at [1015, 497] on button "Save" at bounding box center [1013, 493] width 52 height 26
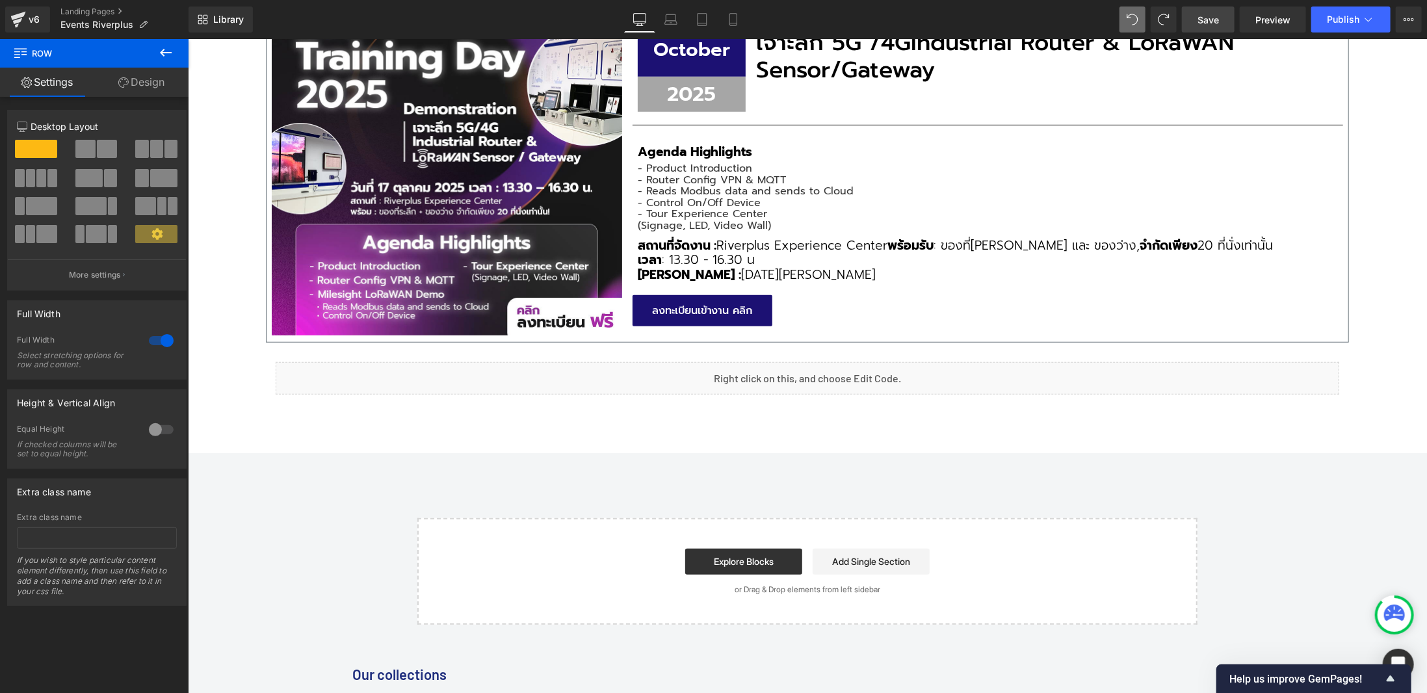
click at [1199, 21] on span "Save" at bounding box center [1207, 20] width 21 height 14
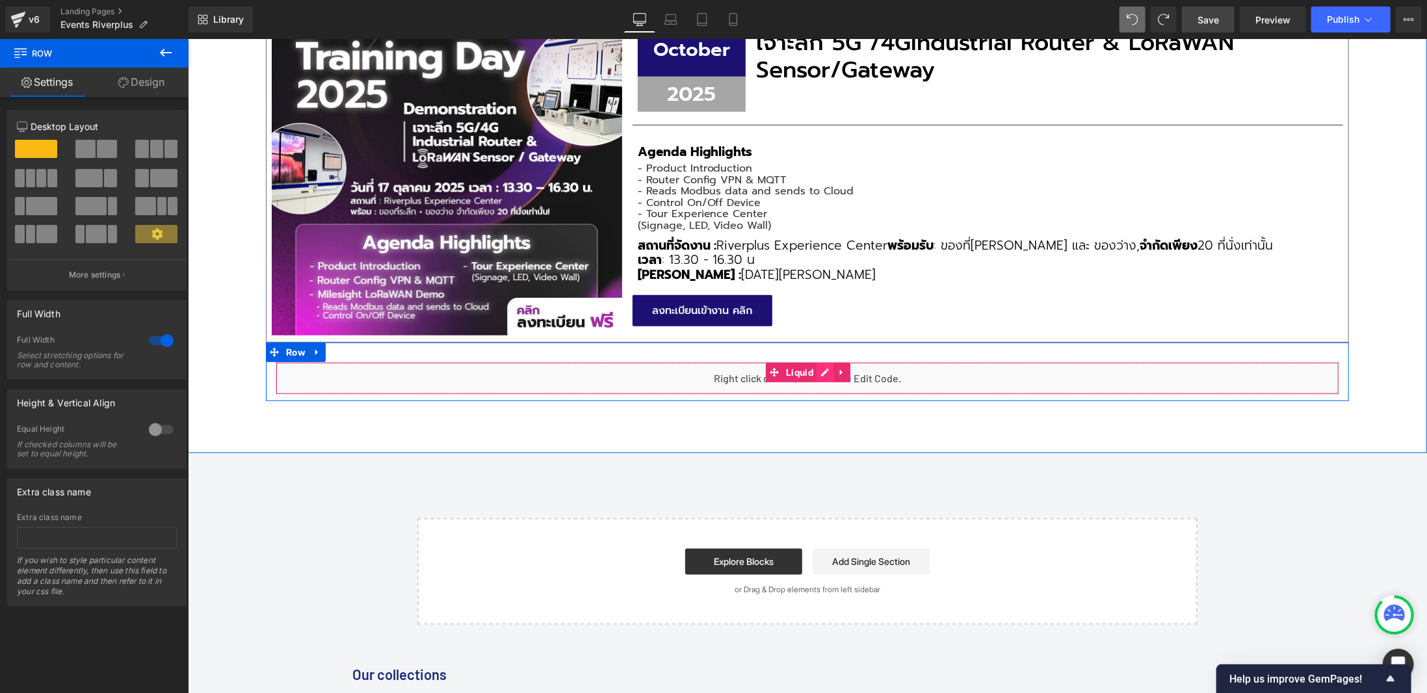
click at [816, 375] on div "Liquid" at bounding box center [806, 377] width 1063 height 33
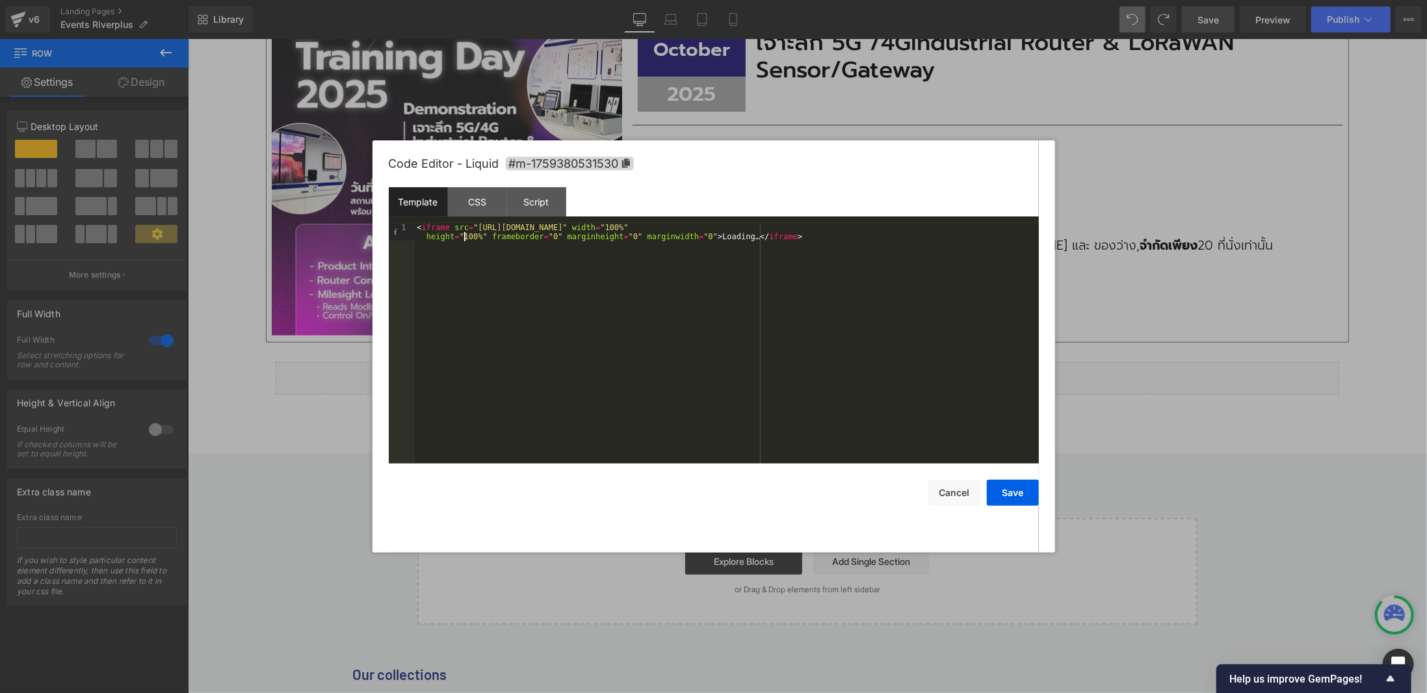
click at [462, 237] on div "< iframe src = "[URL][DOMAIN_NAME]" width = "100%" height = "100%" frameborder …" at bounding box center [727, 361] width 624 height 276
drag, startPoint x: 460, startPoint y: 237, endPoint x: 478, endPoint y: 235, distance: 19.0
click at [478, 235] on div "< iframe src = "[URL][DOMAIN_NAME]" width = "100%" height = "100%" frameborder …" at bounding box center [727, 361] width 624 height 276
click at [525, 241] on div "< iframe src = "[URL][DOMAIN_NAME]" width = "100%" height = "100%" frameborder …" at bounding box center [727, 343] width 624 height 241
click at [604, 239] on div "< iframe src = "[URL][DOMAIN_NAME]" width = "100%" height = "100%" frameborder …" at bounding box center [727, 361] width 624 height 276
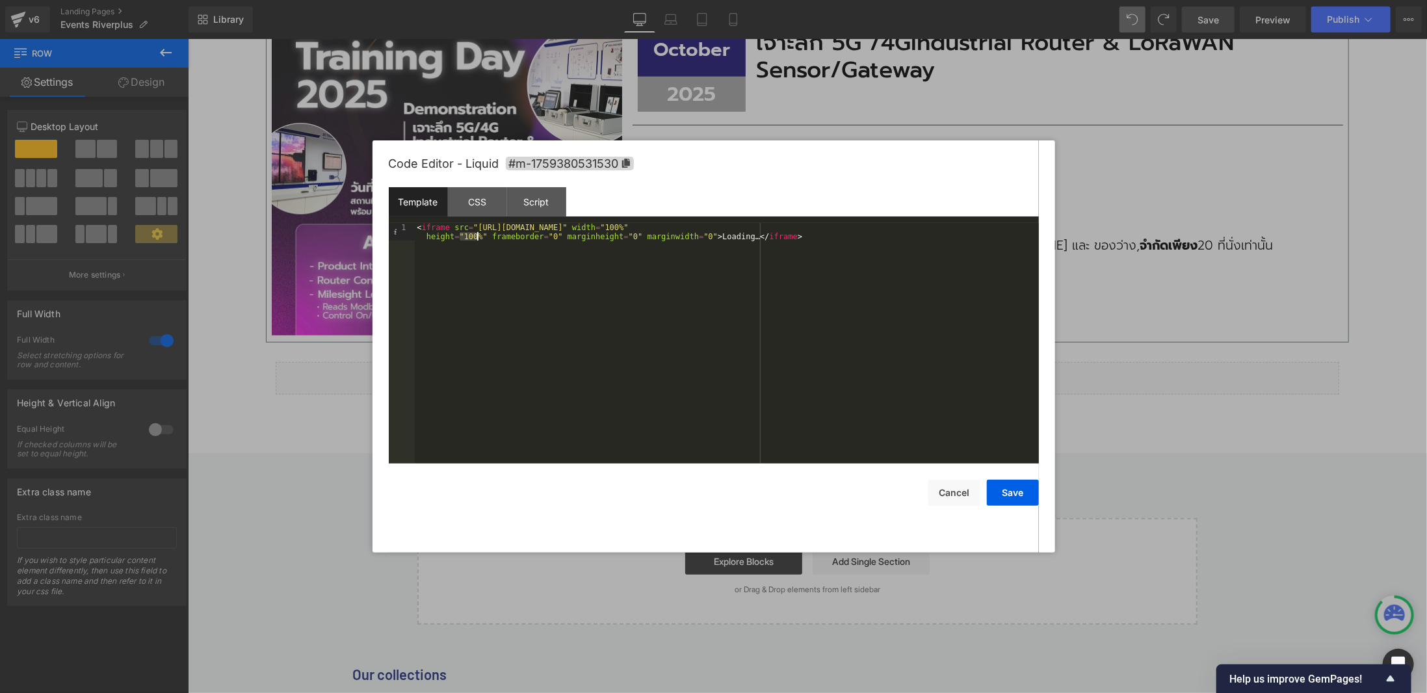
drag, startPoint x: 459, startPoint y: 234, endPoint x: 478, endPoint y: 232, distance: 19.6
click at [478, 232] on div "< iframe src = "[URL][DOMAIN_NAME]" width = "100%" height = "100%" frameborder …" at bounding box center [727, 361] width 624 height 276
drag, startPoint x: 1011, startPoint y: 502, endPoint x: 1034, endPoint y: 484, distance: 28.2
click at [1012, 501] on button "Save" at bounding box center [1013, 493] width 52 height 26
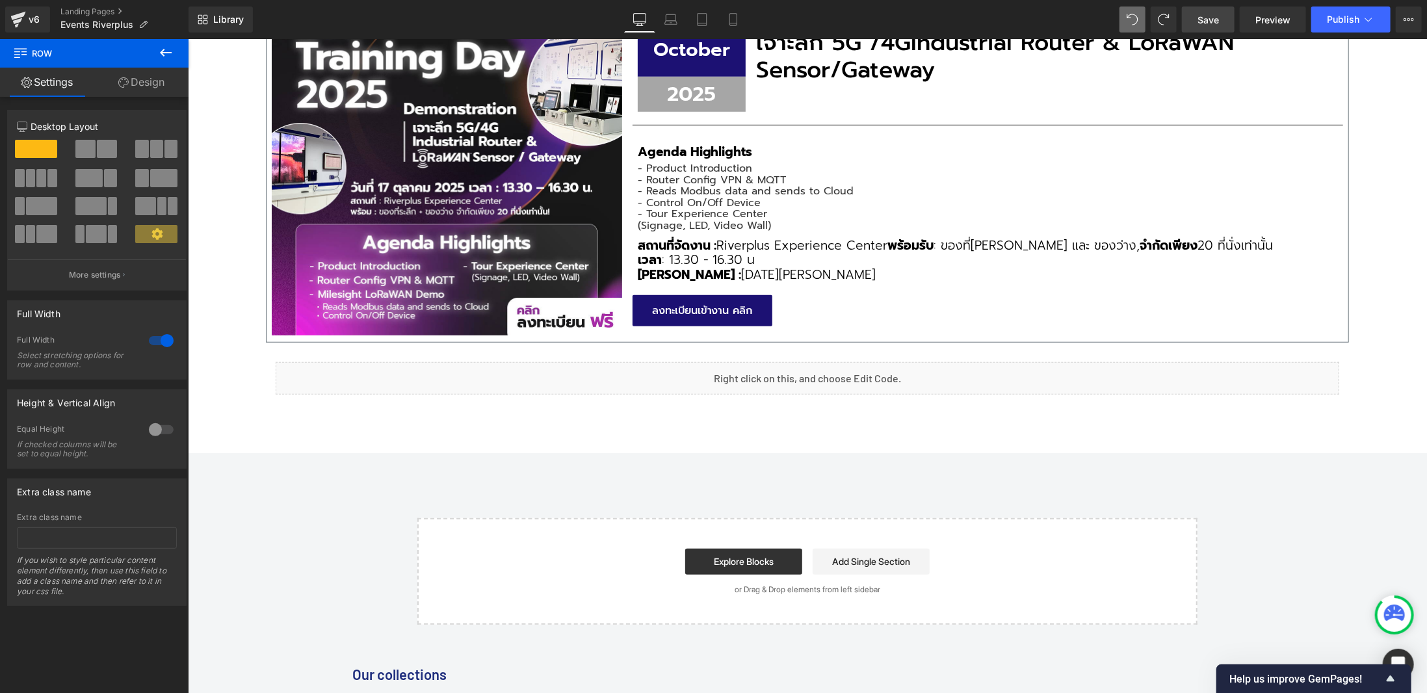
click at [1221, 26] on link "Save" at bounding box center [1208, 20] width 53 height 26
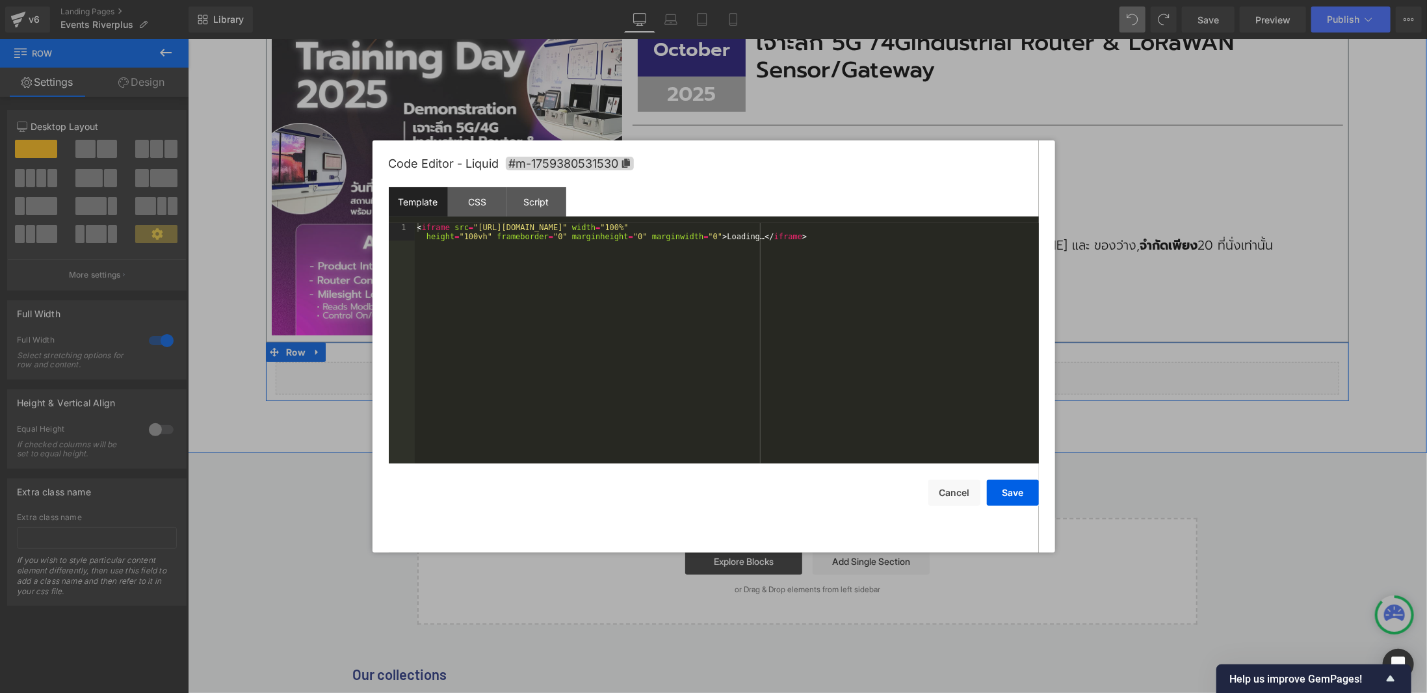
click at [820, 367] on div "Liquid" at bounding box center [806, 377] width 1063 height 33
click at [523, 260] on div "< iframe src = "[URL][DOMAIN_NAME]" width = "100%" height = "100vh" frameborder…" at bounding box center [727, 361] width 624 height 276
click at [1032, 489] on button "Save" at bounding box center [1013, 493] width 52 height 26
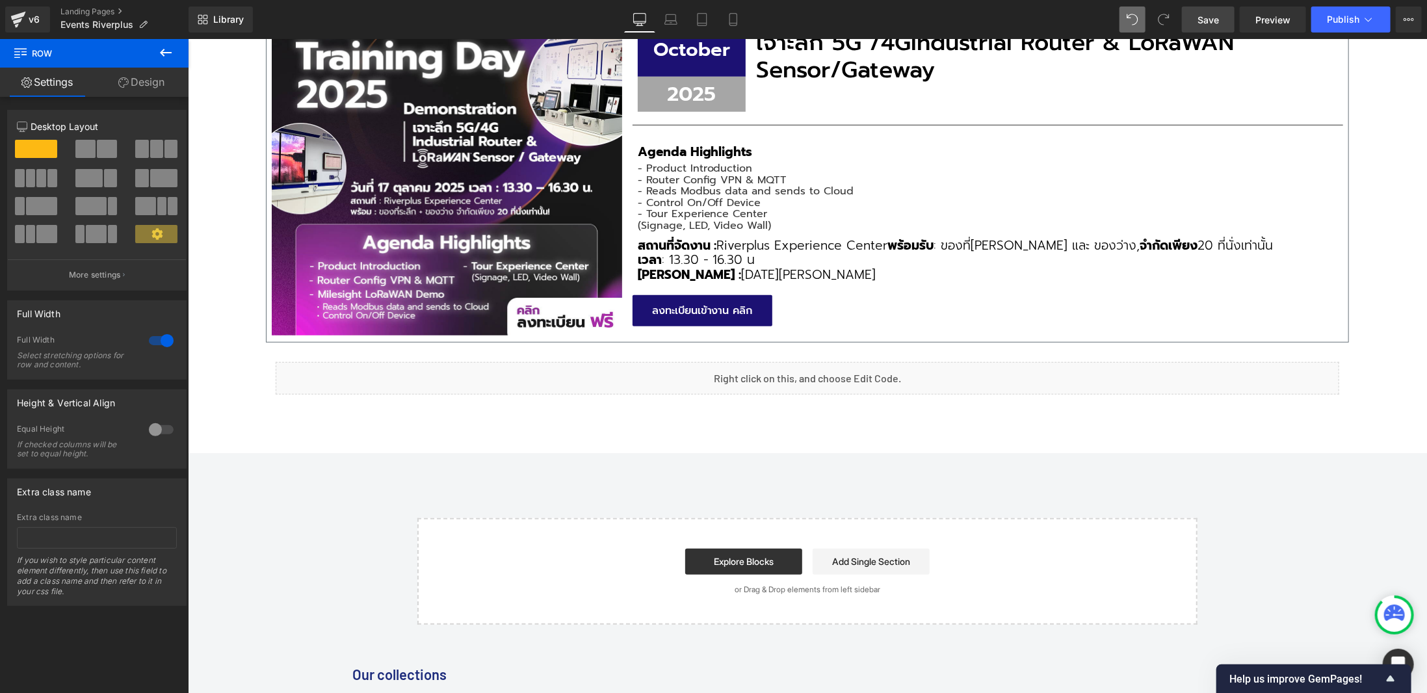
click at [1207, 19] on span "Save" at bounding box center [1207, 20] width 21 height 14
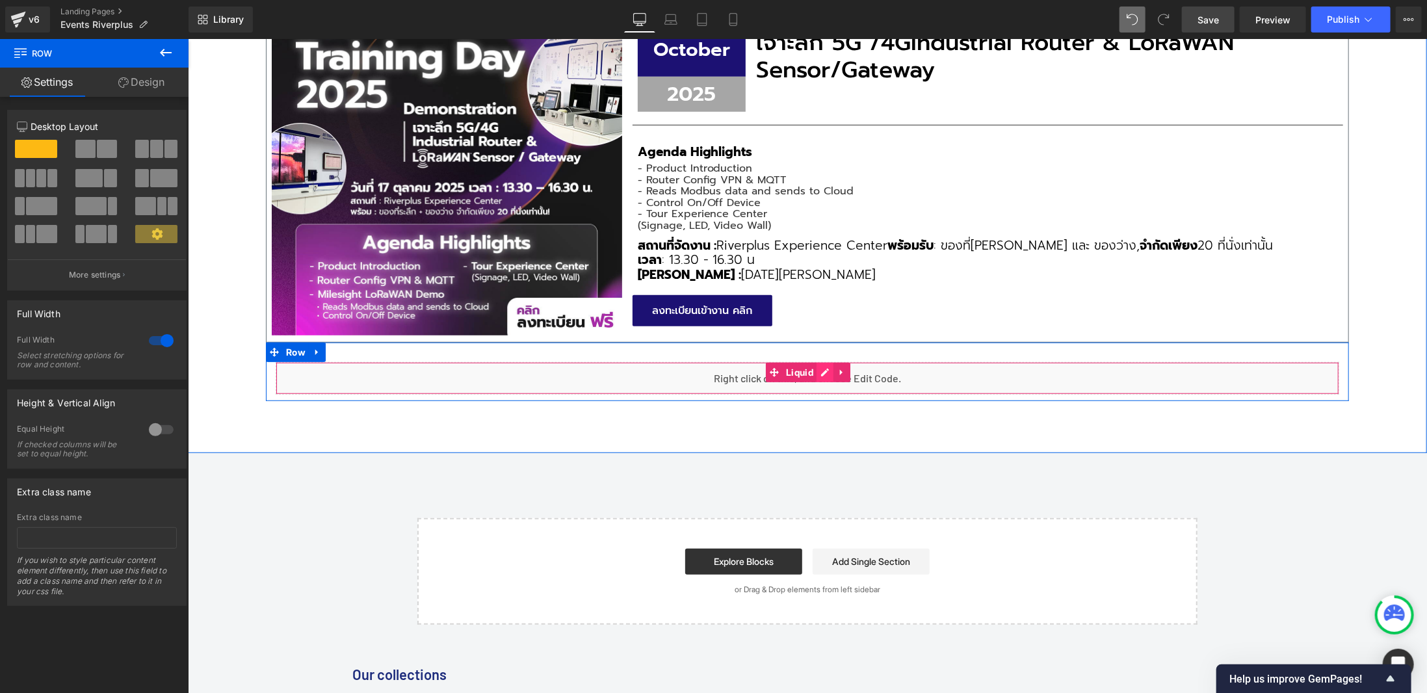
click at [824, 371] on div "Liquid" at bounding box center [806, 377] width 1063 height 33
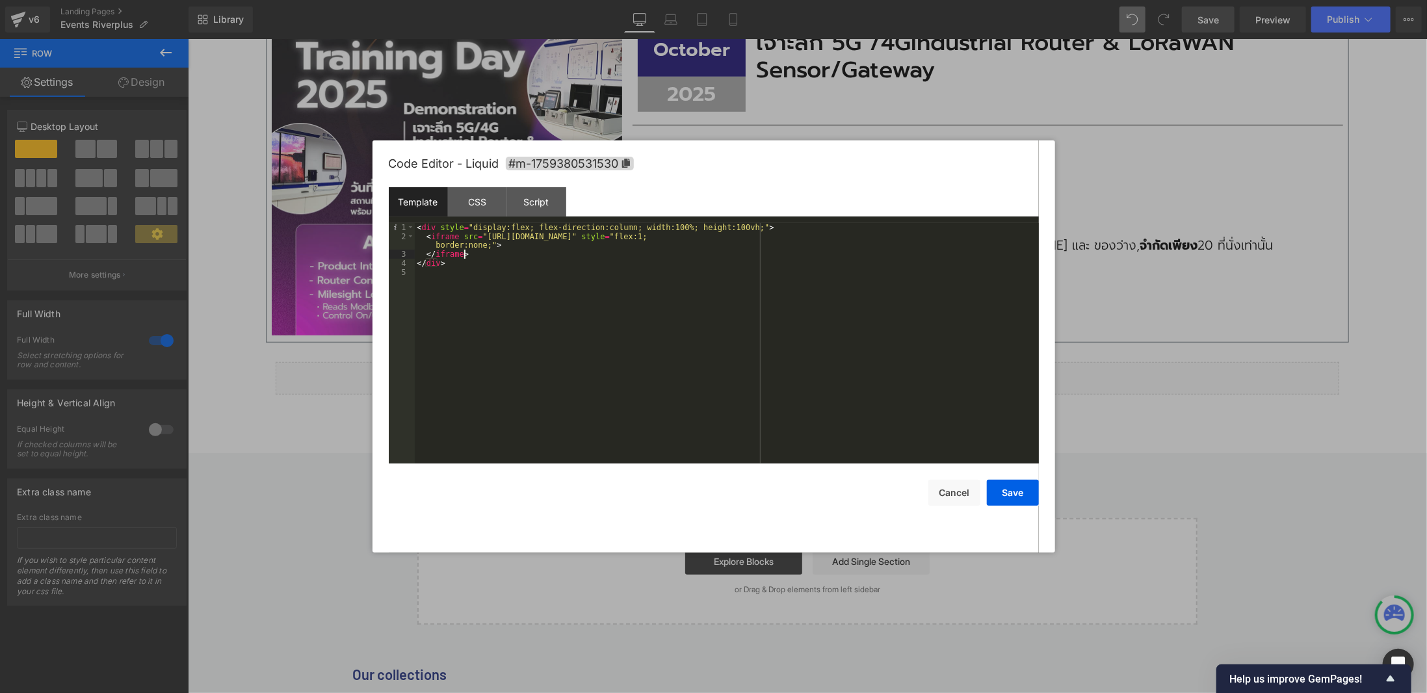
click at [530, 257] on div "< div style = "display:flex; flex-direction:column; width:100%; height:100vh;" …" at bounding box center [727, 352] width 624 height 259
drag, startPoint x: 537, startPoint y: 248, endPoint x: 557, endPoint y: 249, distance: 20.2
click at [557, 249] on div "< iframe src = "[URL][DOMAIN_NAME]" style = "width:100%; height:100vh; border:n…" at bounding box center [727, 352] width 624 height 259
click at [1022, 481] on button "Save" at bounding box center [1013, 493] width 52 height 26
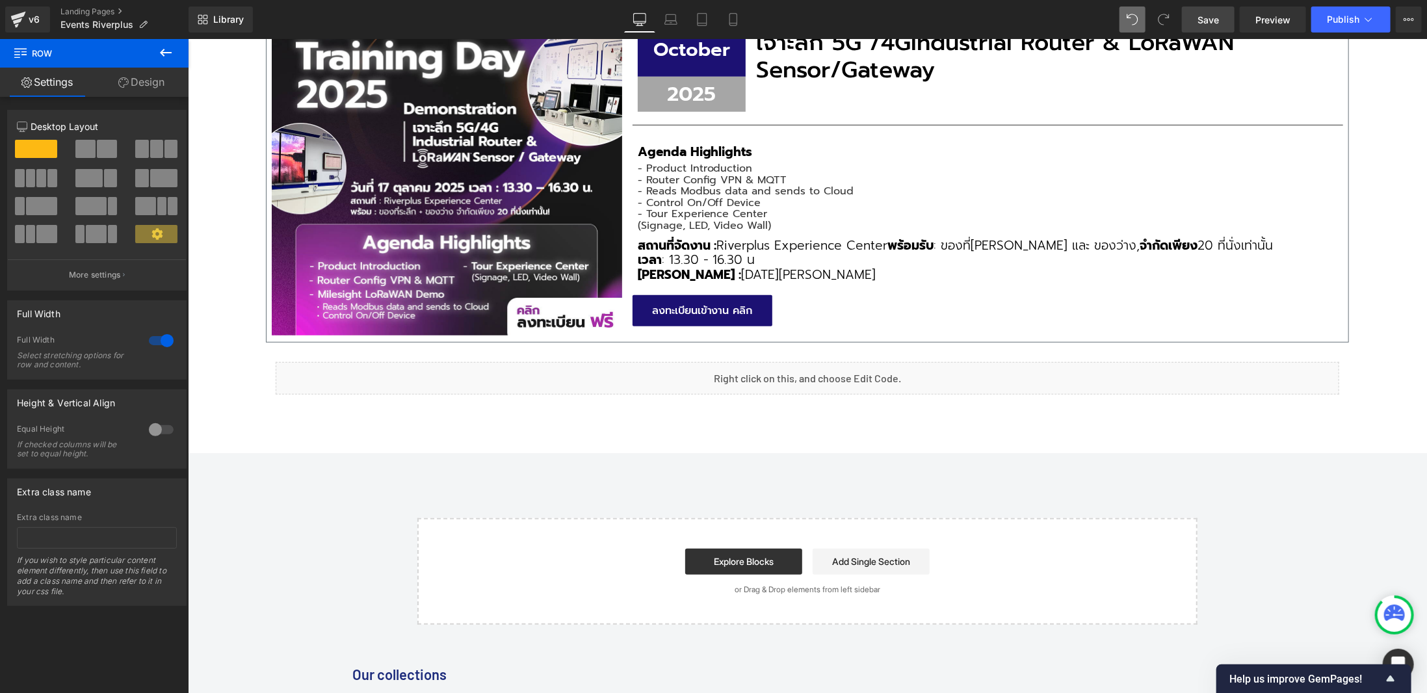
click at [1214, 26] on link "Save" at bounding box center [1208, 20] width 53 height 26
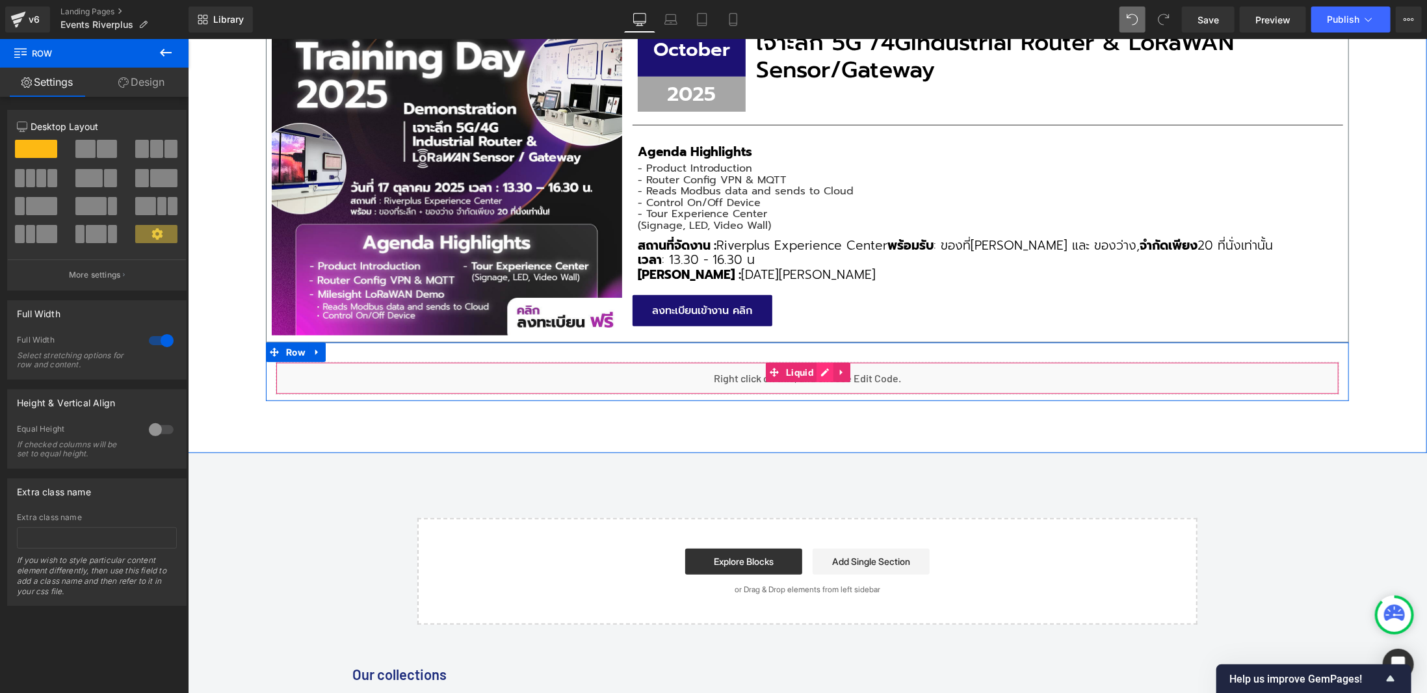
click at [824, 371] on div "Liquid" at bounding box center [806, 377] width 1063 height 33
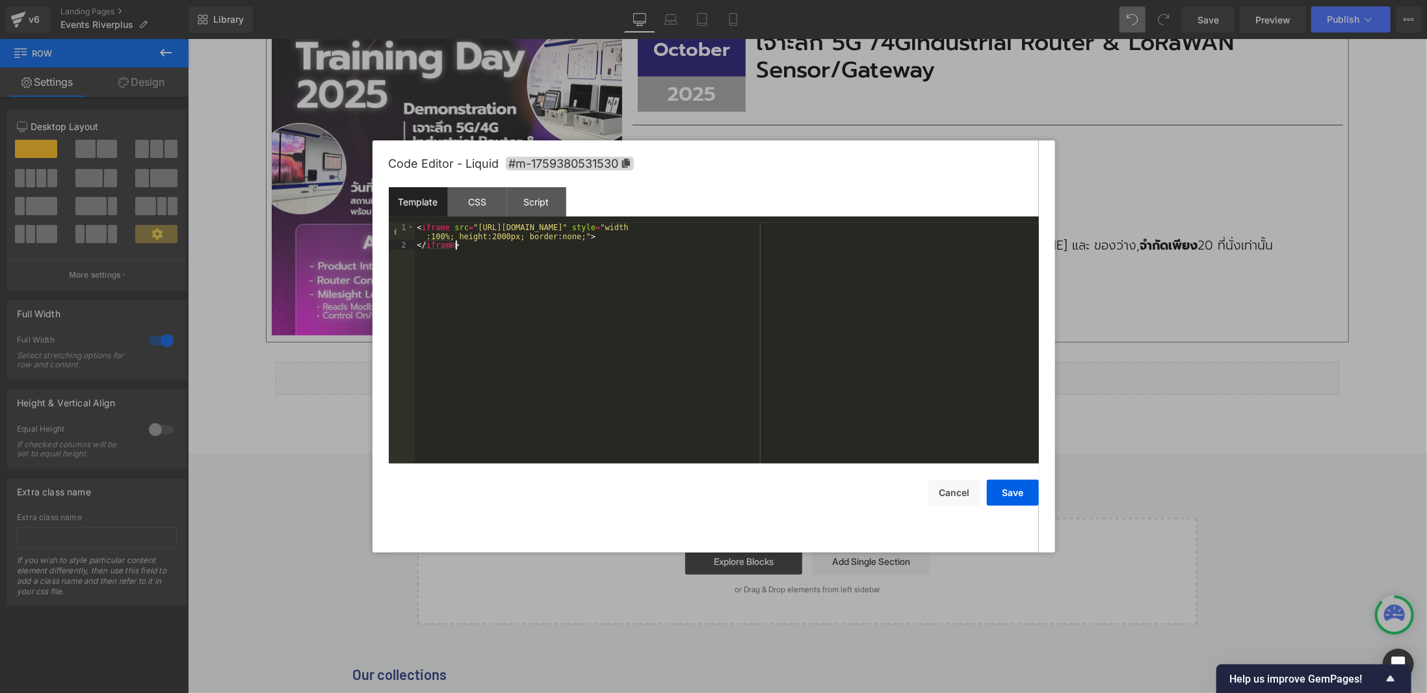
click at [620, 293] on div "< iframe src = "[URL][DOMAIN_NAME]" style = "width :100%; height:2000px; border…" at bounding box center [727, 356] width 624 height 267
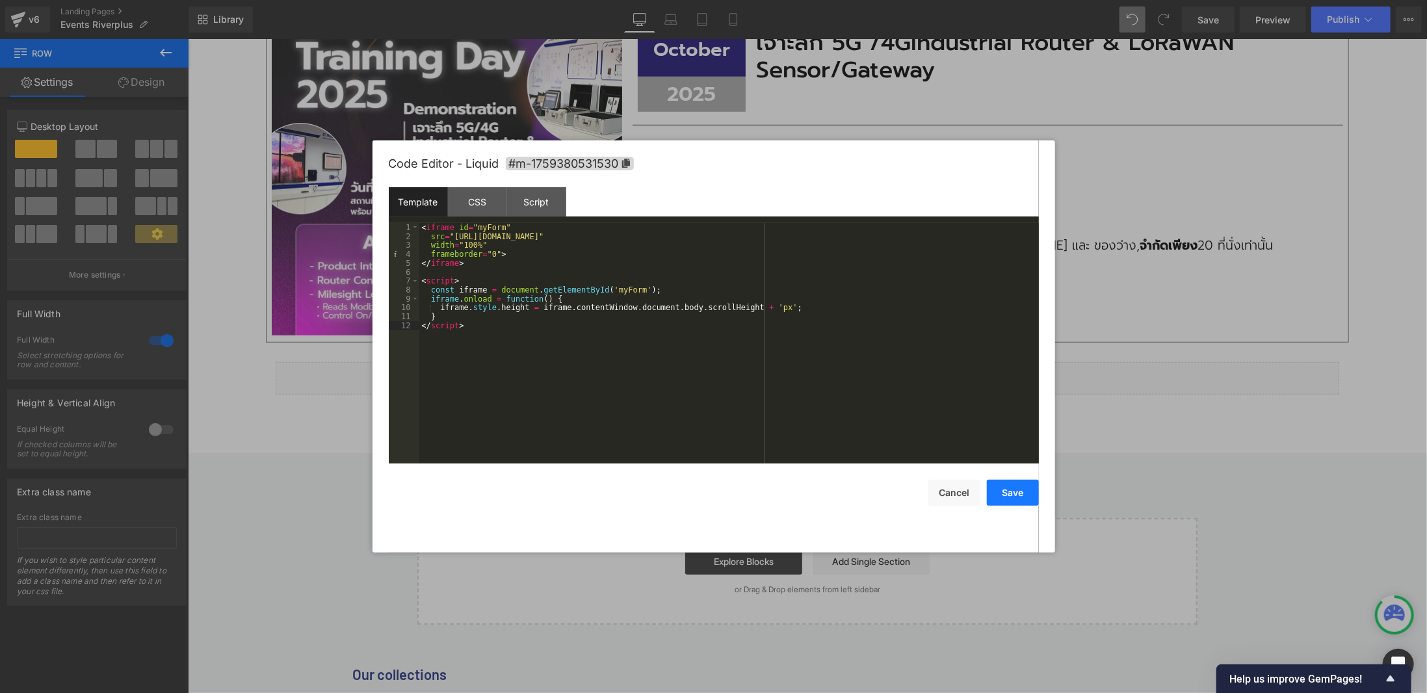
click at [1026, 495] on button "Save" at bounding box center [1013, 493] width 52 height 26
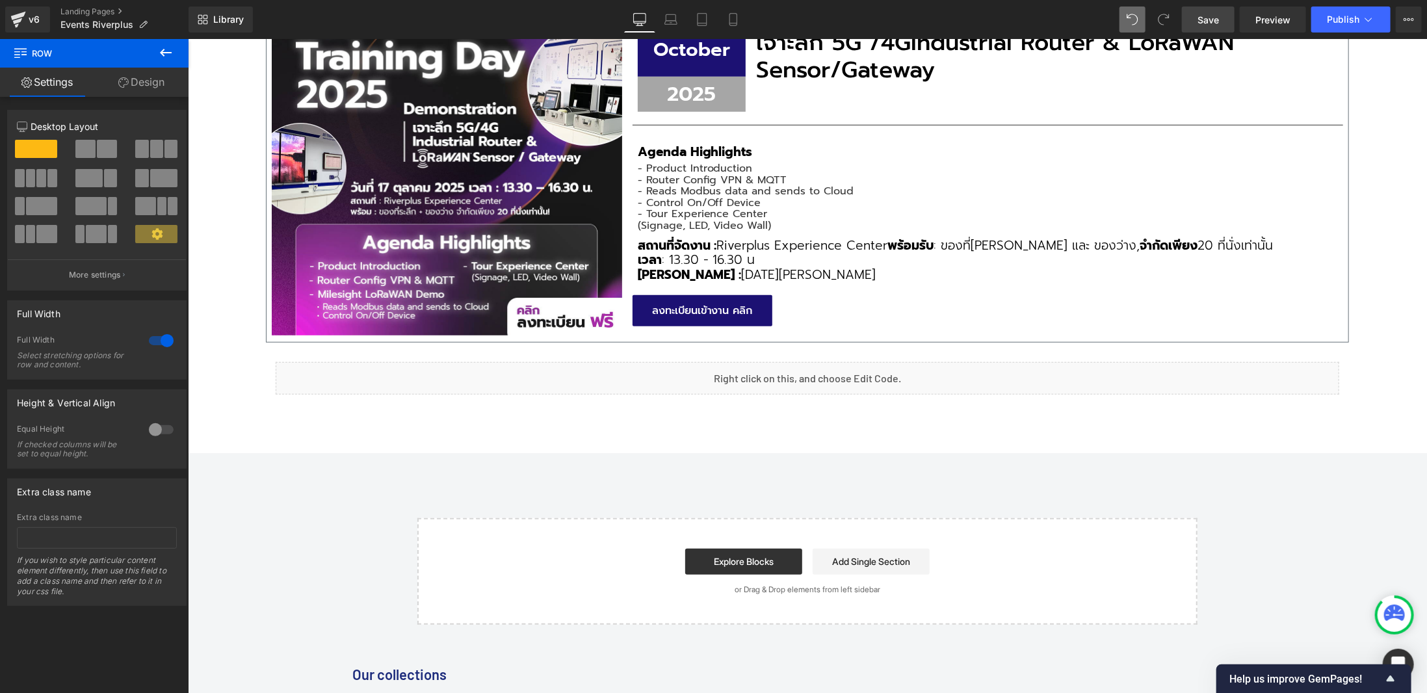
click at [1222, 25] on link "Save" at bounding box center [1208, 20] width 53 height 26
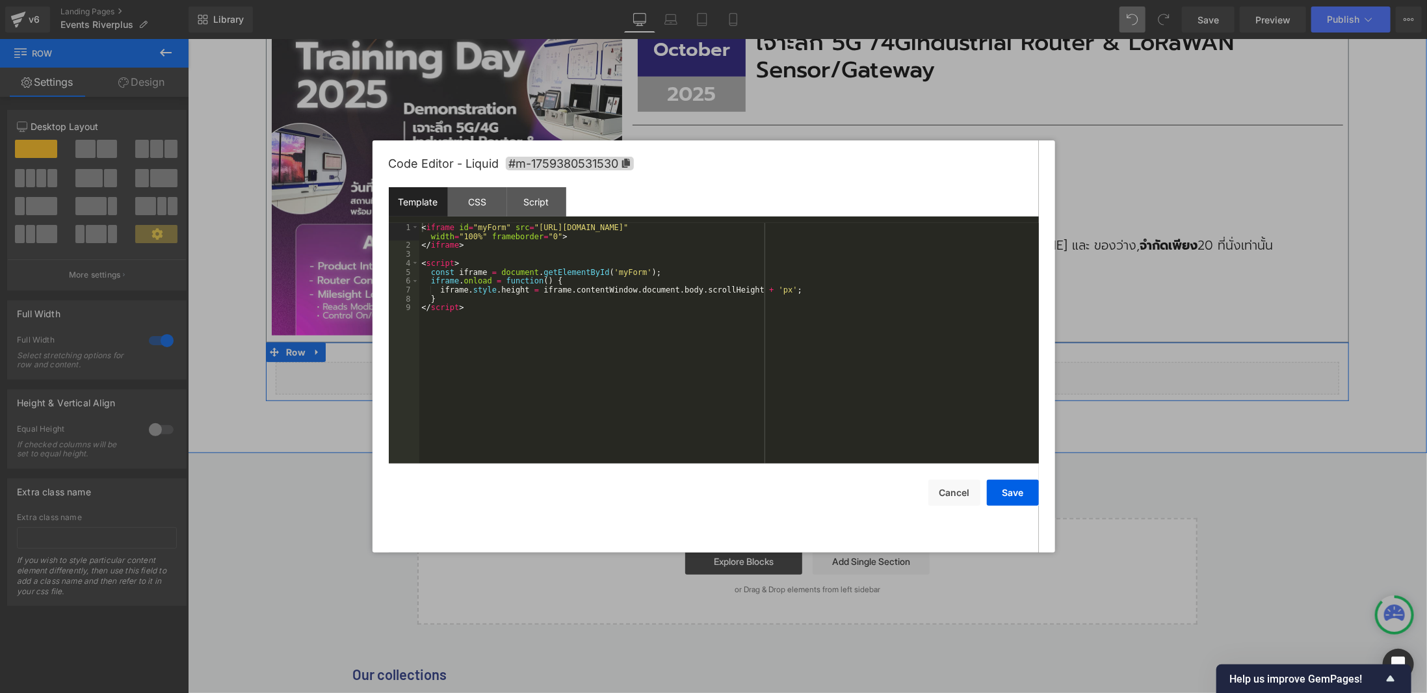
click at [817, 368] on div "Liquid" at bounding box center [806, 377] width 1063 height 33
click at [842, 344] on div "< iframe id = "myForm" src = "[URL][DOMAIN_NAME]" width = "100%" frameborder = …" at bounding box center [728, 356] width 619 height 267
drag, startPoint x: 943, startPoint y: 500, endPoint x: 1151, endPoint y: 38, distance: 506.2
click at [943, 500] on button "Cancel" at bounding box center [954, 493] width 52 height 26
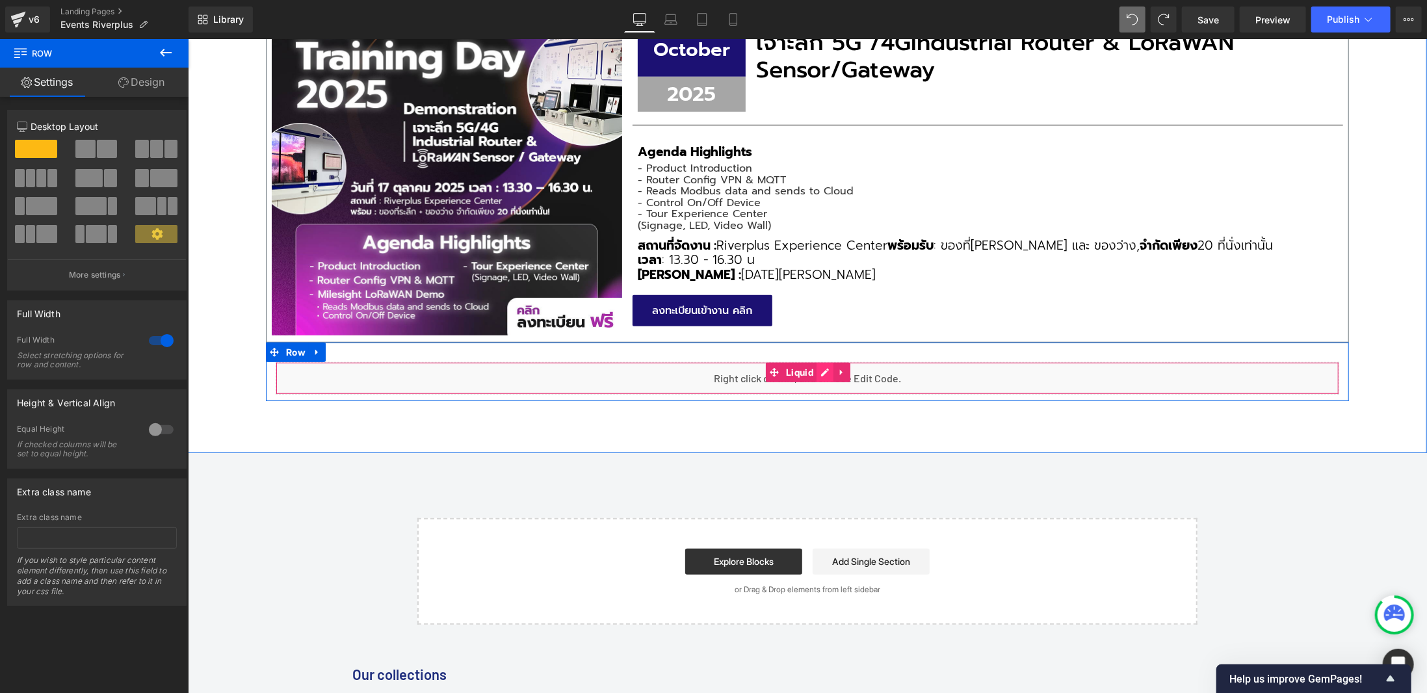
click at [813, 371] on div "Liquid" at bounding box center [806, 377] width 1063 height 33
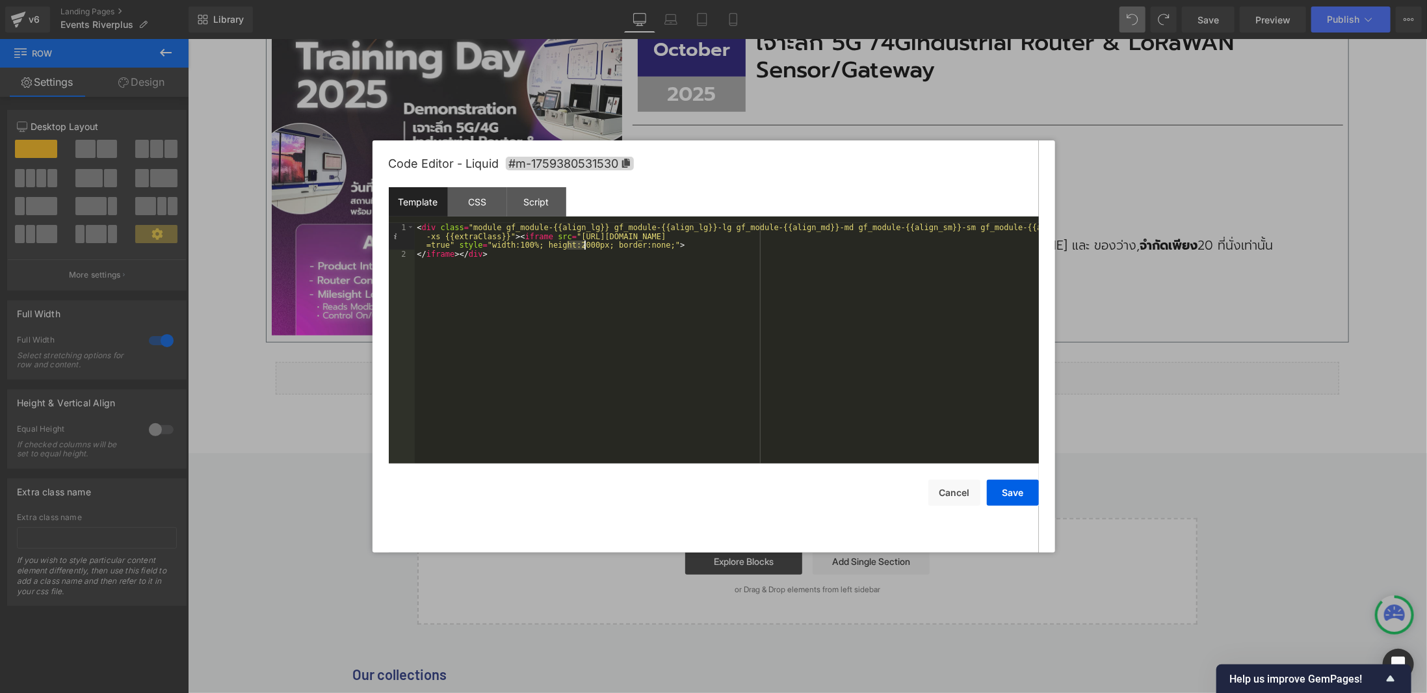
drag, startPoint x: 567, startPoint y: 243, endPoint x: 584, endPoint y: 245, distance: 16.4
click at [584, 245] on div "< div class = "module gf_module-{{align_lg}} gf_module-{{align_lg}}-lg gf_modul…" at bounding box center [727, 361] width 624 height 276
click at [1032, 491] on button "Save" at bounding box center [1013, 493] width 52 height 26
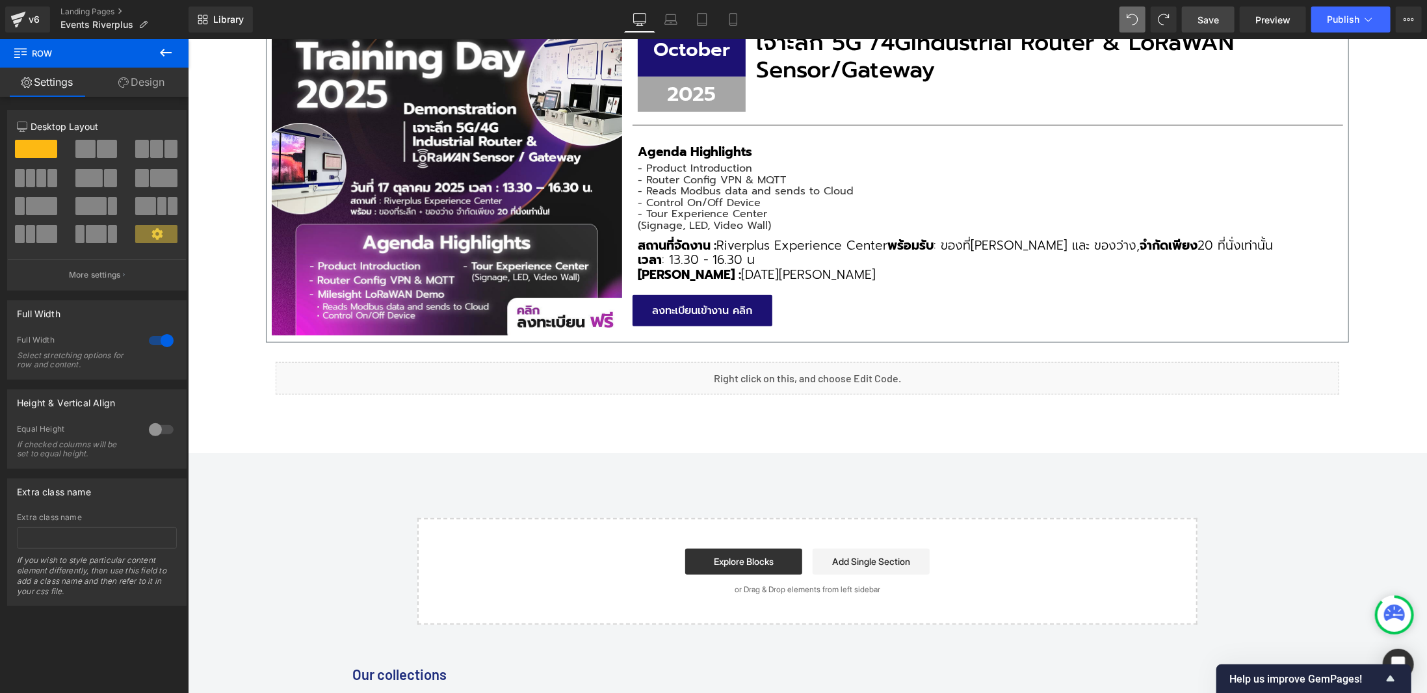
click at [1196, 18] on link "Save" at bounding box center [1208, 20] width 53 height 26
